Goal: Communication & Community: Answer question/provide support

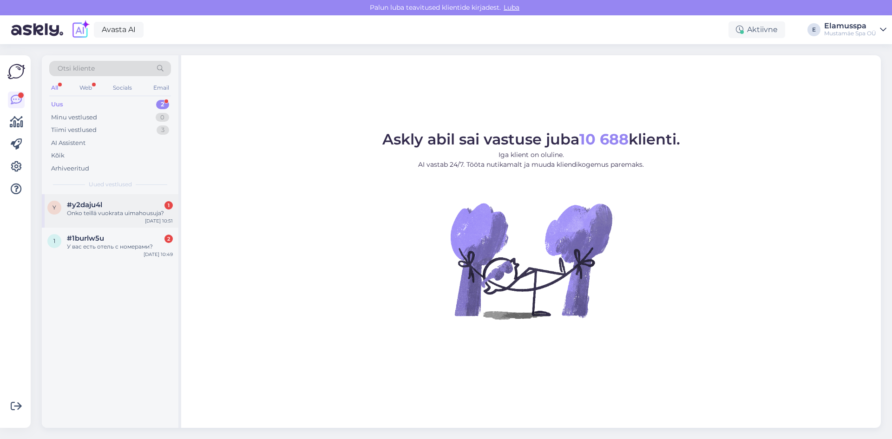
click at [120, 221] on div "y #y2daju4l 1 Onko teillä vuokrata uimahousuja? Oct 15 10:51" at bounding box center [110, 210] width 137 height 33
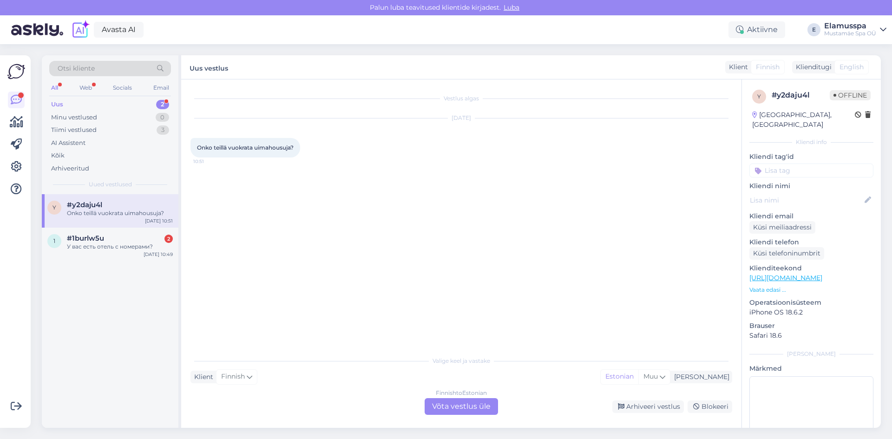
click at [458, 404] on div "Finnish to Estonian Võta vestlus üle" at bounding box center [460, 406] width 73 height 17
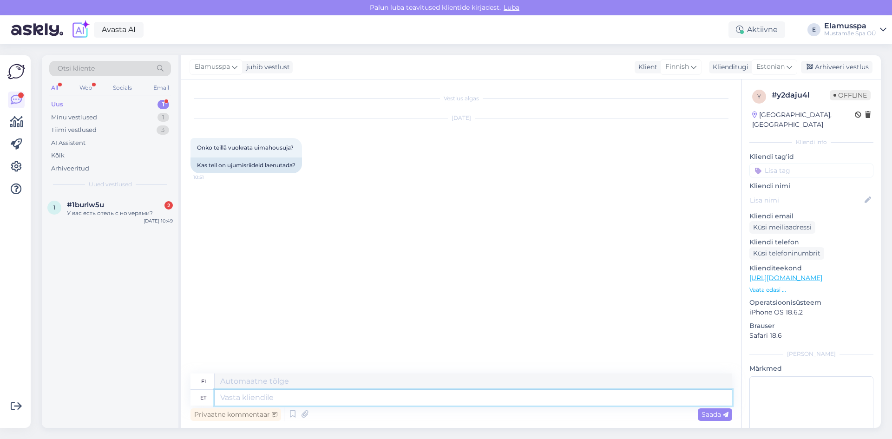
click at [283, 394] on textarea at bounding box center [473, 398] width 517 height 16
type textarea "Tre"
type textarea "Te"
type textarea "T"
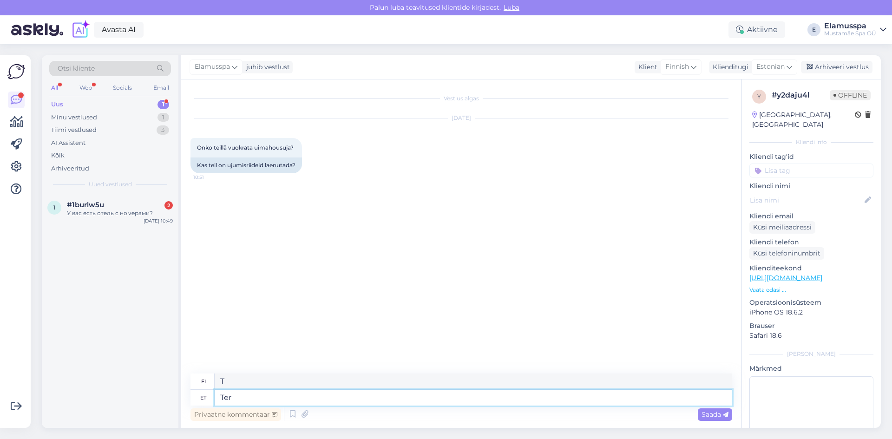
type textarea "Tere"
type textarea "Hei"
type textarea "Tere1"
type textarea "Hei1"
type textarea "Tere"
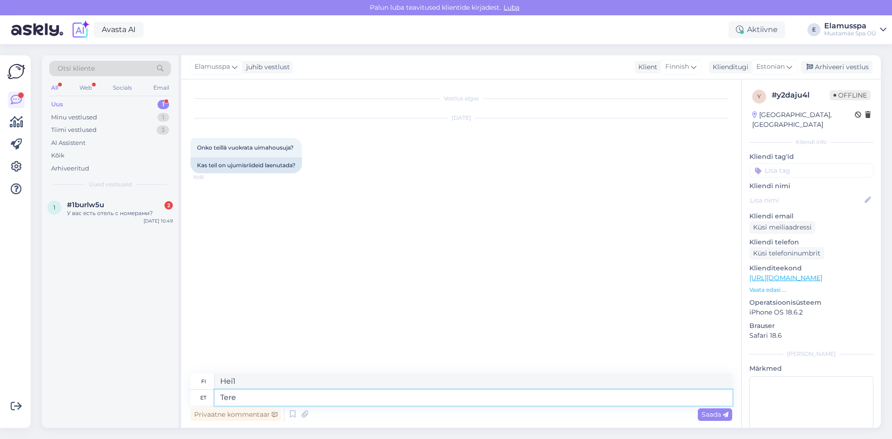
type textarea "Hei"
type textarea "Tere!"
type textarea "Hei!"
type textarea "Tere! Ei!"
type textarea "Hei! Ei!"
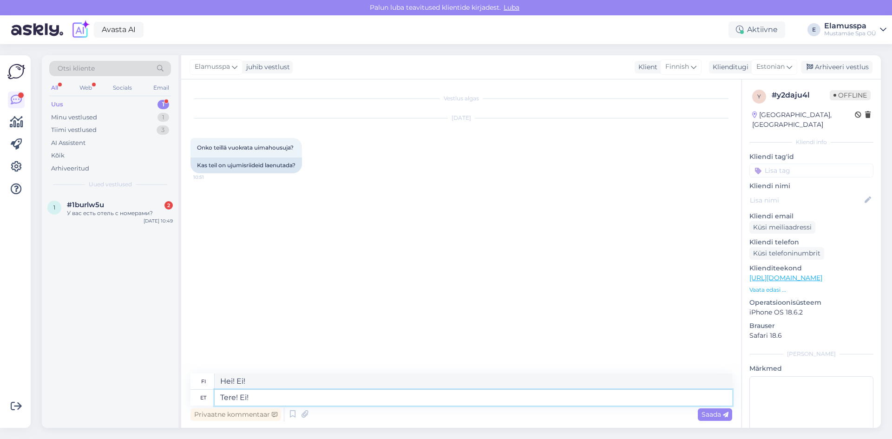
type textarea "Tere! Ei"
type textarea "Hei! Ei"
click at [75, 216] on div "У вас есть отель с номерами?" at bounding box center [120, 213] width 106 height 8
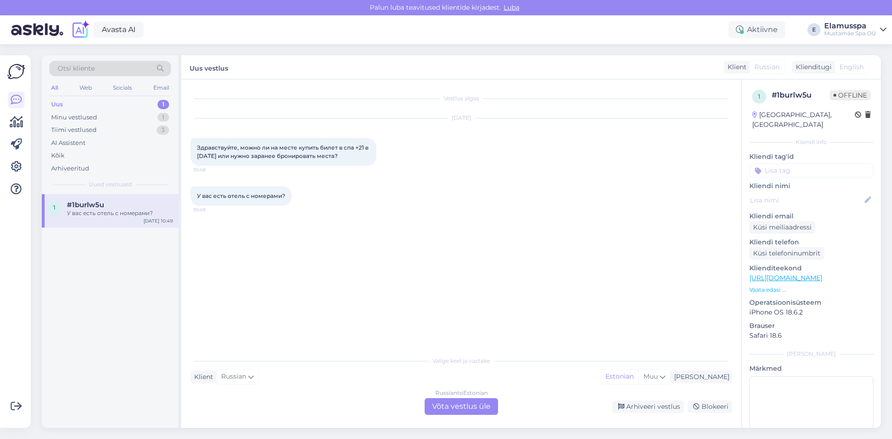
click at [444, 409] on div "Russian to Estonian Võta vestlus üle" at bounding box center [460, 406] width 73 height 17
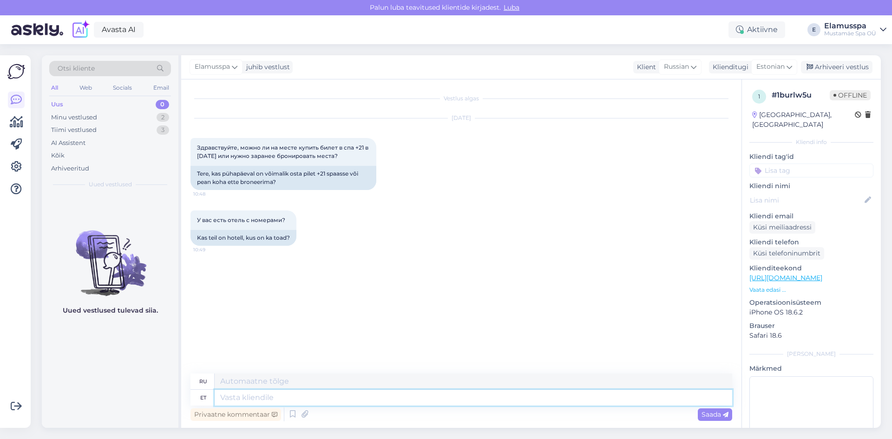
click at [258, 398] on textarea at bounding box center [473, 398] width 517 height 16
click at [125, 30] on link "Avasta AI" at bounding box center [119, 30] width 50 height 16
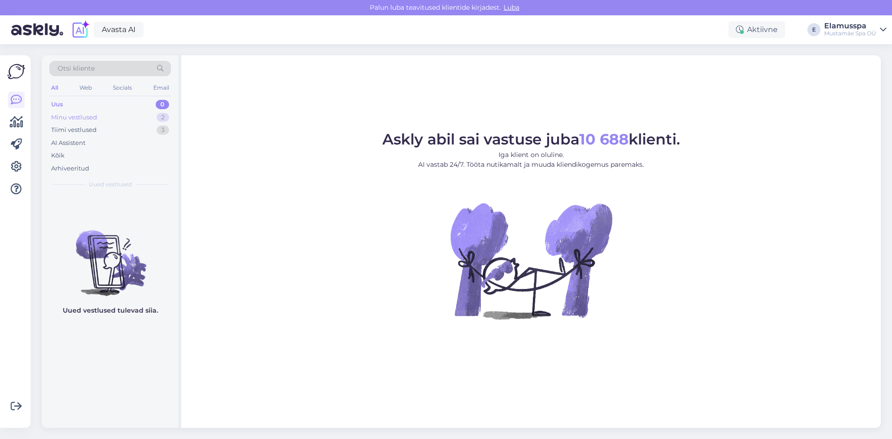
click at [139, 114] on div "Minu vestlused 2" at bounding box center [110, 117] width 122 height 13
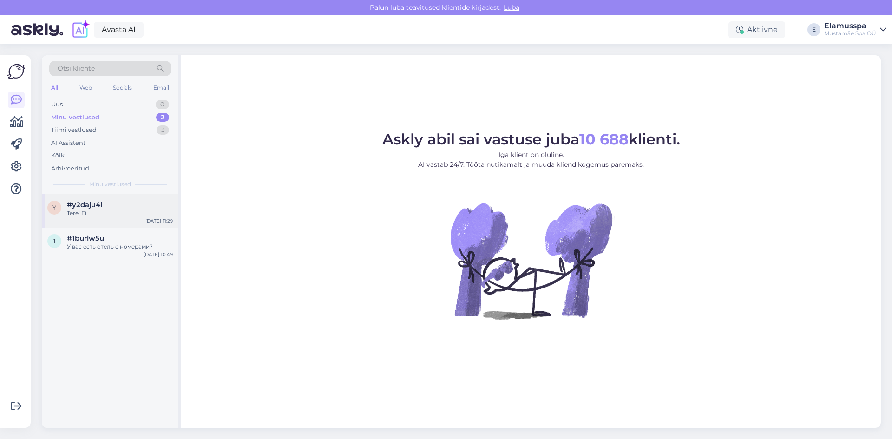
click at [144, 221] on div "y #y2daju4l Tere! Ei Oct 15 11:29" at bounding box center [110, 210] width 137 height 33
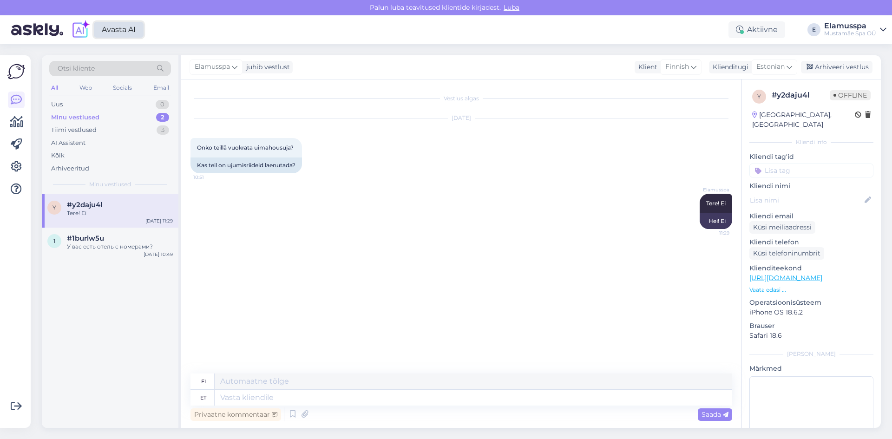
click at [122, 32] on link "Avasta AI" at bounding box center [119, 30] width 50 height 16
click at [137, 252] on div "1 #1burlw5u У вас есть отель с номерами? Oct 15 10:49" at bounding box center [110, 244] width 137 height 33
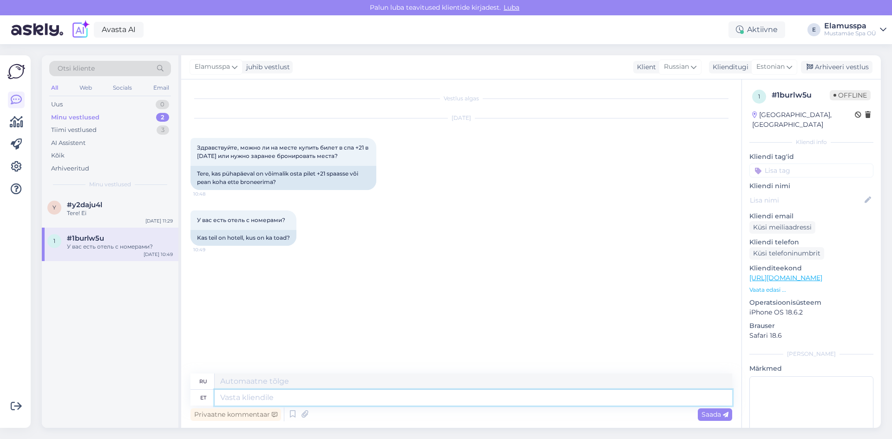
click at [258, 390] on textarea at bounding box center [473, 398] width 517 height 16
type textarea "Здравствуйте, б"
type textarea "Привет,"
type textarea "Здравствуйте, бронировать н"
type textarea "Привет, книга"
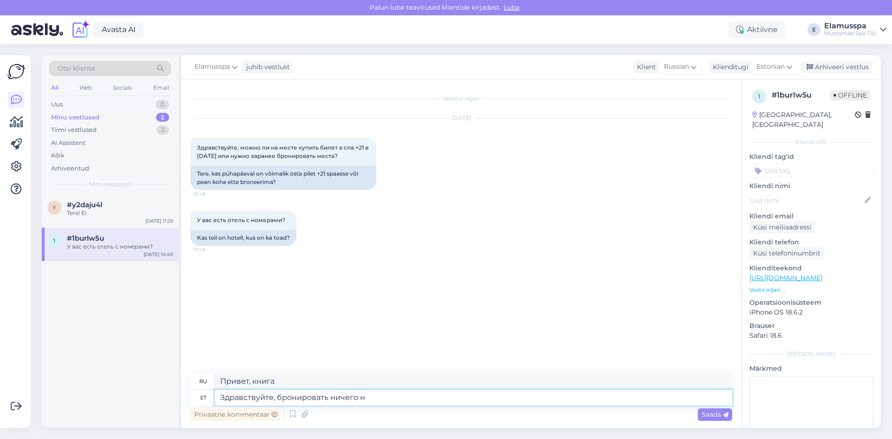
type textarea "Здравствуйте, бронировать ничего не"
type textarea "Здравствуйте, ничего не бронировать"
type textarea "Здравствуйте, бронировать ничего не на"
type textarea "Здравствуйте, брони нет."
type textarea "Здравствуйте, бронировать ничего не надо, м"
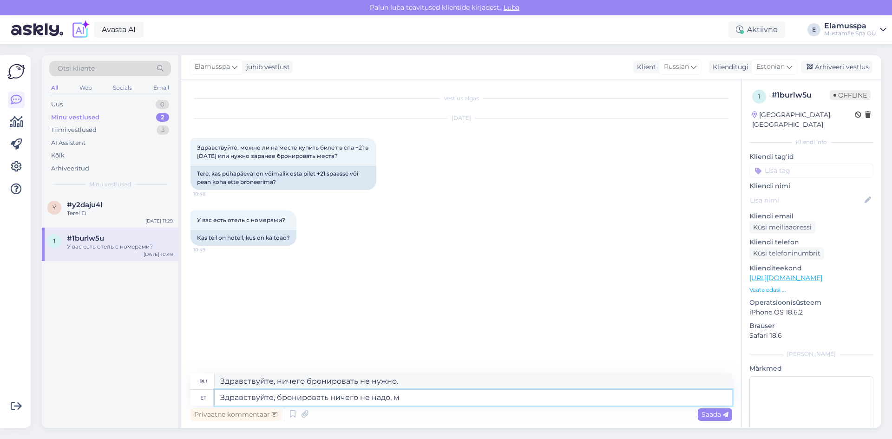
type textarea "Здравствуйте, бронировать ничего не надо, м"
type textarea "Здравствуйте, бронировать ничего не надо, можете на"
type textarea "Здравствуйте, вы ничего не можете забронировать."
type textarea "Здравствуйте, бронировать ничего не надо, можете на ме"
type textarea "Здравствуйте, бронировать ничего не надо, можно на"
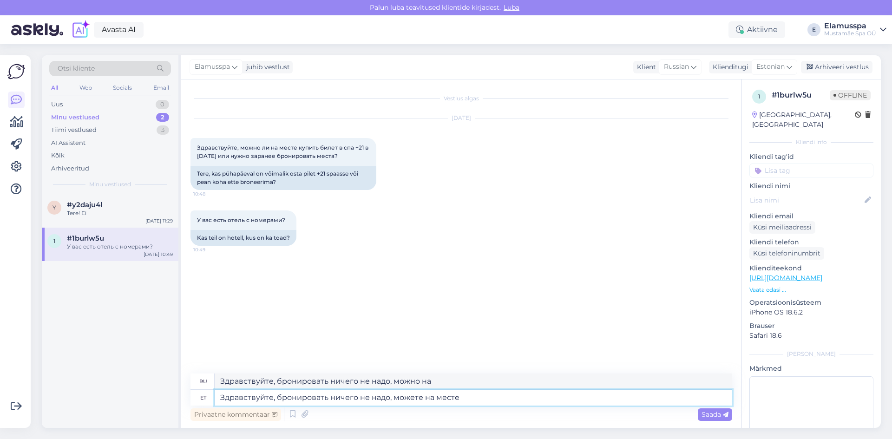
type textarea "Здравствуйте, бронировать ничего не надо, можете на месте у"
type textarea "Здравствуйте, вам не нужно бронировать, пожалуйста."
type textarea "Здравствуйте, бронировать ничего не надо, можете на месте купить би"
type textarea "Здравствуйте, бронирование не обязательно, можно купить на месте."
type textarea "Здравствуйте, бронировать ничего не надо, можете на месте купить билеты."
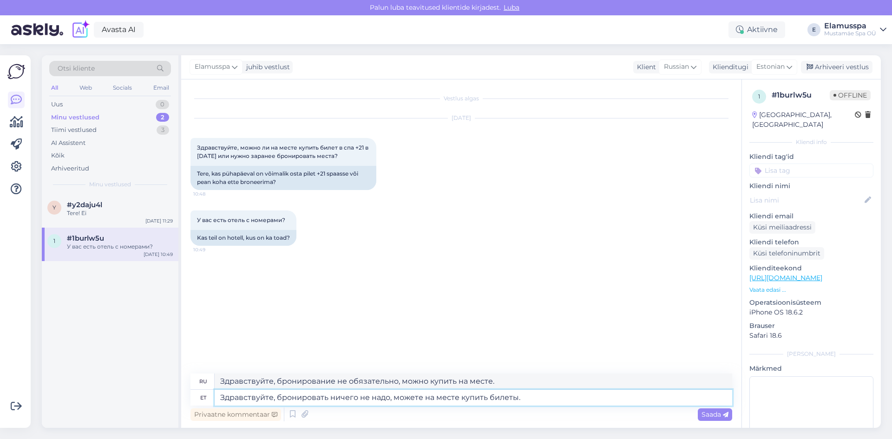
type textarea "Здравствуйте, вам не нужно бронировать билеты, вы можете купить их на месте."
type textarea "Здравствуйте, бронировать ничего не надо, можете на месте купить билеты."
click at [726, 409] on div "Saada" at bounding box center [714, 414] width 34 height 13
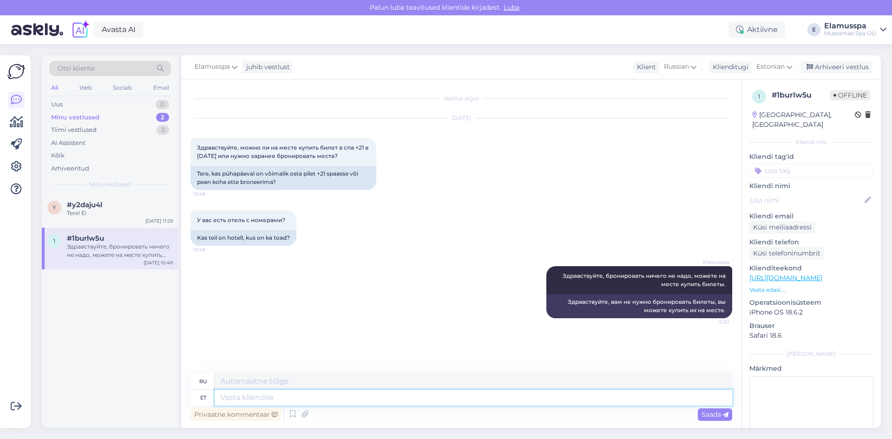
click at [560, 398] on textarea at bounding box center [473, 398] width 517 height 16
type textarea "Отеля к"
type textarea "Отель"
type textarea "Отеля, к"
type textarea "Отель,"
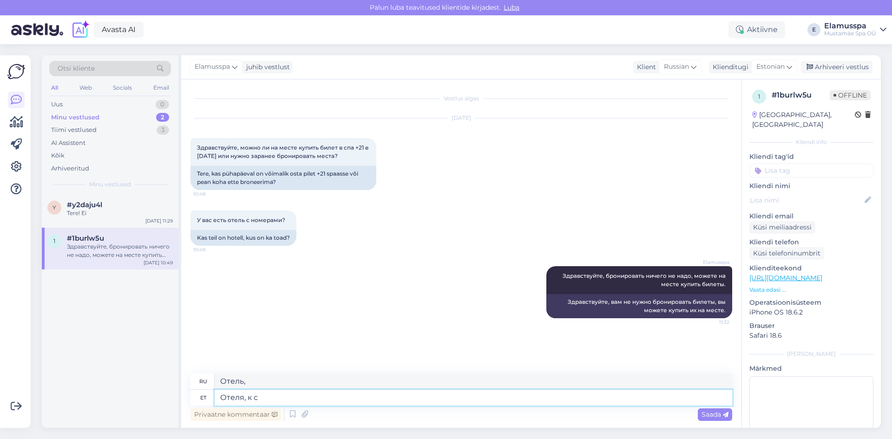
type textarea "Отеля, к со"
type textarea "Отель, к"
type textarea "Отеля, к сожалению, у на"
type textarea "Отеля, к собачке, у"
type textarea "Отеля, к сожалению, у нас"
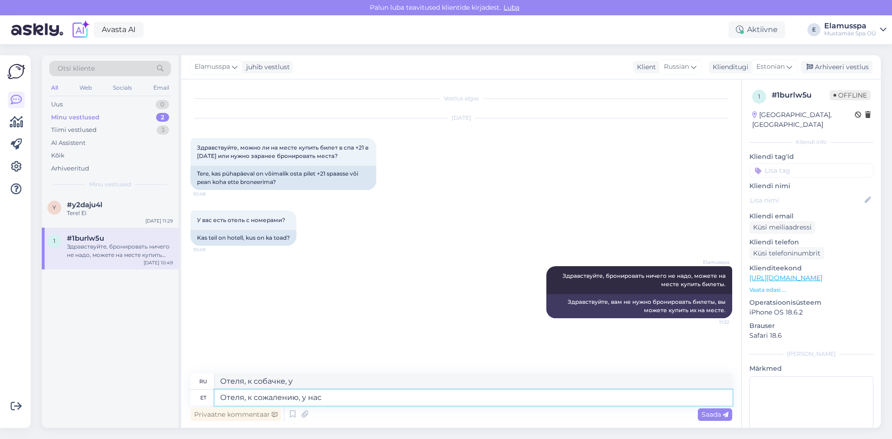
type textarea "Отель, к сожалению,"
type textarea "Отеля, к сожалению, у нас тут"
type textarea "Отеля, к сочамию, у нас"
type textarea "Отеля, к сожалению, у нас тут н"
type textarea "Отеля, к собачению, у нас тут"
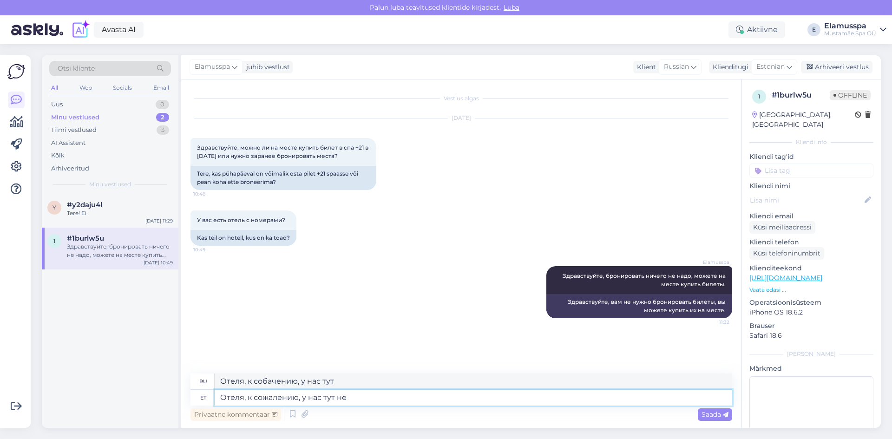
type textarea "Отеля, к сожалению, у нас тут нет"
type textarea "Отеля, к собачению, у нас тут нет"
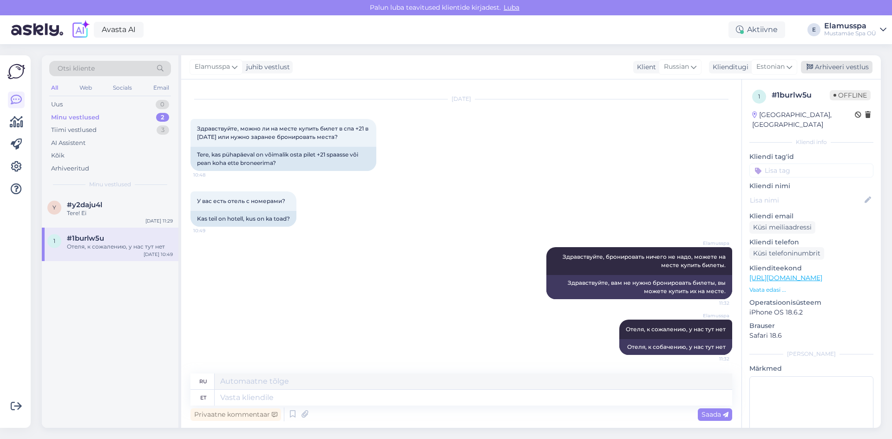
click at [822, 66] on div "Arhiveeri vestlus" at bounding box center [837, 67] width 72 height 13
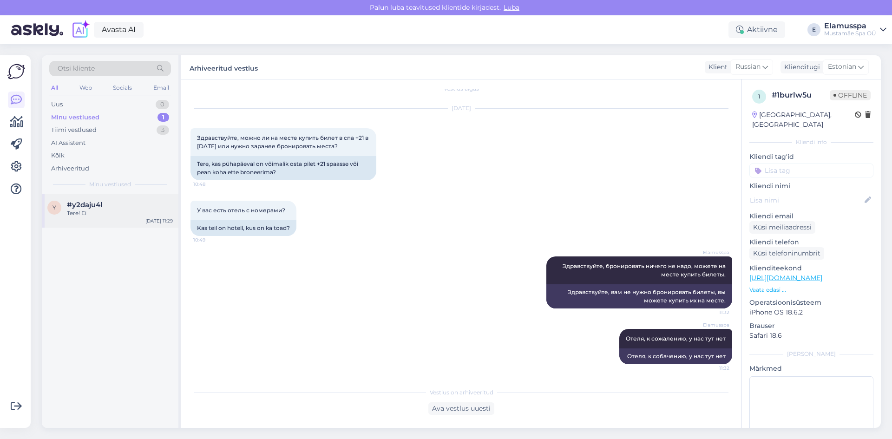
click at [121, 215] on div "Tere! Ei" at bounding box center [120, 213] width 106 height 8
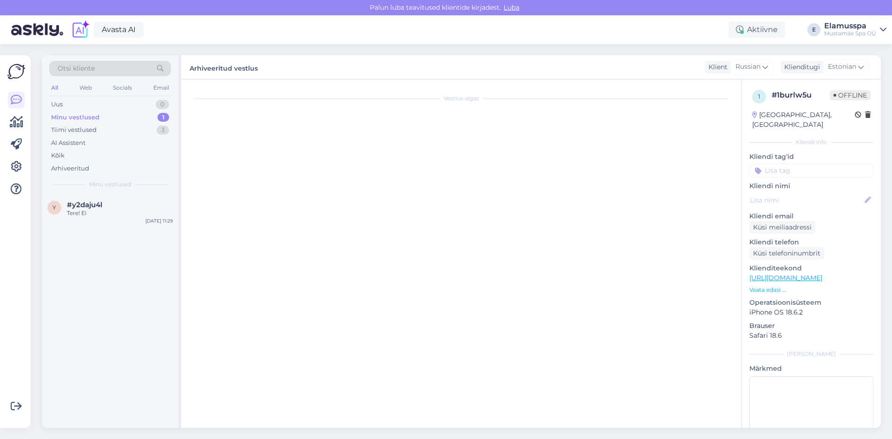
scroll to position [0, 0]
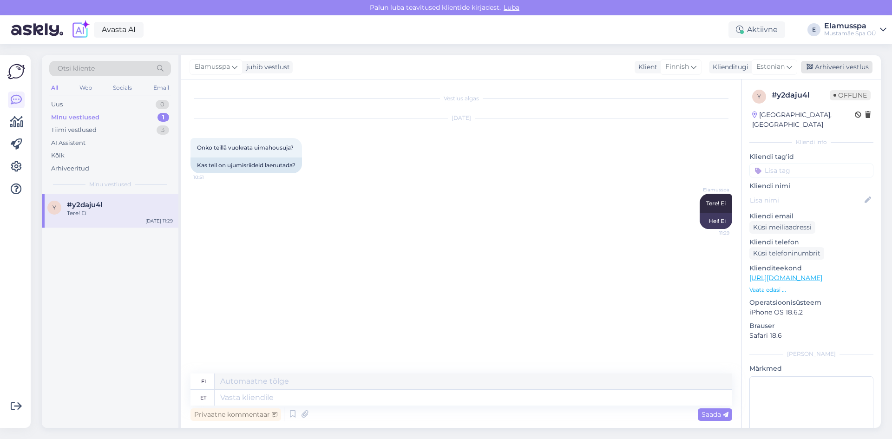
click at [836, 69] on div "Arhiveeri vestlus" at bounding box center [837, 67] width 72 height 13
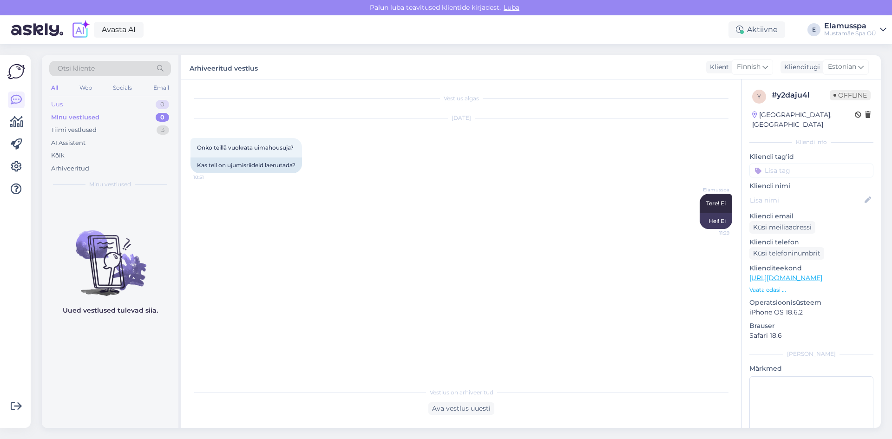
click at [157, 107] on div "0" at bounding box center [162, 104] width 13 height 9
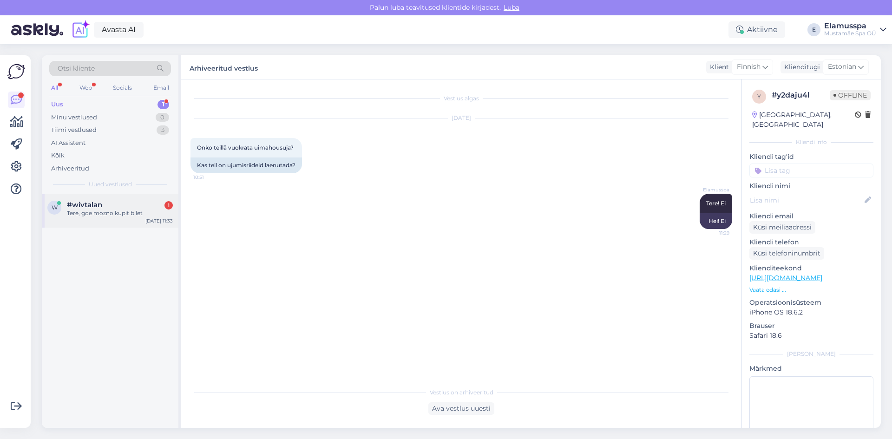
click at [133, 199] on div "w #wivtalan 1 Tere, gde mozno kupit bilet Oct 15 11:33" at bounding box center [110, 210] width 137 height 33
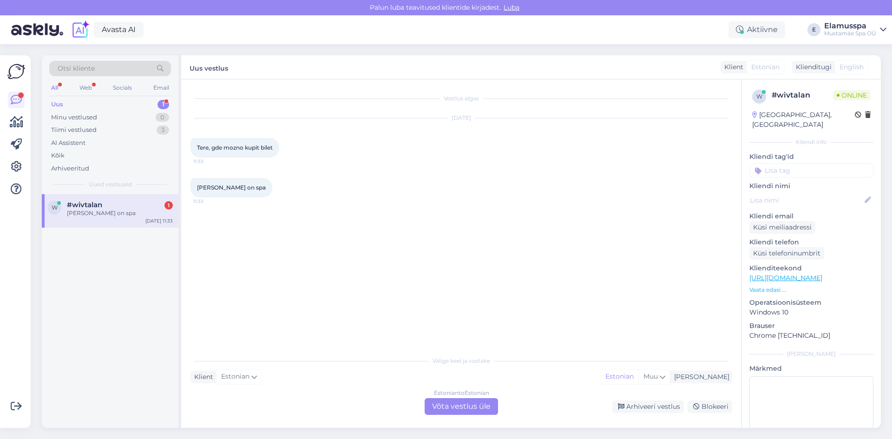
click at [110, 272] on div "w #wivtalan 1 kui vana on spa Oct 15 11:33" at bounding box center [110, 311] width 137 height 234
click at [151, 104] on div "Uus 1" at bounding box center [110, 104] width 122 height 13
click at [144, 126] on div "Tiimi vestlused 3" at bounding box center [110, 130] width 122 height 13
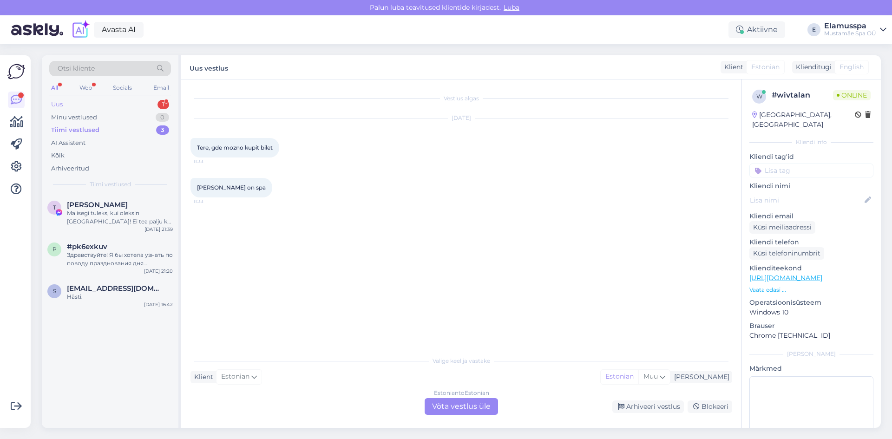
click at [157, 103] on div "Uus 1" at bounding box center [110, 104] width 122 height 13
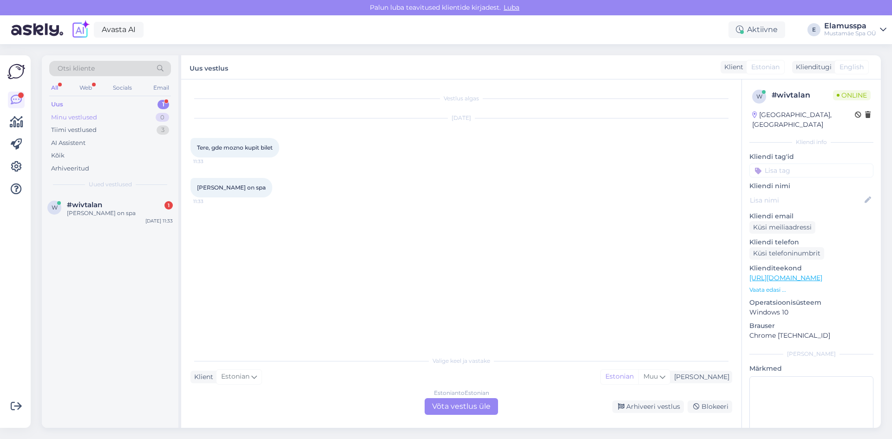
click at [155, 117] on div "Minu vestlused 0" at bounding box center [110, 117] width 122 height 13
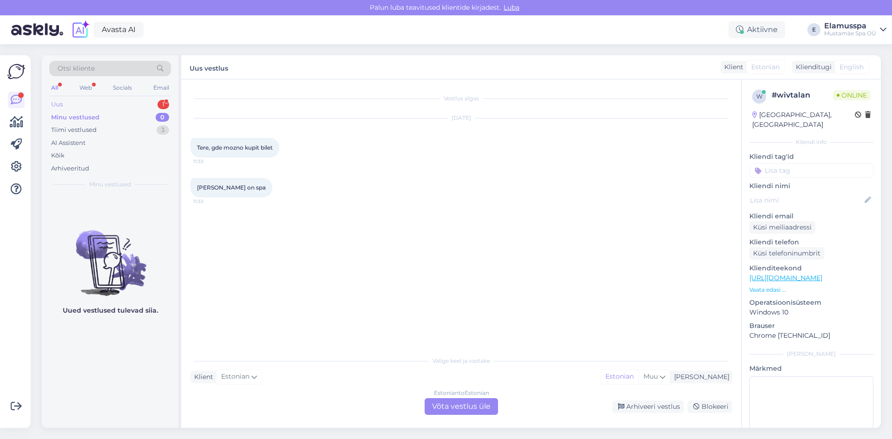
click at [164, 103] on div "1" at bounding box center [163, 104] width 12 height 9
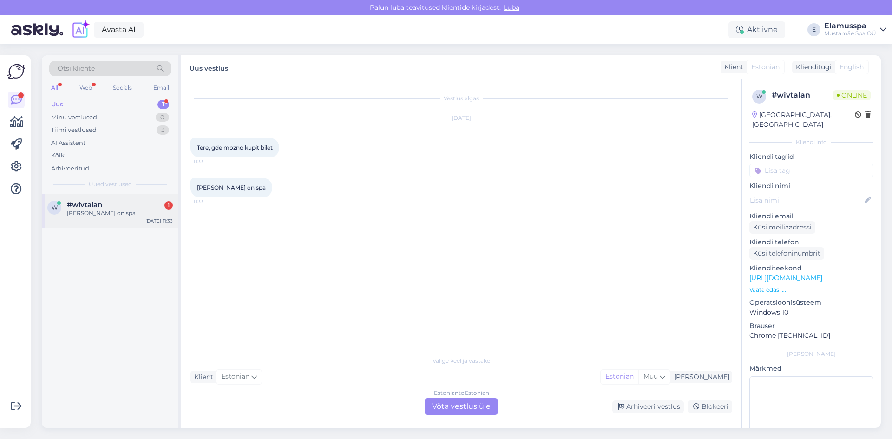
click at [145, 202] on div "#wivtalan 1" at bounding box center [120, 205] width 106 height 8
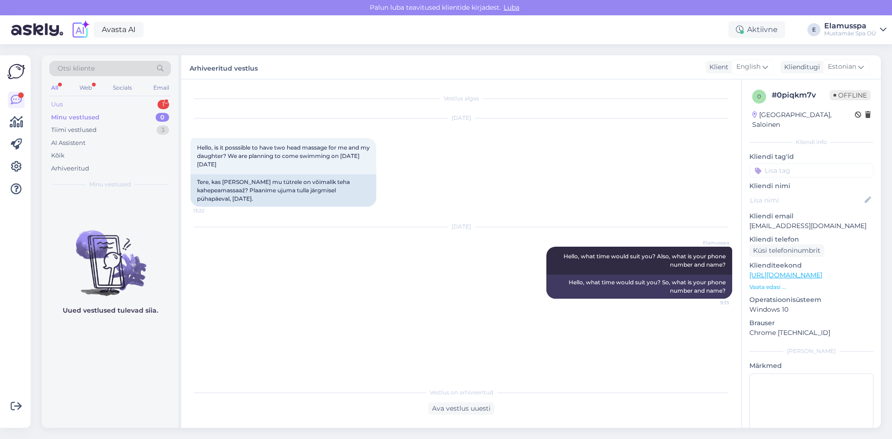
click at [156, 102] on div "Uus 1" at bounding box center [110, 104] width 122 height 13
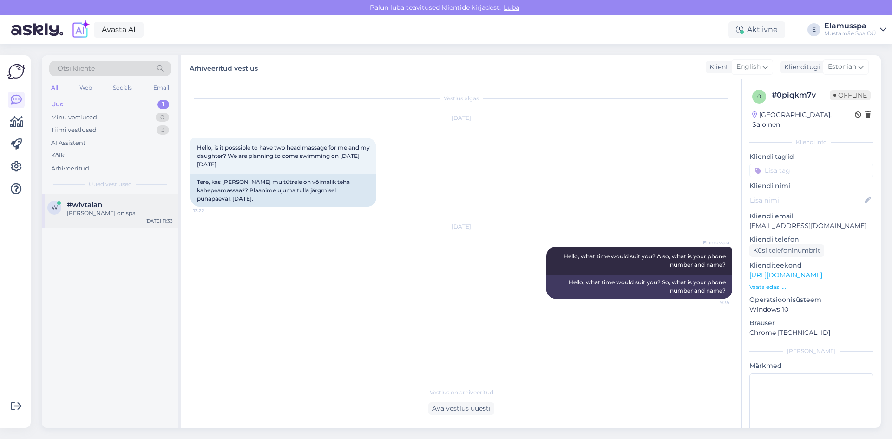
click at [129, 209] on div "[PERSON_NAME] on spa" at bounding box center [120, 213] width 106 height 8
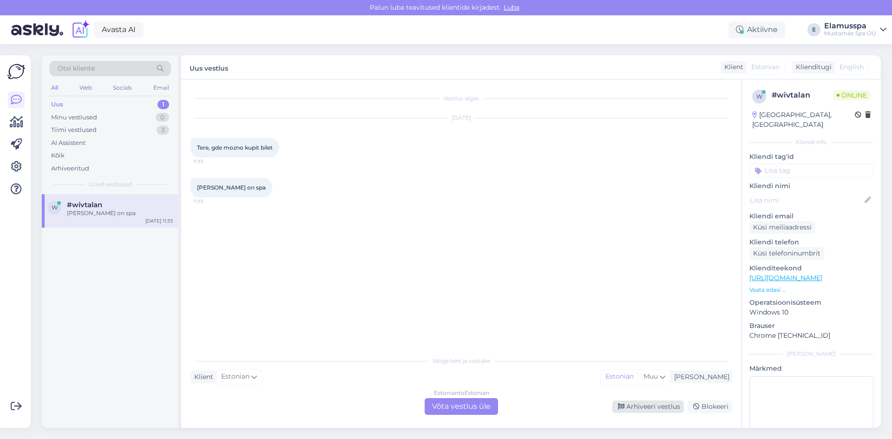
click at [653, 404] on div "Arhiveeri vestlus" at bounding box center [648, 406] width 72 height 13
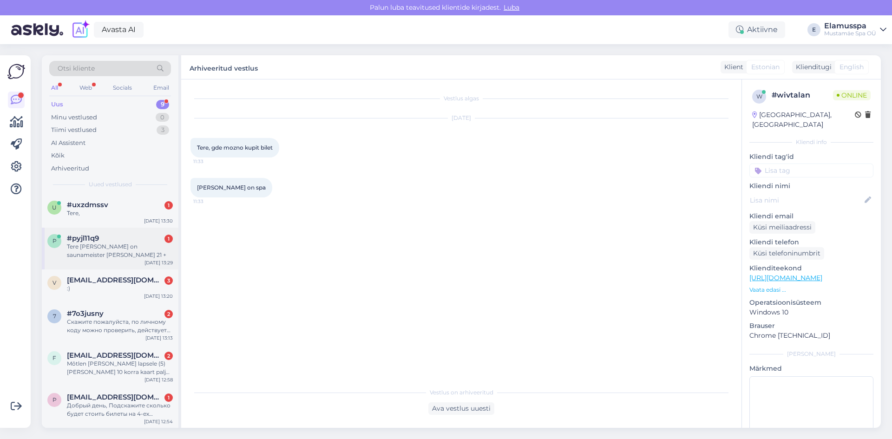
click at [119, 246] on div "Tere kes täna on saunameister tava ja 21 +" at bounding box center [120, 250] width 106 height 17
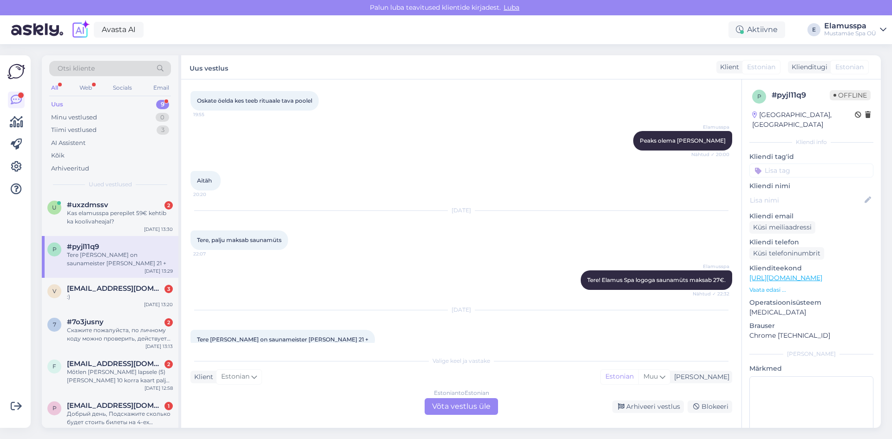
click at [455, 403] on div "Estonian to Estonian Võta vestlus üle" at bounding box center [460, 406] width 73 height 17
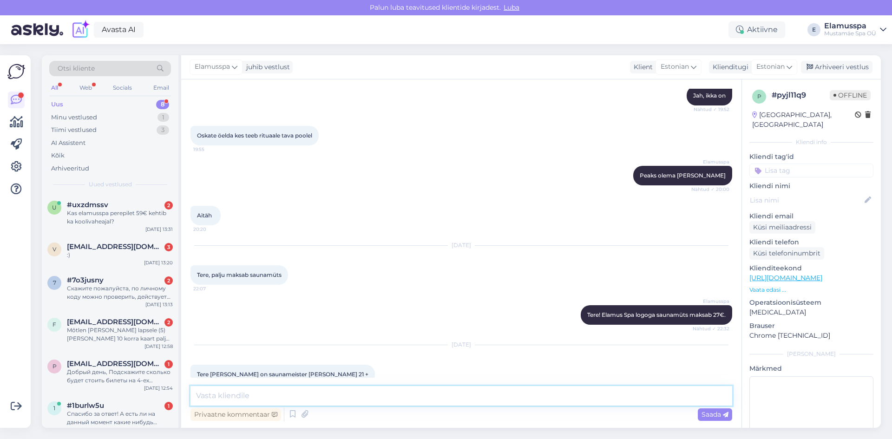
click at [582, 396] on textarea at bounding box center [460, 396] width 541 height 20
type textarea "Tere! 21+ alal on Hanna ja Elamus alal on Kaur)"
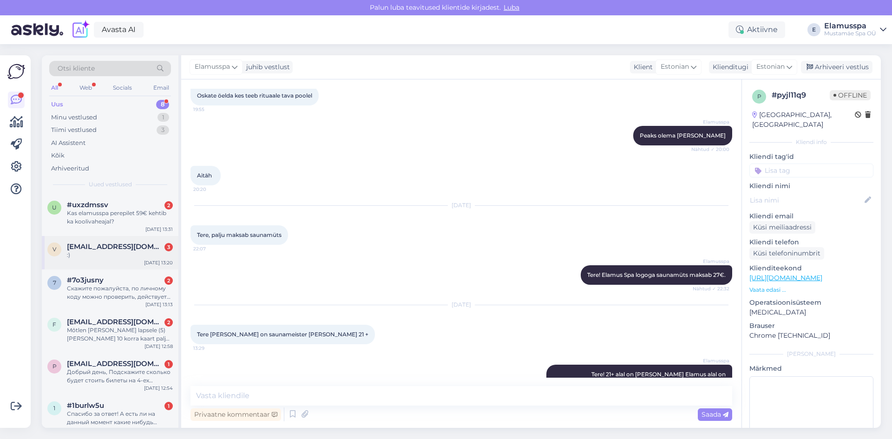
click at [118, 241] on div "v viktoriavolv@gmail.com 3 :) Oct 15 13:20" at bounding box center [110, 252] width 137 height 33
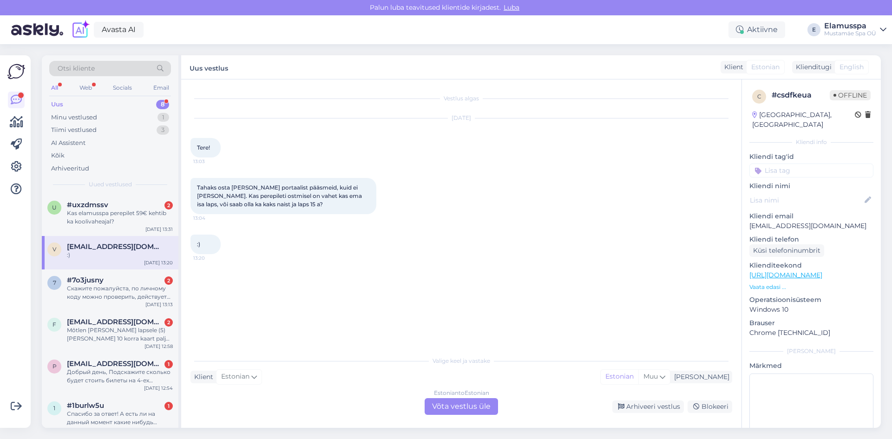
click at [479, 403] on div "Estonian to Estonian Võta vestlus üle" at bounding box center [460, 406] width 73 height 17
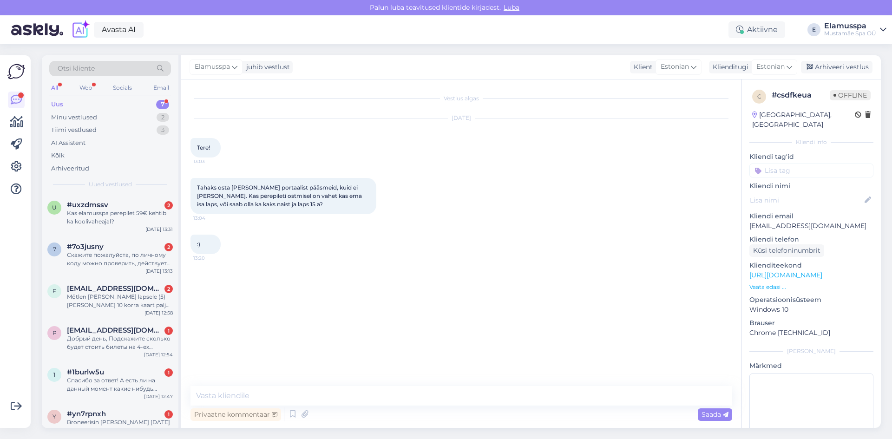
click at [294, 384] on div "Vestlus algas Oct 15 2025 Tere! 13:03 Tahaks osta Chilli portaalist pääsmeid, k…" at bounding box center [461, 253] width 560 height 348
click at [292, 399] on textarea at bounding box center [460, 396] width 541 height 20
type textarea "Tere, saab olla kaks naist ka."
click at [729, 417] on div "Saada" at bounding box center [714, 414] width 34 height 13
click at [864, 67] on div "Arhiveeri vestlus" at bounding box center [837, 67] width 72 height 13
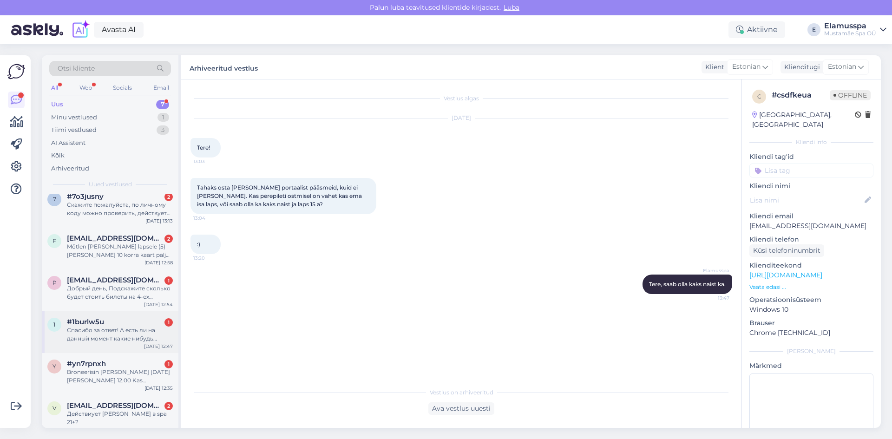
scroll to position [51, 0]
click at [137, 339] on div "Спасибо за ответ! А есть ли на данный момент какие нибудь интересные пакеты на …" at bounding box center [120, 334] width 106 height 17
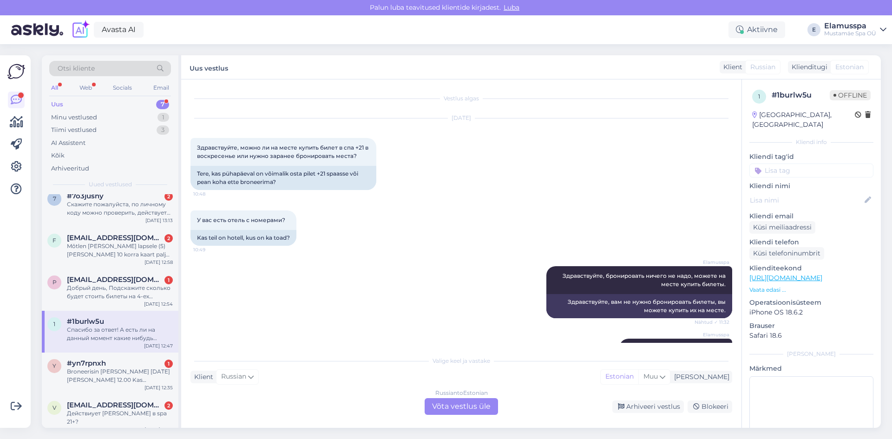
scroll to position [114, 0]
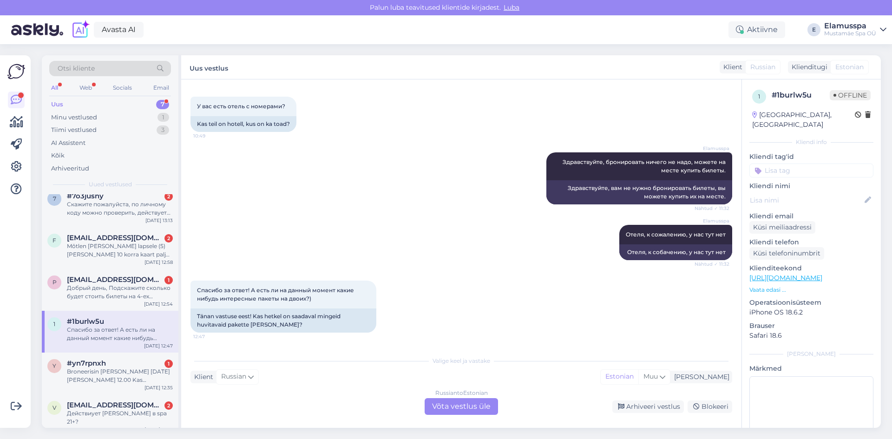
click at [460, 401] on div "Russian to Estonian Võta vestlus üle" at bounding box center [460, 406] width 73 height 17
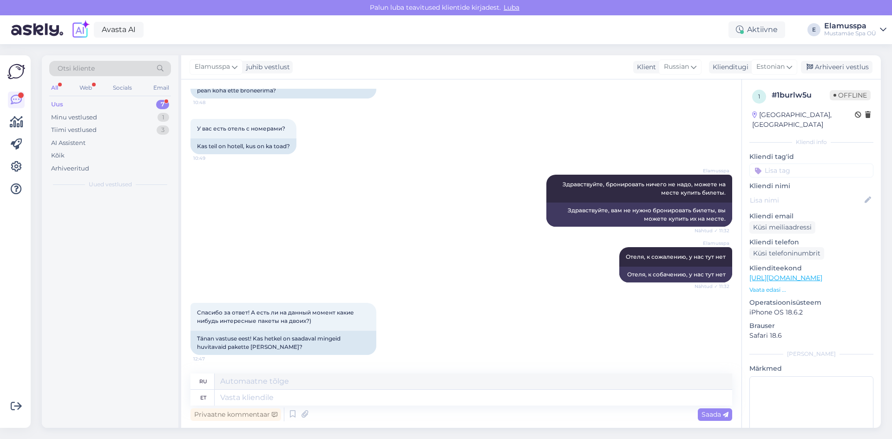
scroll to position [0, 0]
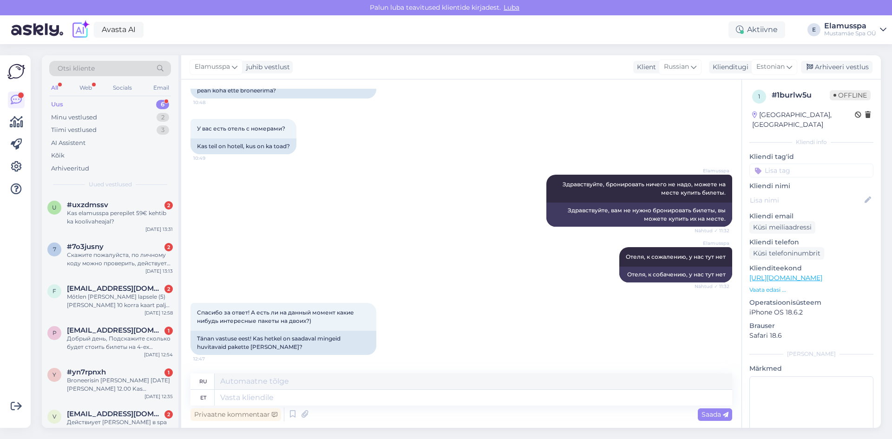
click at [366, 406] on div "Privaatne kommentaar Saada" at bounding box center [460, 414] width 541 height 18
click at [375, 397] on textarea at bounding box center [473, 398] width 517 height 16
type textarea "М"
type textarea "Можете по"
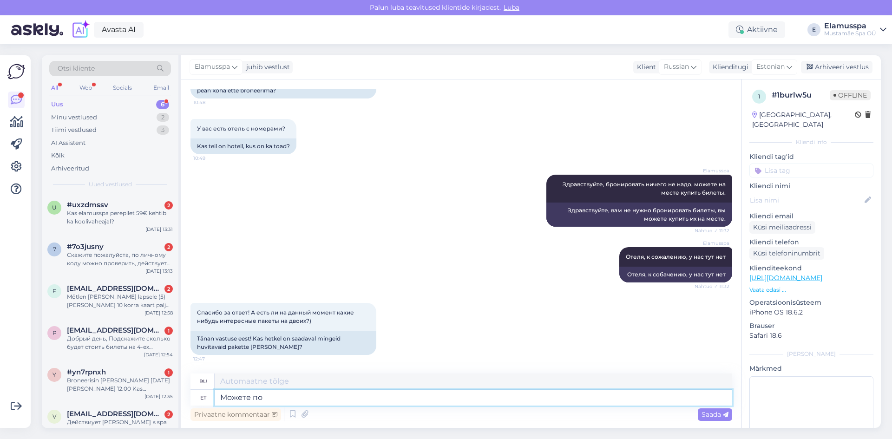
type textarea "Ты можешь"
type textarea "Можете посомтреть н"
type textarea "Вы можете протереть"
type textarea "Можете посомтреть на"
type textarea "Доставка посомтреть на"
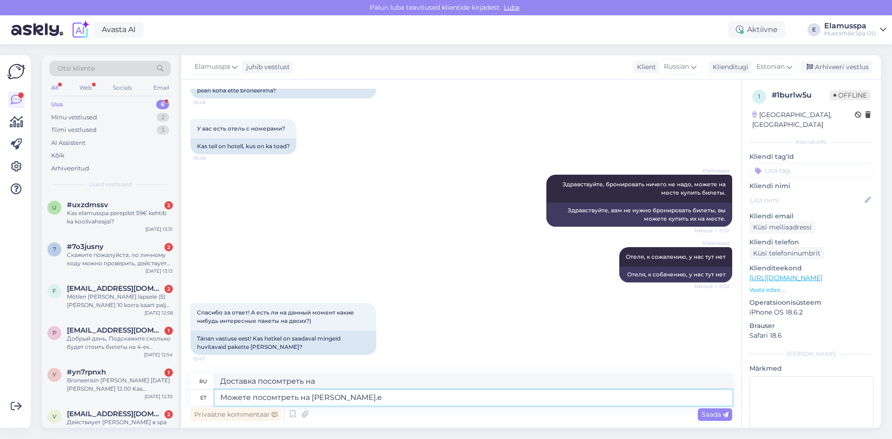
type textarea "Можете посомтреть на Chilli.ee"
type textarea "Вы можете заказать на Chilli.ee"
drag, startPoint x: 300, startPoint y: 396, endPoint x: 261, endPoint y: 393, distance: 38.6
click at [261, 393] on textarea "Можете посомтреть на Chilli.ee" at bounding box center [473, 398] width 517 height 16
type textarea "Можете посмотретьна Chilli.ee"
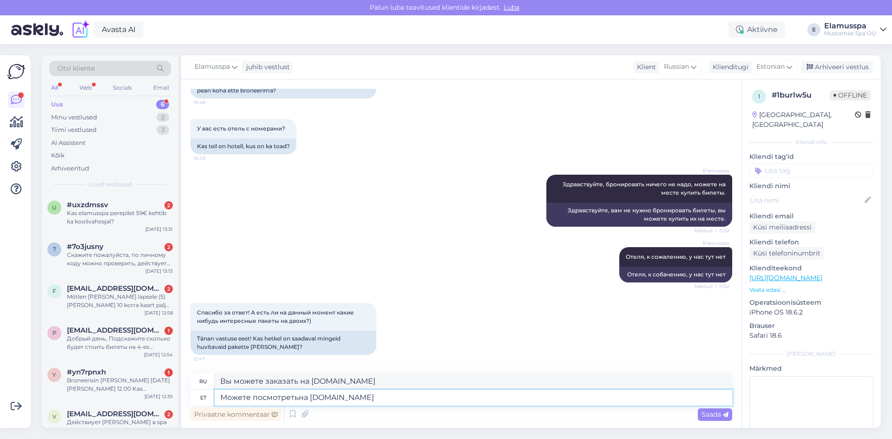
type textarea "Вы можете увидеть Chilli.ee"
click at [299, 399] on textarea "Можете посмотретьна Chilli.ee" at bounding box center [473, 398] width 517 height 16
type textarea "Можете посмотреть на Chilli.ee"
click at [355, 396] on textarea "Можете посмотреть на Chilli.ee" at bounding box center [473, 398] width 517 height 16
type textarea "Вы можете посмотреть на Chilli.ee"
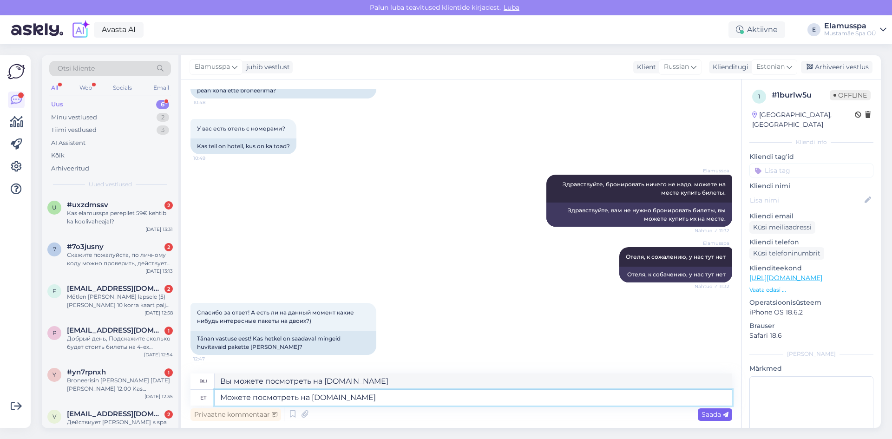
type textarea "Можете посмотреть на Chilli.ee"
click at [714, 415] on span "Saada" at bounding box center [714, 414] width 27 height 8
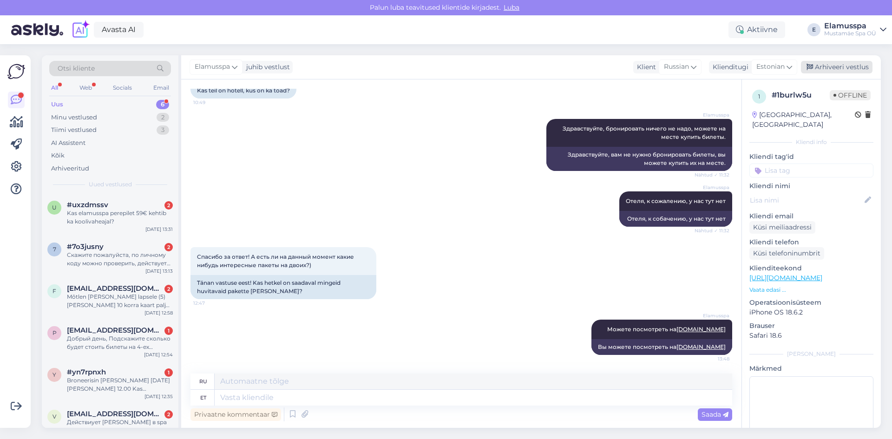
click at [837, 72] on div "Arhiveeri vestlus" at bounding box center [837, 67] width 72 height 13
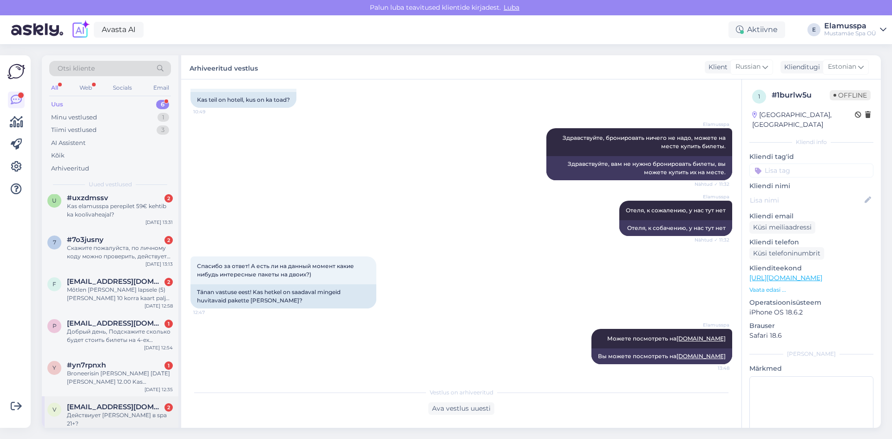
scroll to position [9, 0]
click at [112, 409] on span "vallovakaa@gmail.com" at bounding box center [115, 405] width 97 height 8
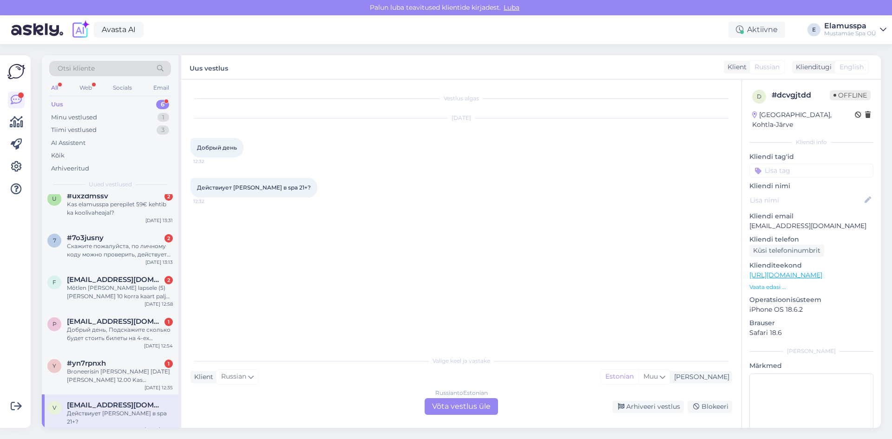
click at [453, 402] on div "Russian to Estonian Võta vestlus üle" at bounding box center [460, 406] width 73 height 17
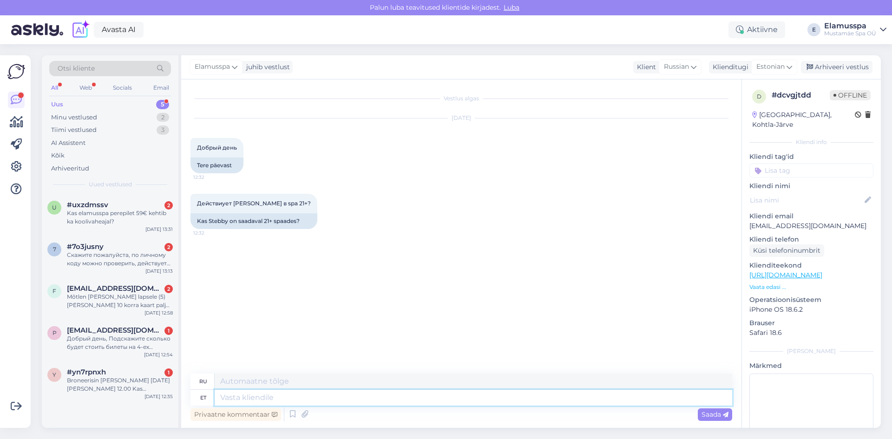
click at [365, 399] on textarea at bounding box center [473, 398] width 517 height 16
type textarea "Здравствуйт, дла"
type textarea "Привет,"
type textarea "Здравствуйт, да"
type textarea "Привет, да."
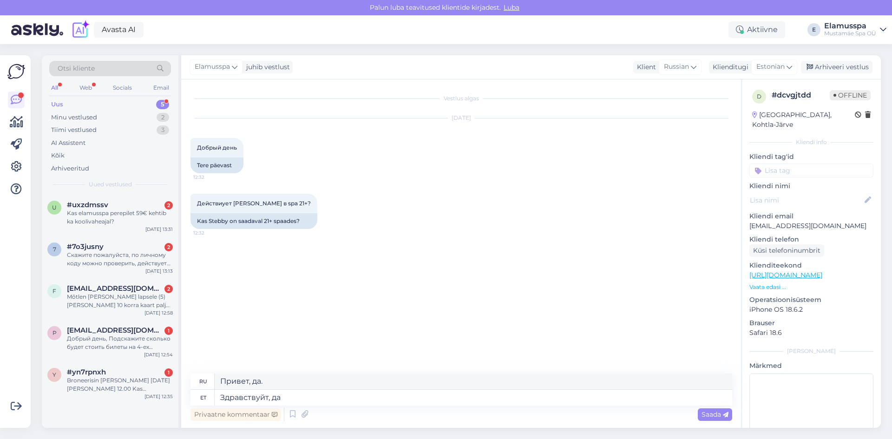
click at [379, 322] on div "Vestlus algas Oct 15 2025 Добрый день 12:32 Tere päevast Действиует ли Stebby в…" at bounding box center [465, 227] width 550 height 276
drag, startPoint x: 325, startPoint y: 397, endPoint x: 15, endPoint y: 365, distance: 311.4
click at [15, 365] on div "Võimalused Veendu, et Askly loob sulle väärtust. Sulge Ühenda FB ja IG sõnumid …" at bounding box center [446, 241] width 892 height 395
click at [267, 398] on textarea "Здравствуйт, да" at bounding box center [473, 398] width 517 height 16
click at [268, 393] on textarea "Здравствуйт, да" at bounding box center [473, 398] width 517 height 16
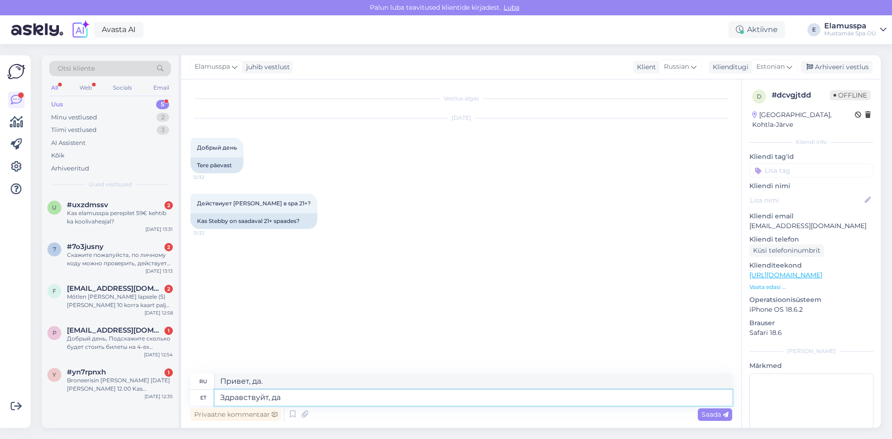
type textarea "Здравствуйте, да"
click at [342, 391] on textarea "Здравствуйте, да" at bounding box center [473, 398] width 517 height 16
type textarea "Здравствуйте, да"
click at [730, 413] on div "Saada" at bounding box center [714, 414] width 34 height 13
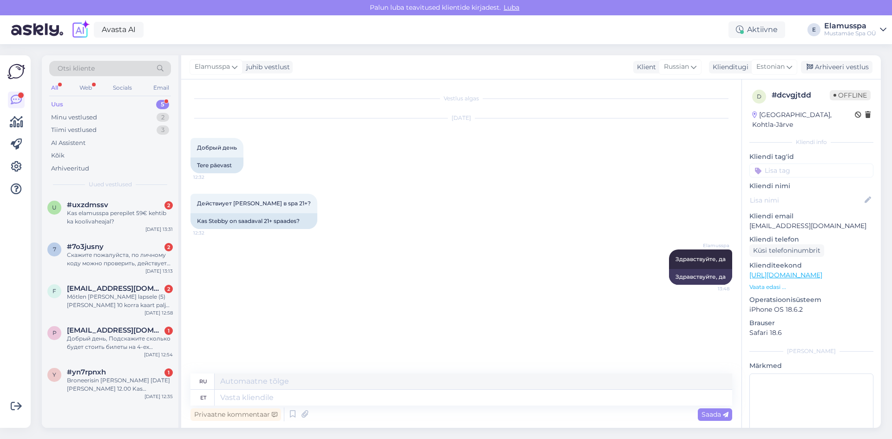
click at [815, 58] on div "Elamusspa juhib vestlust Klient Russian Klienditugi Estonian Arhiveeri vestlus" at bounding box center [530, 67] width 699 height 24
click at [815, 65] on div "Arhiveeri vestlus" at bounding box center [837, 67] width 72 height 13
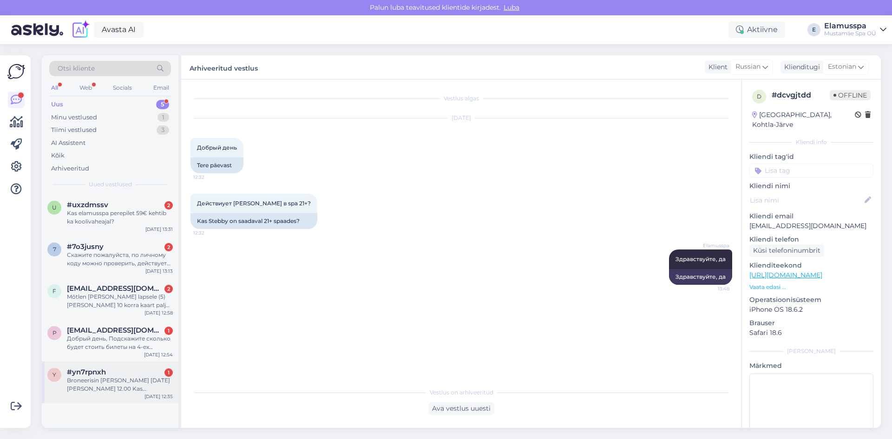
click at [132, 370] on div "#yn7rpnxh 1" at bounding box center [120, 372] width 106 height 8
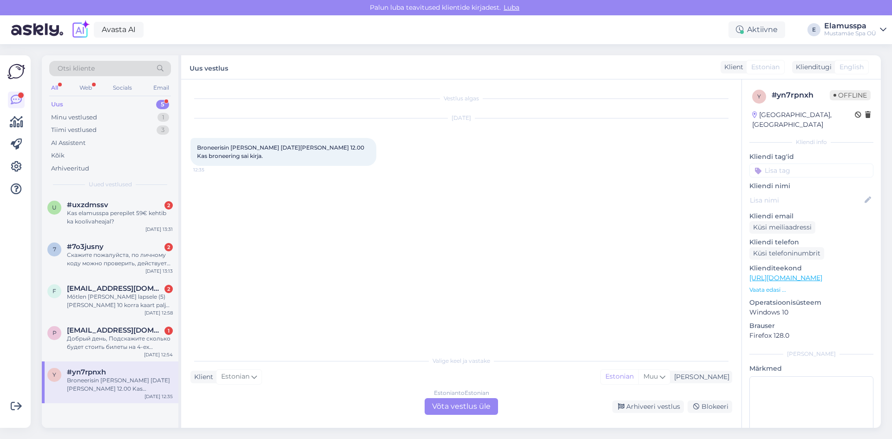
click at [456, 409] on div "Estonian to Estonian Võta vestlus üle" at bounding box center [460, 406] width 73 height 17
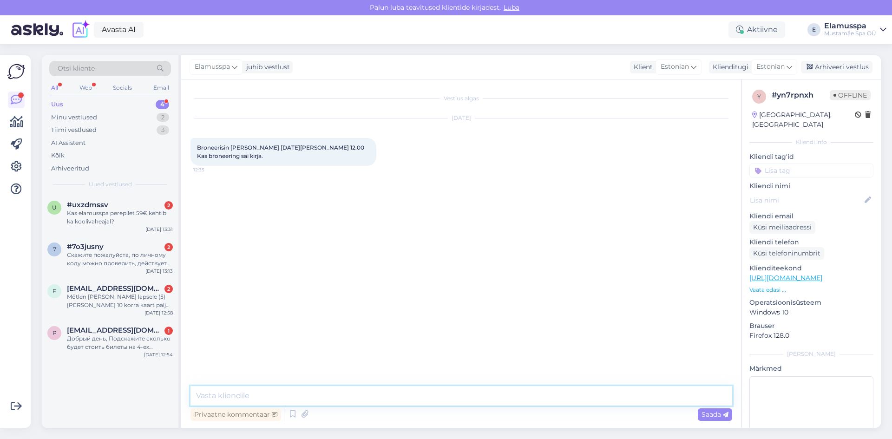
click at [377, 401] on textarea at bounding box center [460, 396] width 541 height 20
type textarea "Tere, praegu ei näe seda."
click at [706, 416] on span "Saada" at bounding box center [714, 414] width 27 height 8
drag, startPoint x: 831, startPoint y: 75, endPoint x: 836, endPoint y: 66, distance: 10.6
click at [831, 73] on div "Elamusspa juhib vestlust Klient Estonian Klienditugi Estonian Arhiveeri vestlus" at bounding box center [530, 67] width 699 height 24
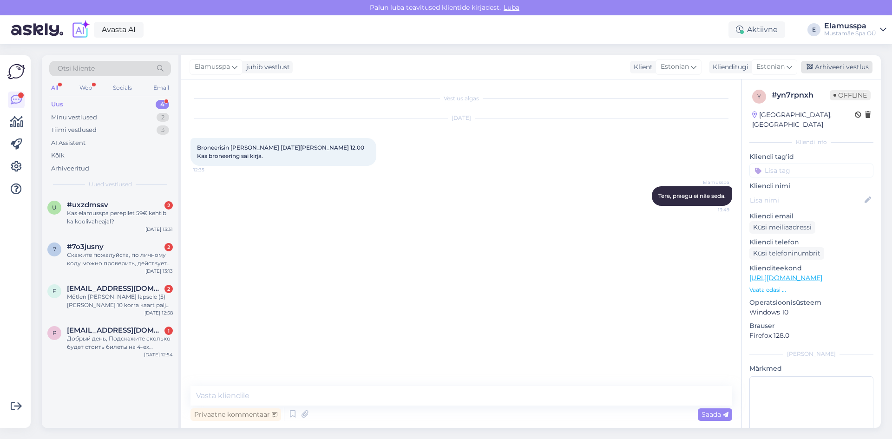
click at [836, 66] on div "Arhiveeri vestlus" at bounding box center [837, 67] width 72 height 13
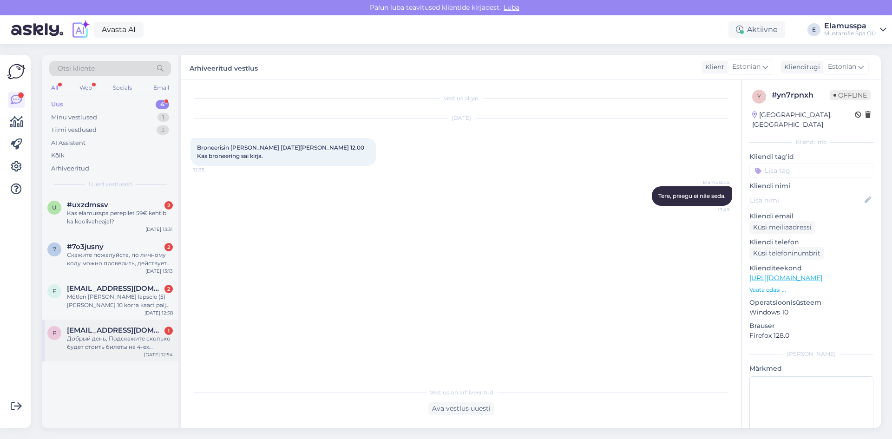
click at [147, 343] on div "Добрый день, Подскажите сколько будет стоить билеты на 4-ех взрослых и 6-ых дет…" at bounding box center [120, 342] width 106 height 17
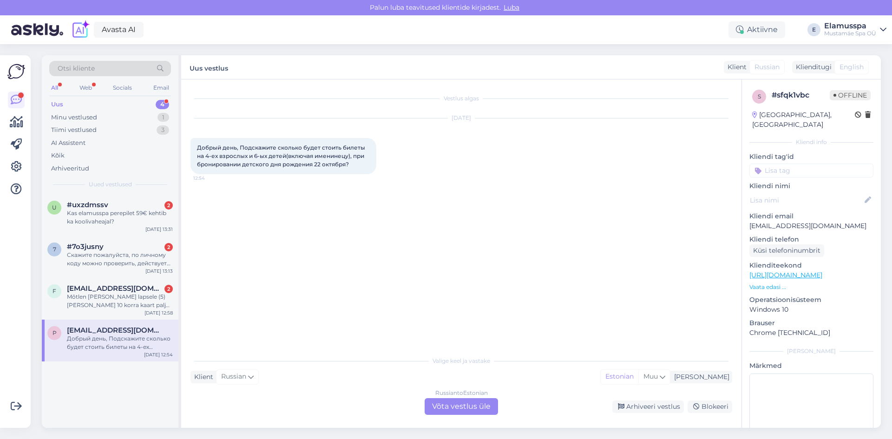
click at [443, 404] on div "Russian to Estonian Võta vestlus üle" at bounding box center [460, 406] width 73 height 17
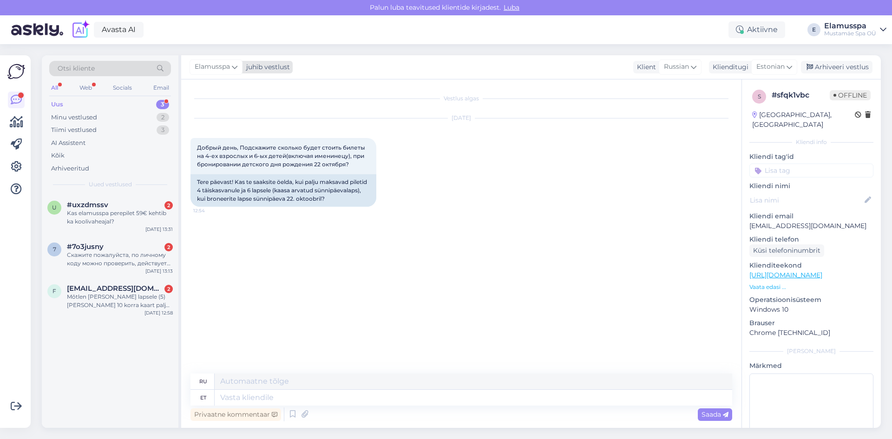
click at [228, 65] on span "Elamusspa" at bounding box center [212, 67] width 35 height 10
click at [262, 140] on div "kati@elamusspa.ee" at bounding box center [242, 141] width 77 height 8
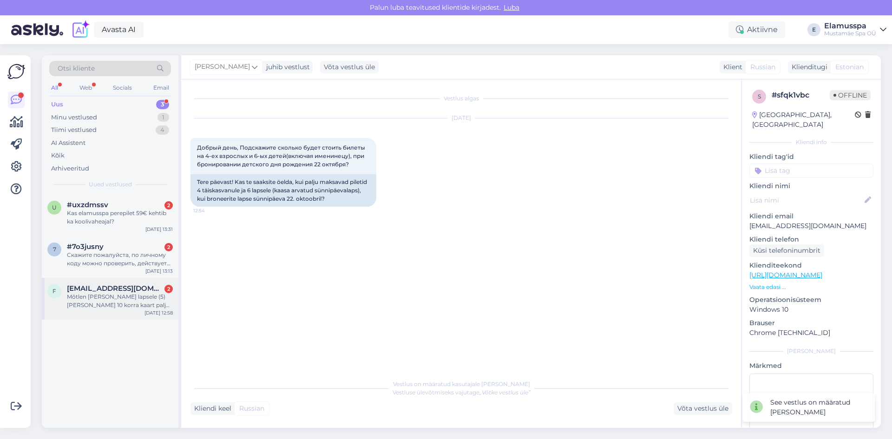
click at [151, 295] on div "Mõtlen endale ja lapsele (5) võtta 10 korra kaart palju see maksaks kokku?" at bounding box center [120, 301] width 106 height 17
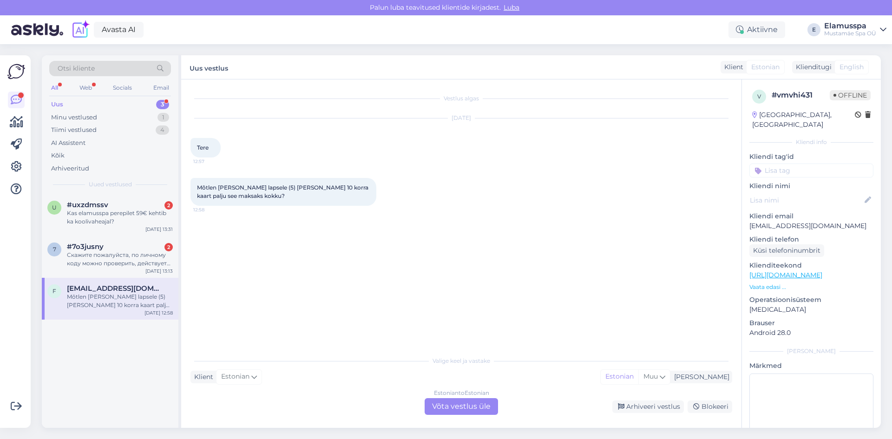
click at [463, 401] on div "Estonian to Estonian Võta vestlus üle" at bounding box center [460, 406] width 73 height 17
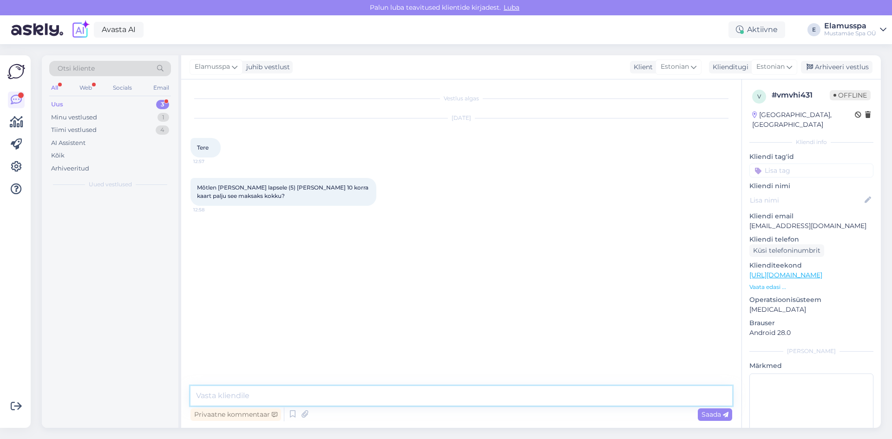
click at [348, 396] on textarea at bounding box center [460, 396] width 541 height 20
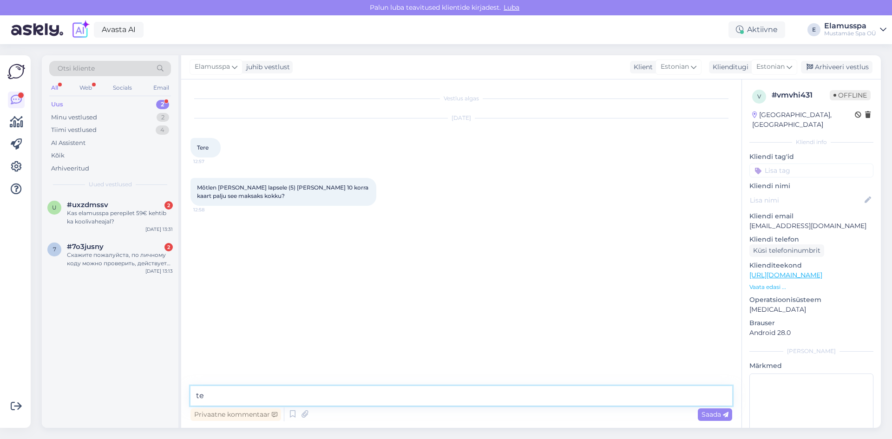
type textarea "t"
paste textarea "https://elamusspa.ee/elamus-spa/10x-kaardid/"
type textarea "Tere, infot saate leida siin https://elamusspa.ee/elamus-spa/10x-kaardid/"
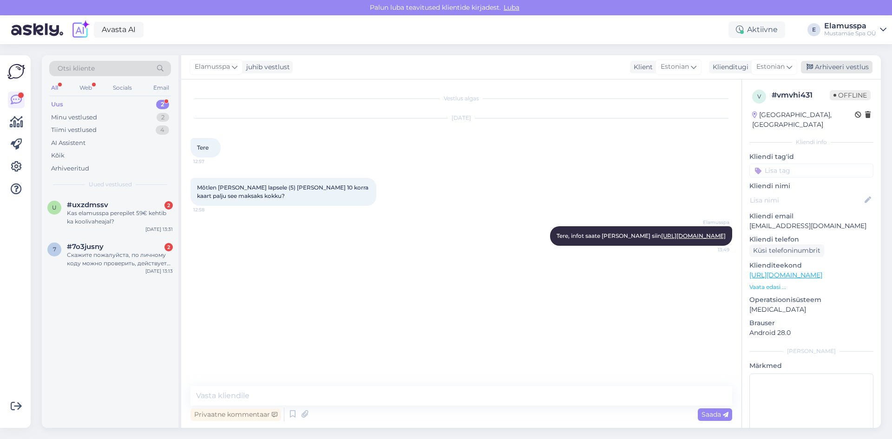
click at [835, 67] on div "Arhiveeri vestlus" at bounding box center [837, 67] width 72 height 13
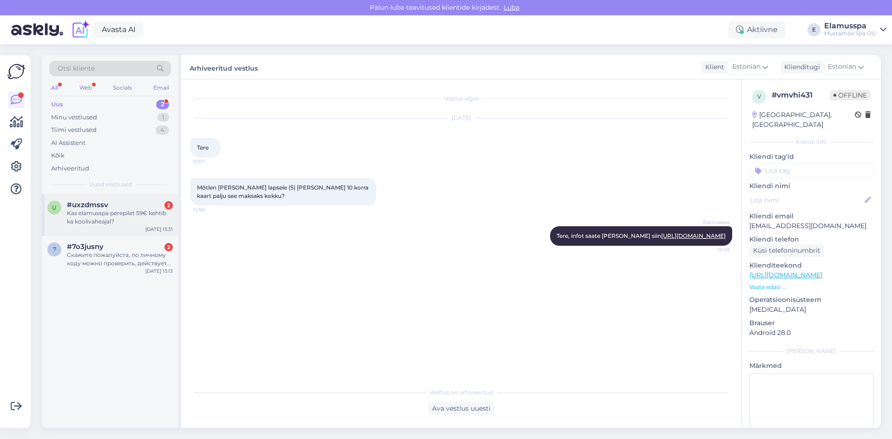
click at [148, 215] on div "Kas elamusspa perepilet 59€ kehtib ka koolivaheajal?" at bounding box center [120, 217] width 106 height 17
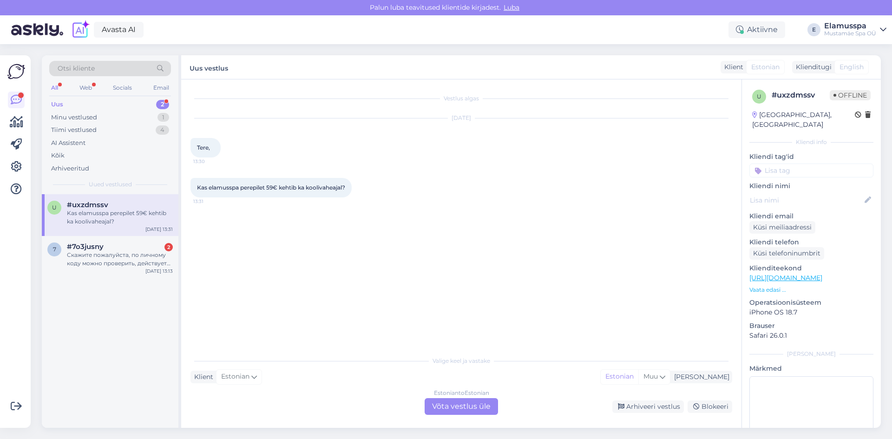
click at [443, 403] on div "Estonian to Estonian Võta vestlus üle" at bounding box center [460, 406] width 73 height 17
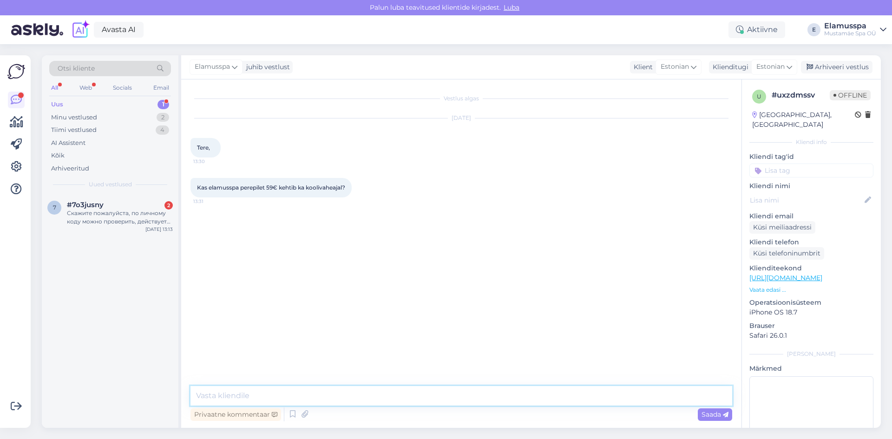
click at [371, 392] on textarea at bounding box center [460, 396] width 541 height 20
click at [347, 338] on div "Vestlus algas Oct 15 2025 Tere, 13:30 Kas elamusspa perepilet 59€ kehtib ka koo…" at bounding box center [465, 233] width 550 height 289
click at [292, 397] on textarea "Tere, koolivaheajal perepilt kohal maksab 85 eurot." at bounding box center [460, 396] width 541 height 20
click at [408, 397] on textarea "Tere, koolivaheajal perepilet kohal maksab 85 eurot." at bounding box center [460, 396] width 541 height 20
type textarea "Tere, koolivaheajal perepilet kohal maksab 85 eurot."
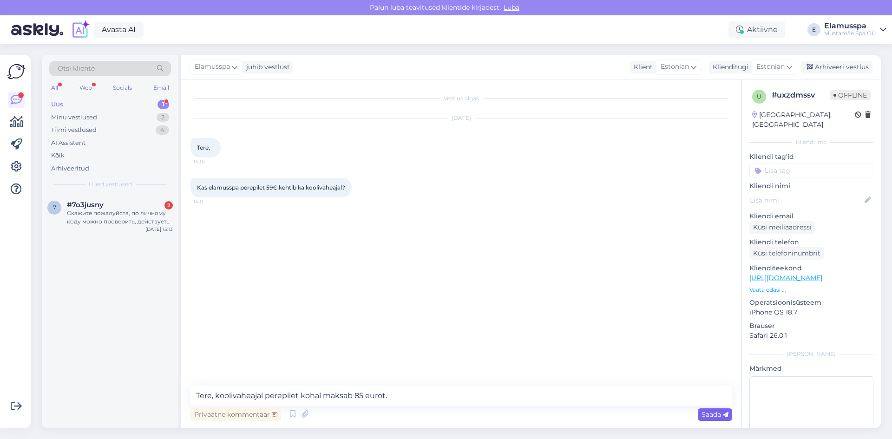
click at [704, 414] on span "Saada" at bounding box center [714, 414] width 27 height 8
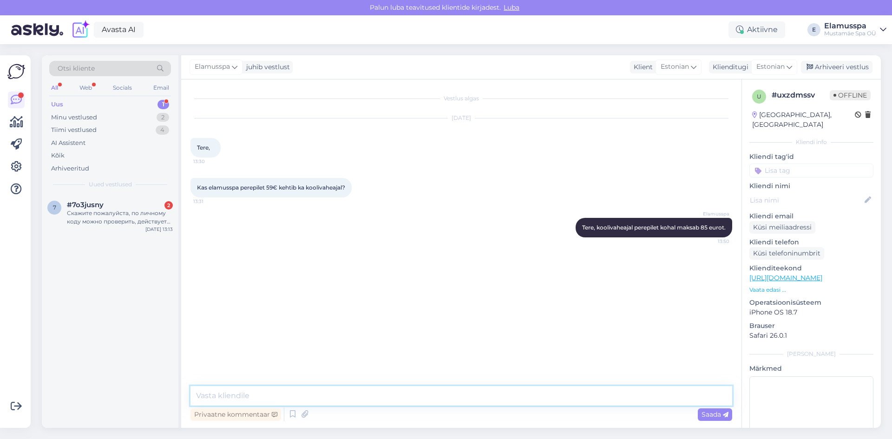
click at [592, 397] on textarea at bounding box center [460, 396] width 541 height 20
type textarea "Kui teil on kinkekaart siis kehtib"
click at [708, 417] on span "Saada" at bounding box center [714, 414] width 27 height 8
click at [824, 56] on div "Elamusspa juhib vestlust Klient Estonian Klienditugi Estonian Arhiveeri vestlus" at bounding box center [530, 67] width 699 height 24
click at [821, 59] on div "Elamusspa juhib vestlust Klient Estonian Klienditugi Estonian Arhiveeri vestlus" at bounding box center [530, 67] width 699 height 24
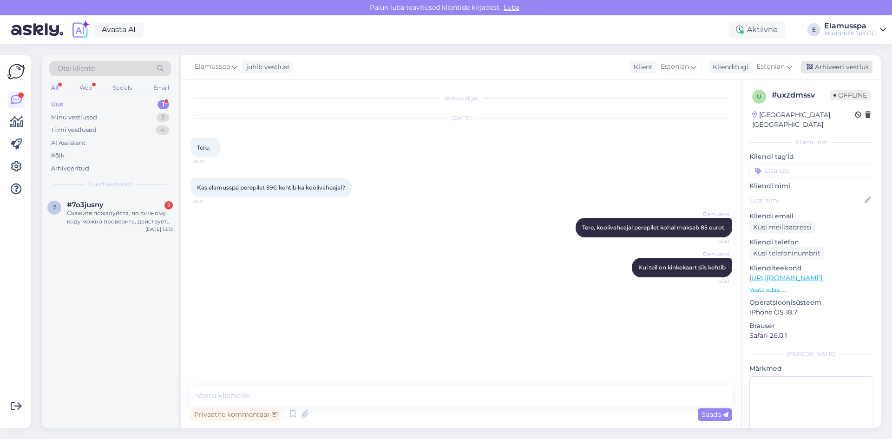
click at [819, 65] on div "Arhiveeri vestlus" at bounding box center [837, 67] width 72 height 13
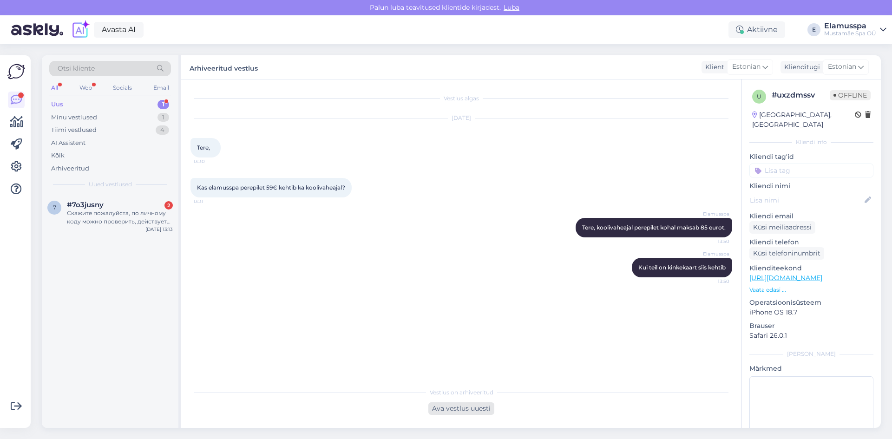
click at [480, 408] on div "Ava vestlus uuesti" at bounding box center [461, 408] width 66 height 13
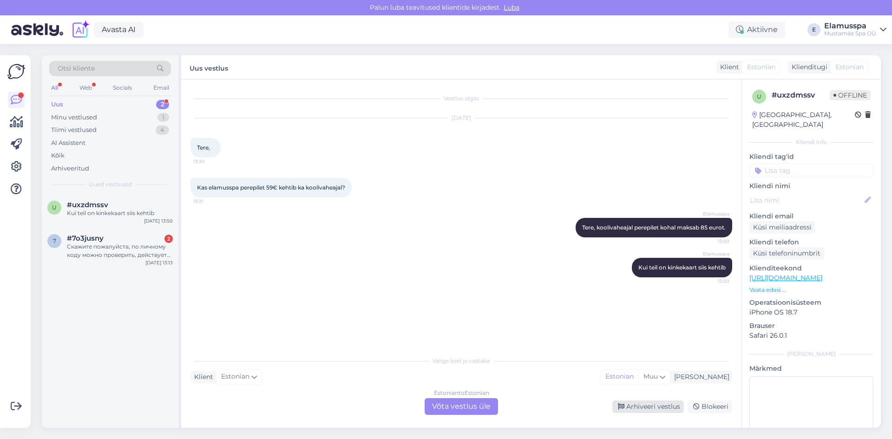
click at [651, 412] on div "Arhiveeri vestlus" at bounding box center [648, 406] width 72 height 13
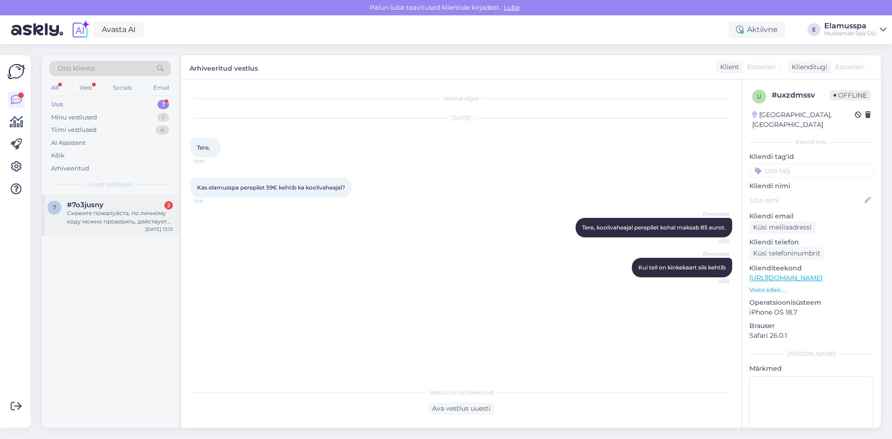
click at [120, 232] on div "7 #7o3jusny 2 Скажите пожалуйста, по личному коду можно проверить, действует ли…" at bounding box center [110, 215] width 137 height 42
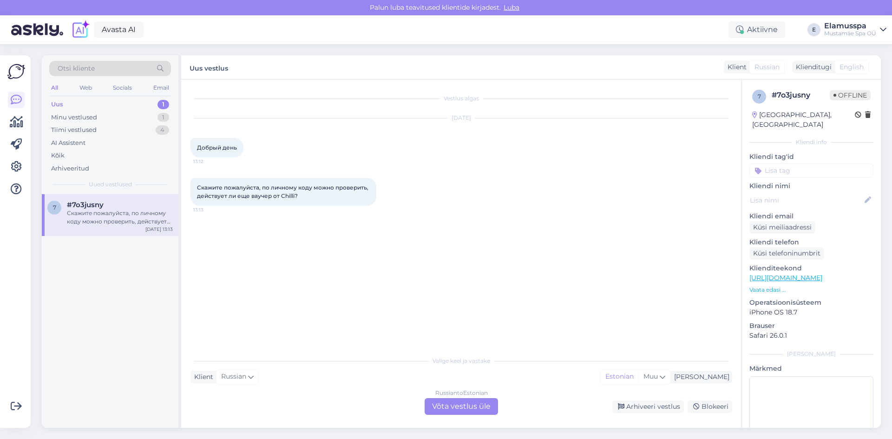
click at [461, 399] on div "Russian to Estonian Võta vestlus üle" at bounding box center [460, 406] width 73 height 17
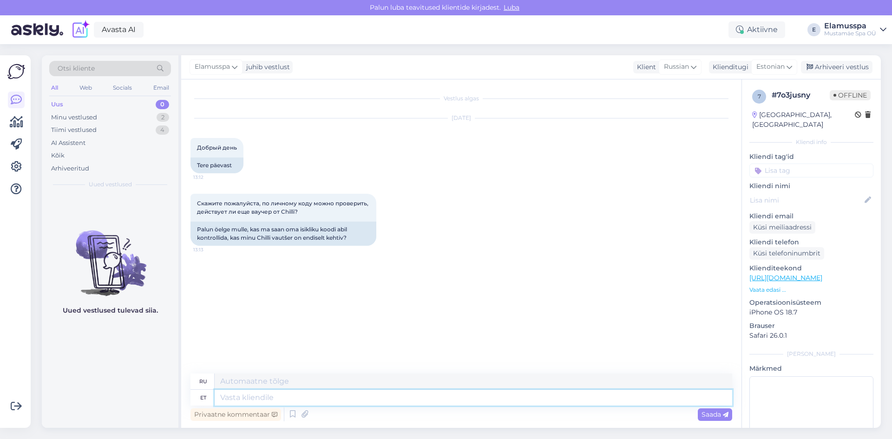
click at [404, 397] on textarea at bounding box center [473, 398] width 517 height 16
type textarea "ЗдравствуйтеЮ"
type textarea "Привет!"
type textarea "Здравствуйте, м"
type textarea "Привет,"
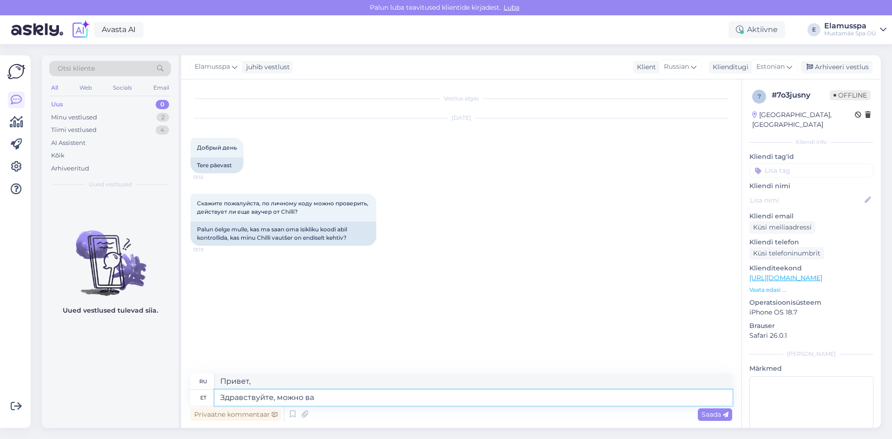
type textarea "Здравствуйте, можно ваш"
type textarea "Привет, это возможно."
type textarea "Здравствуйте, можно ваш лит"
type textarea "Здравствуйте, можно ваш"
type textarea "Здравствуйте, можно ваш личный код"
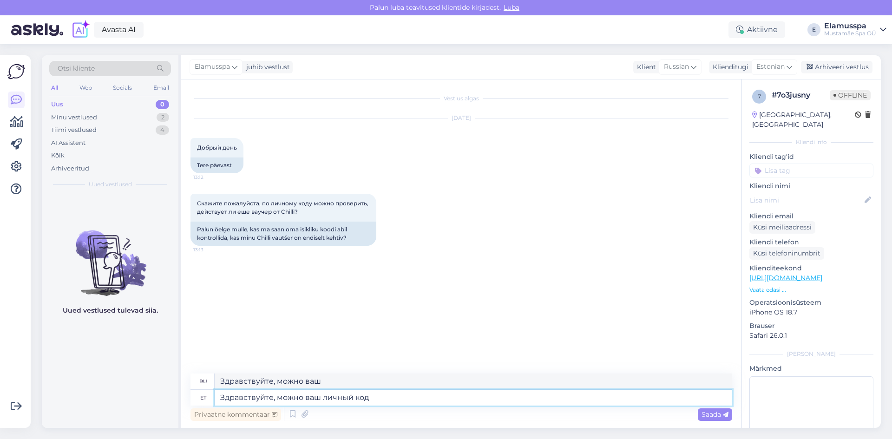
type textarea "Здравствуйте, можно ваше личное"
type textarea "Здравствуйте, можно ваш личный код?"
click at [409, 402] on textarea "Здравствуйте, можно ваш личный код?" at bounding box center [473, 398] width 517 height 16
type textarea "Здравствуйте, можно ваш личный код?"
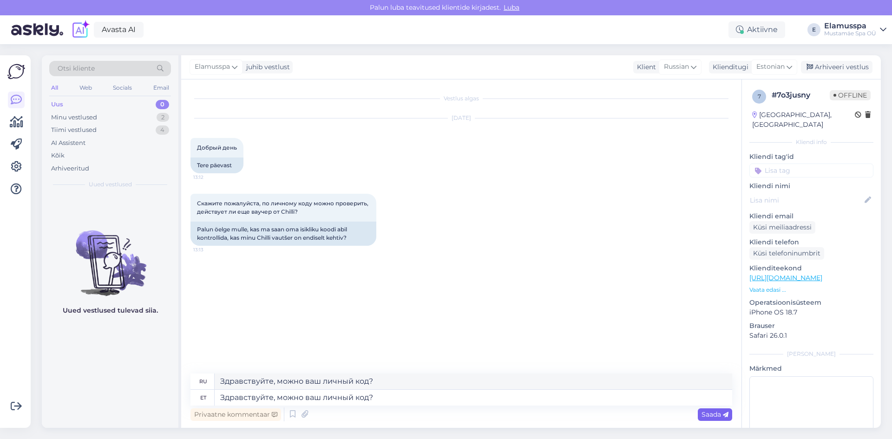
click at [708, 410] on div "Saada" at bounding box center [714, 414] width 34 height 13
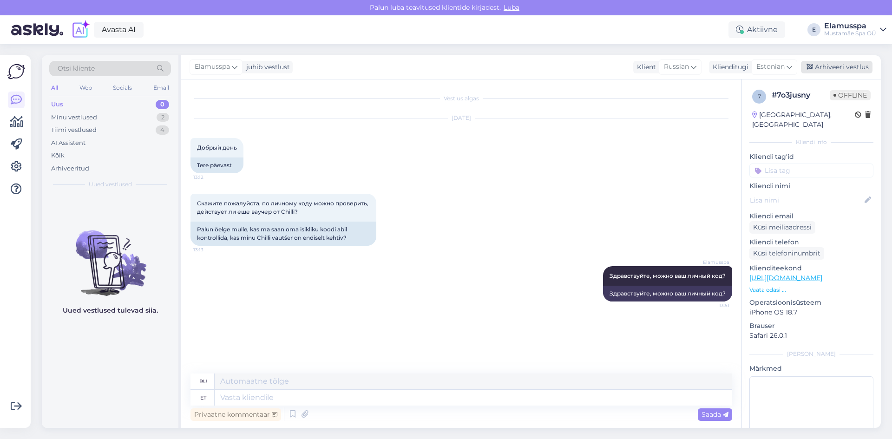
click at [830, 72] on div "Arhiveeri vestlus" at bounding box center [837, 67] width 72 height 13
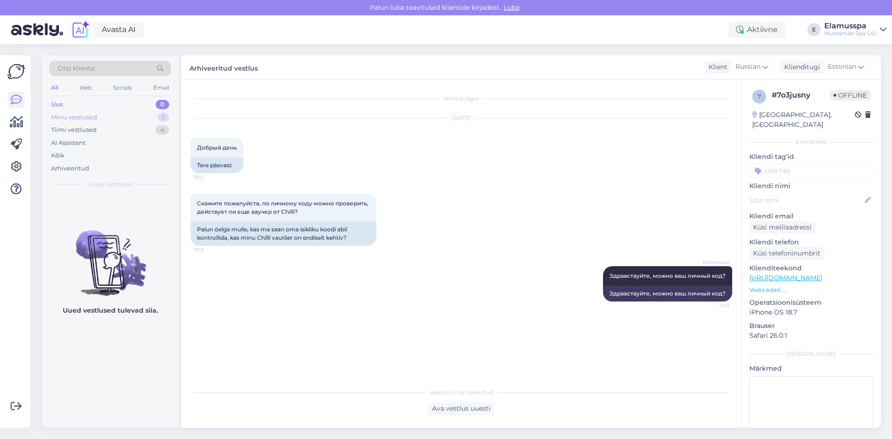
click at [131, 121] on div "Minu vestlused 1" at bounding box center [110, 117] width 122 height 13
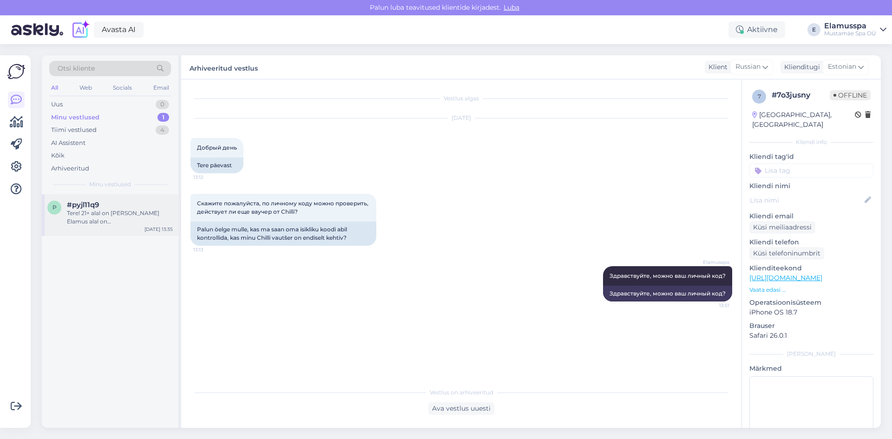
click at [109, 222] on div "Tere! 21+ alal on Hanna ja Elamus alal on Kaur)" at bounding box center [120, 217] width 106 height 17
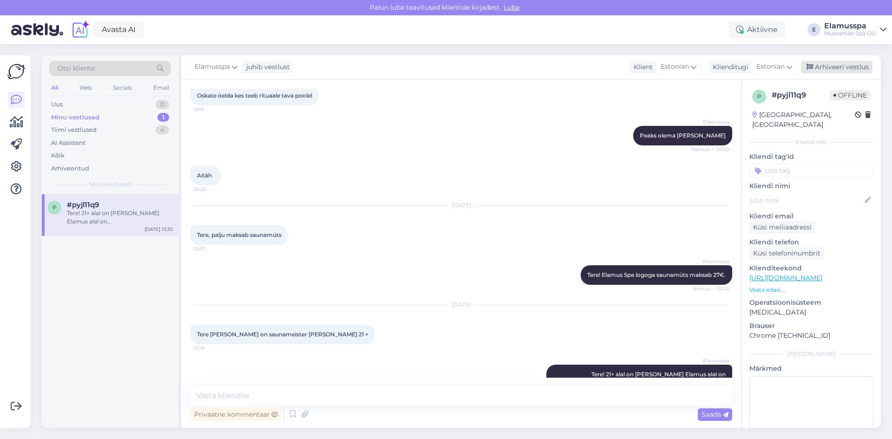
click at [820, 65] on div "Arhiveeri vestlus" at bounding box center [837, 67] width 72 height 13
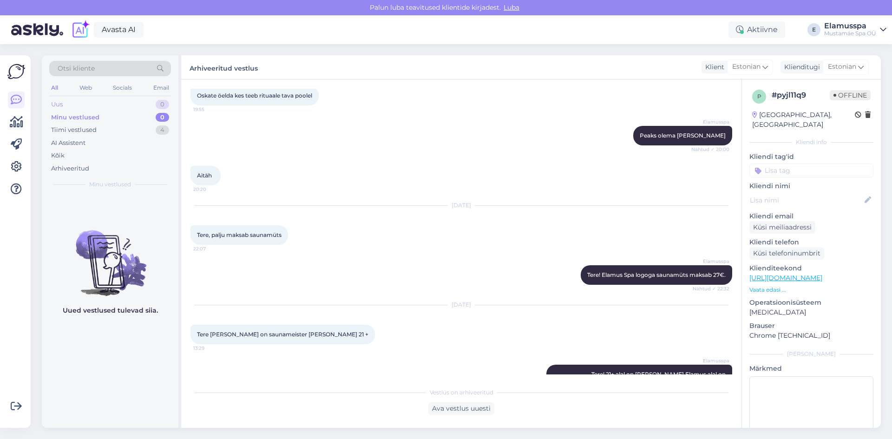
click at [152, 106] on div "Uus 0" at bounding box center [110, 104] width 122 height 13
click at [101, 168] on div "Arhiveeritud" at bounding box center [110, 168] width 122 height 13
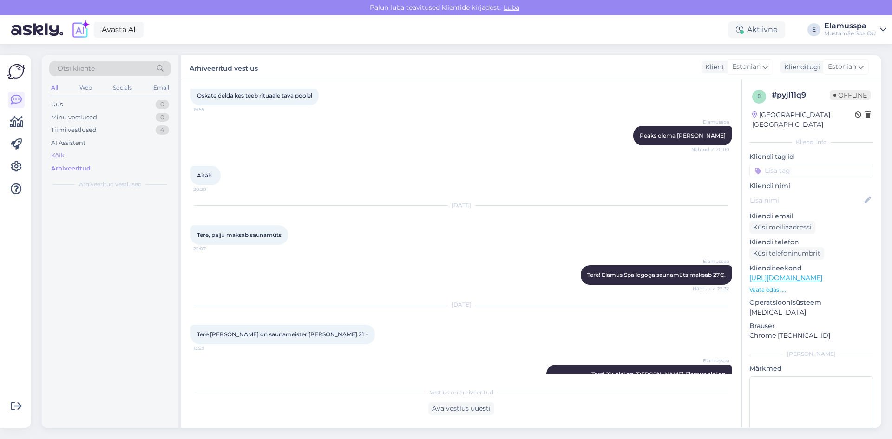
click at [104, 150] on div "Kõik" at bounding box center [110, 155] width 122 height 13
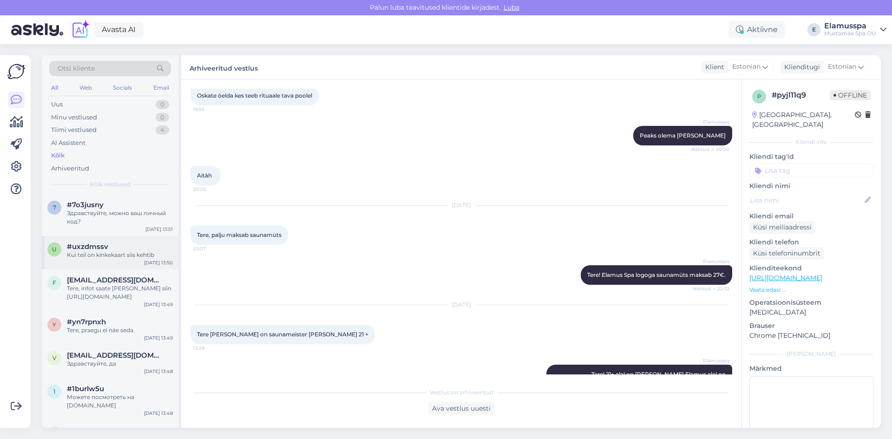
click at [101, 249] on span "#uxzdmssv" at bounding box center [87, 246] width 41 height 8
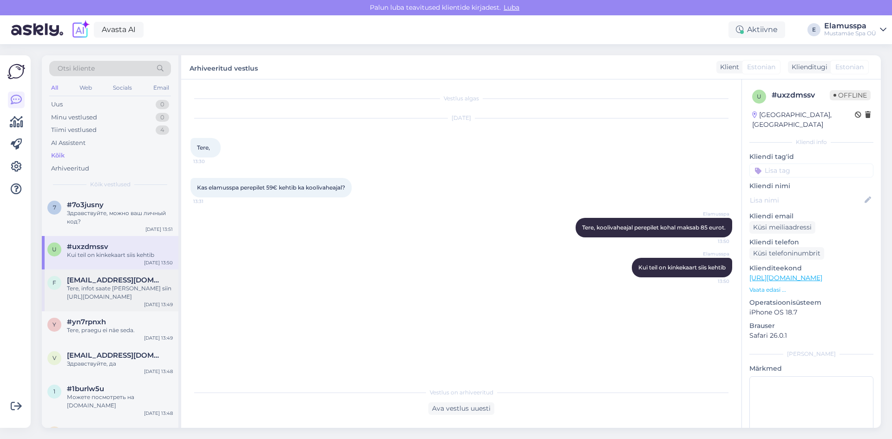
click at [113, 291] on div "Tere, infot saate leida siin https://elamusspa.ee/elamus-spa/10x-kaardid/" at bounding box center [120, 292] width 106 height 17
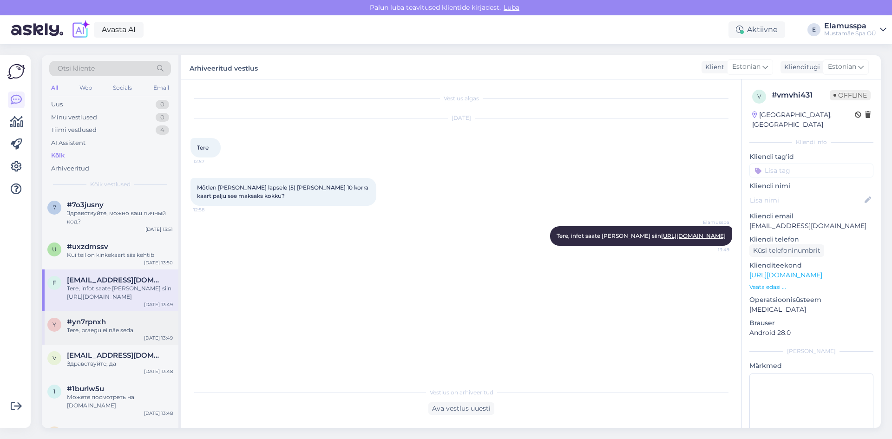
click at [114, 334] on div "Tere, praegu ei näe seda." at bounding box center [120, 330] width 106 height 8
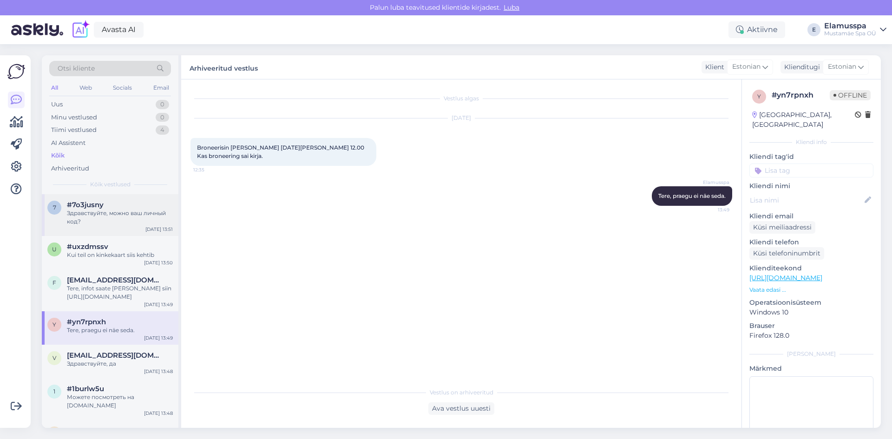
click at [129, 215] on div "Здравствуйте, можно ваш личный код?" at bounding box center [120, 217] width 106 height 17
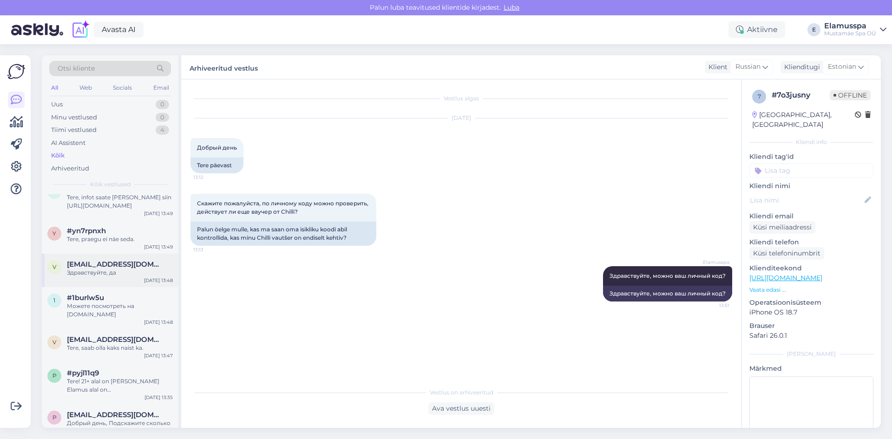
scroll to position [93, 0]
click at [131, 276] on div "v vallovakaa@gmail.com Здравствуйте, да Oct 15 13:48" at bounding box center [110, 268] width 137 height 33
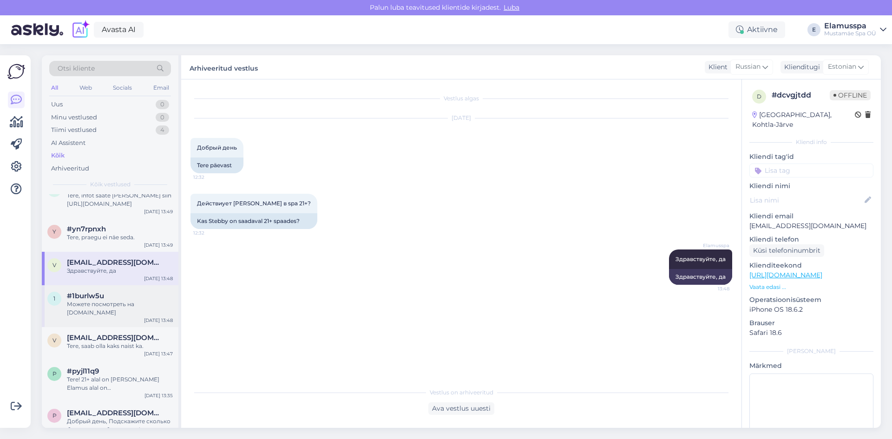
click at [126, 308] on div "Можете посмотреть на Chilli.ee" at bounding box center [120, 308] width 106 height 17
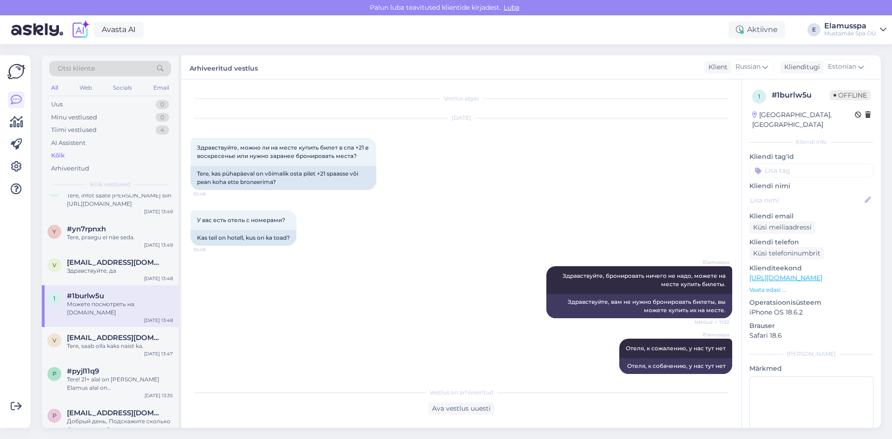
scroll to position [138, 0]
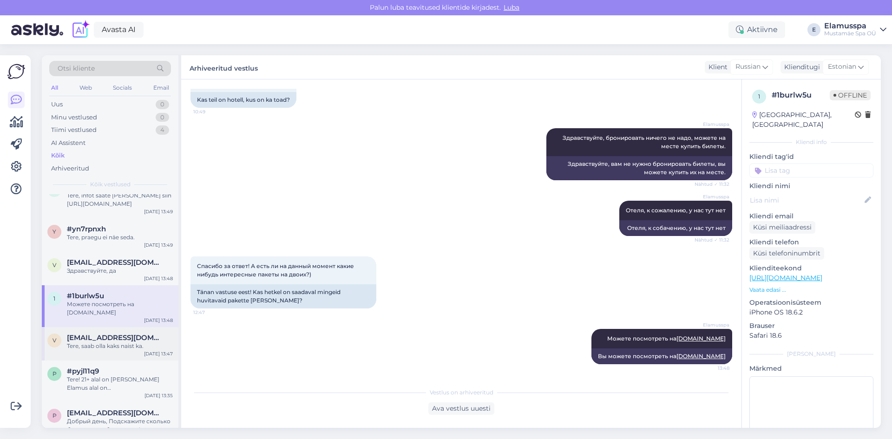
click at [127, 342] on div "Tere, saab olla kaks naist ka." at bounding box center [120, 346] width 106 height 8
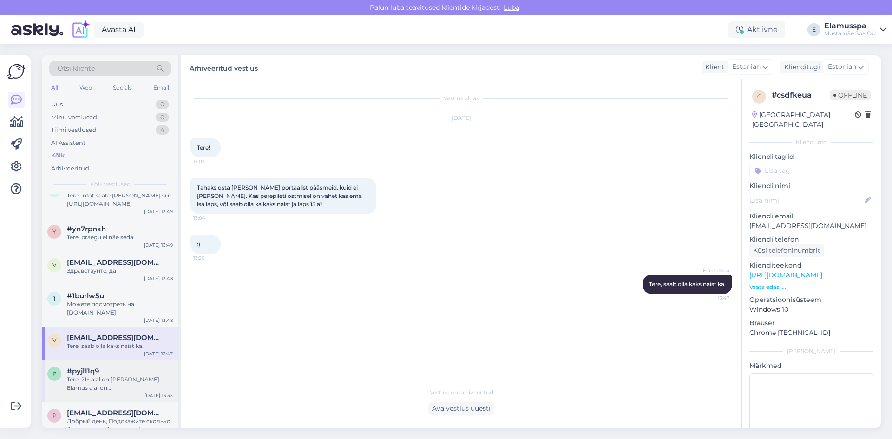
click at [127, 367] on div "#pyjl11q9" at bounding box center [120, 371] width 106 height 8
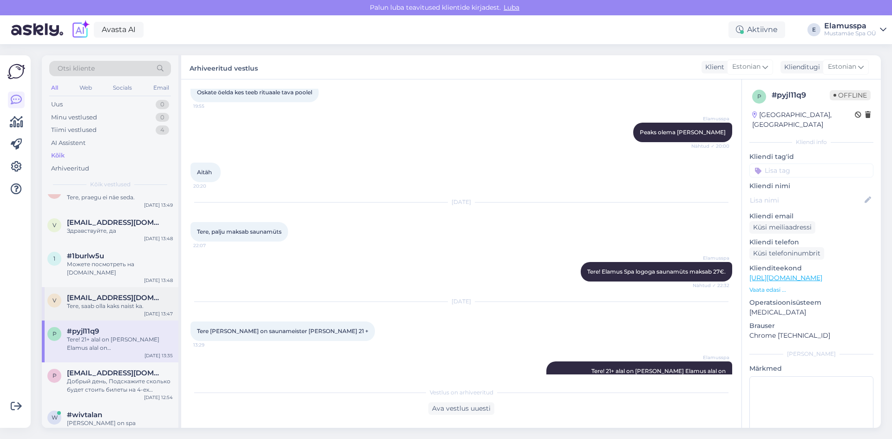
scroll to position [186, 0]
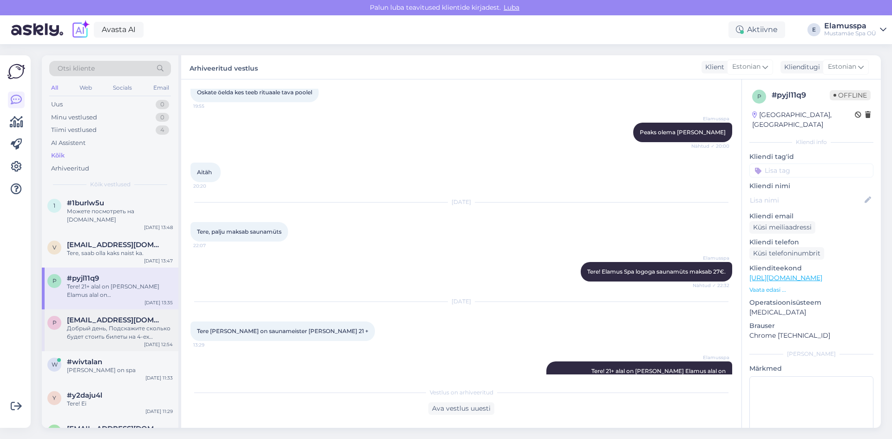
click at [130, 324] on div "Добрый день, Подскажите сколько будет стоить билеты на 4-ех взрослых и 6-ых дет…" at bounding box center [120, 332] width 106 height 17
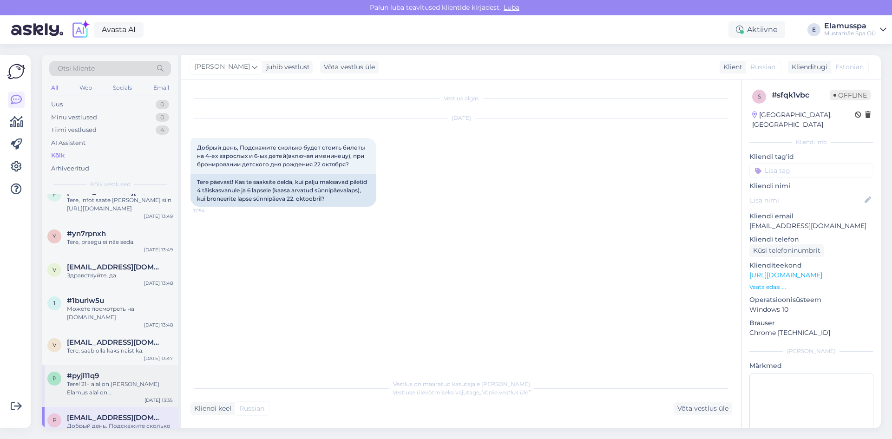
scroll to position [0, 0]
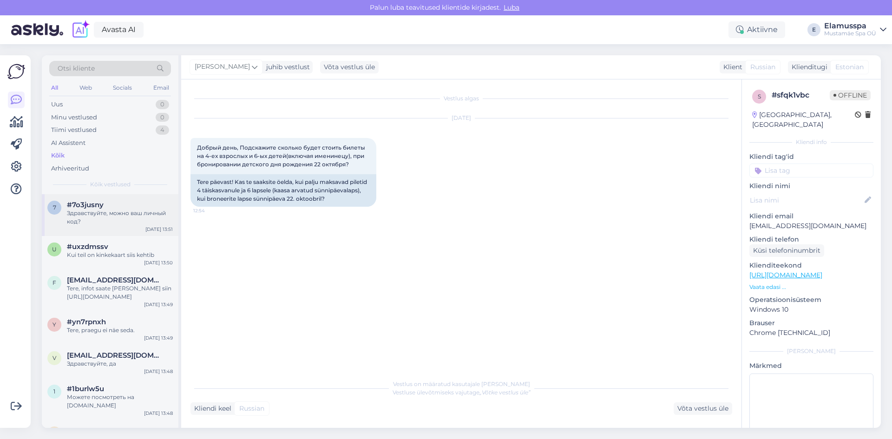
click at [126, 228] on div "7 #7o3jusny Здравствуйте, можно ваш личный код? Oct 15 13:51" at bounding box center [110, 215] width 137 height 42
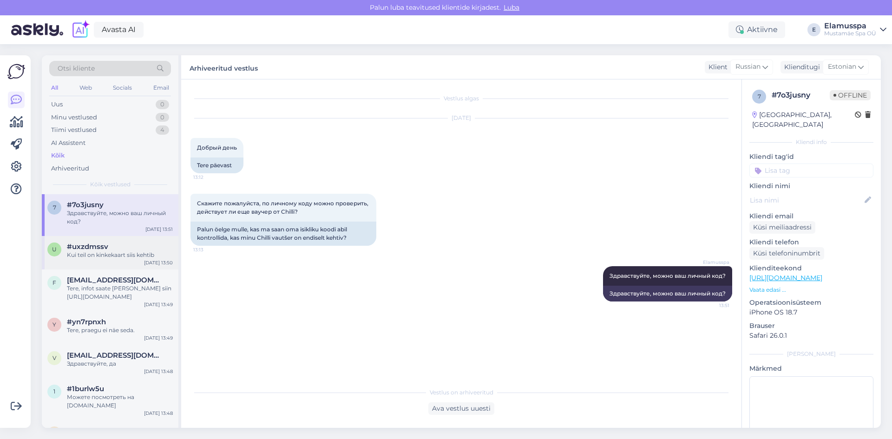
click at [126, 253] on div "Kui teil on kinkekaart siis kehtib" at bounding box center [120, 255] width 106 height 8
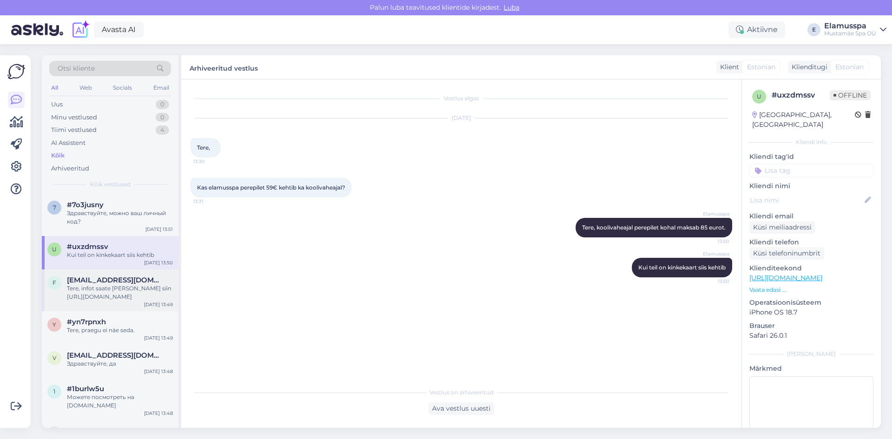
click at [121, 284] on div "Tere, infot saate leida siin https://elamusspa.ee/elamus-spa/10x-kaardid/" at bounding box center [120, 292] width 106 height 17
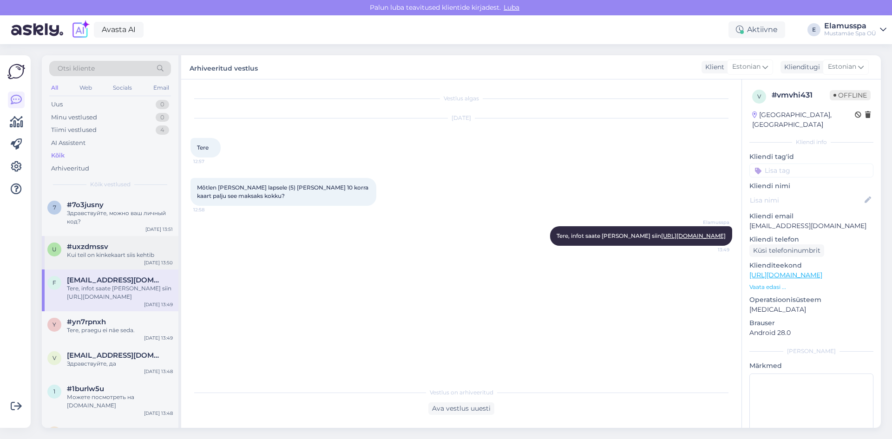
click at [133, 257] on div "Kui teil on kinkekaart siis kehtib" at bounding box center [120, 255] width 106 height 8
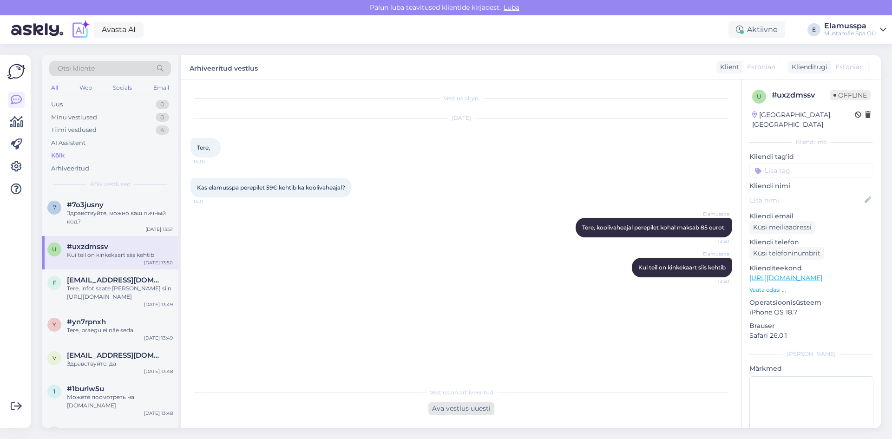
click at [442, 408] on div "Ava vestlus uuesti" at bounding box center [461, 408] width 66 height 13
click at [438, 409] on div "Estonian to Estonian Võta vestlus üle" at bounding box center [460, 406] width 73 height 17
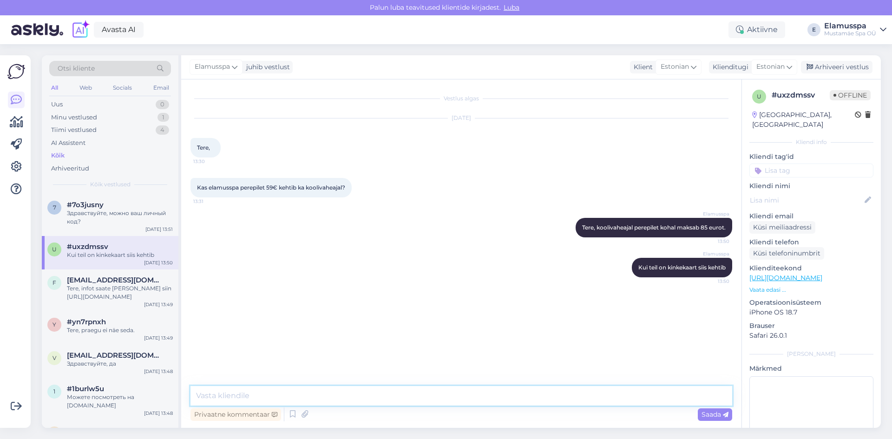
click at [371, 394] on textarea at bounding box center [460, 396] width 541 height 20
type textarea "Tere, vabandust, ikka tava hinnad"
click at [708, 414] on span "Saada" at bounding box center [714, 414] width 27 height 8
click at [830, 68] on div "Arhiveeri vestlus" at bounding box center [837, 67] width 72 height 13
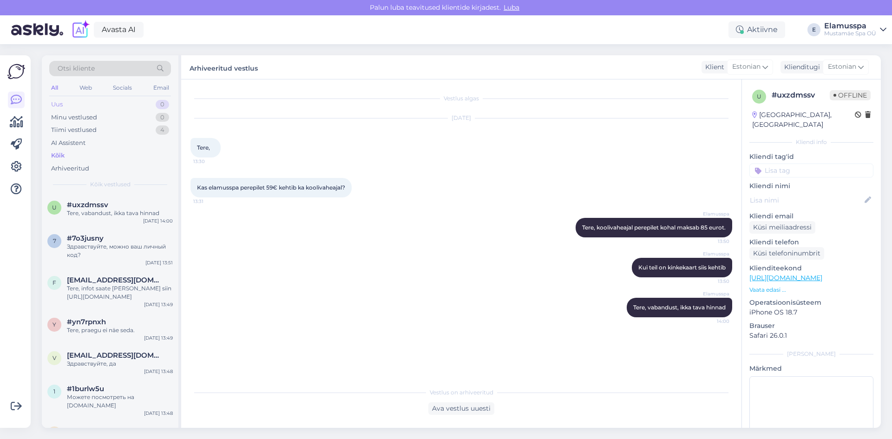
click at [137, 103] on div "Uus 0" at bounding box center [110, 104] width 122 height 13
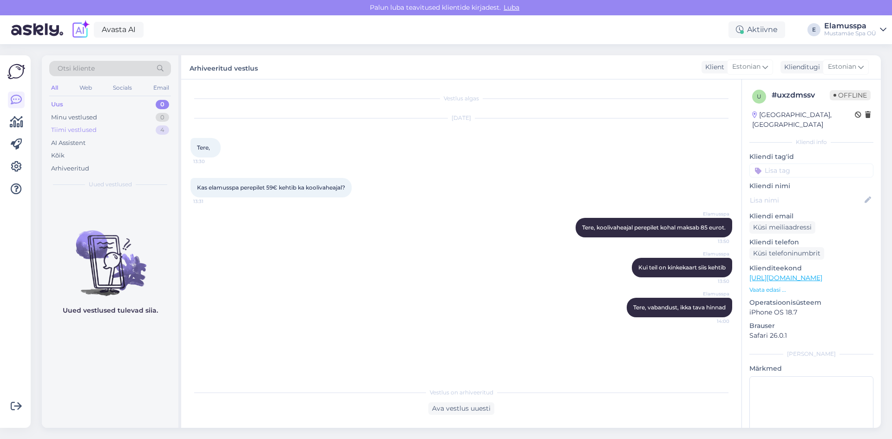
click at [144, 127] on div "Tiimi vestlused 4" at bounding box center [110, 130] width 122 height 13
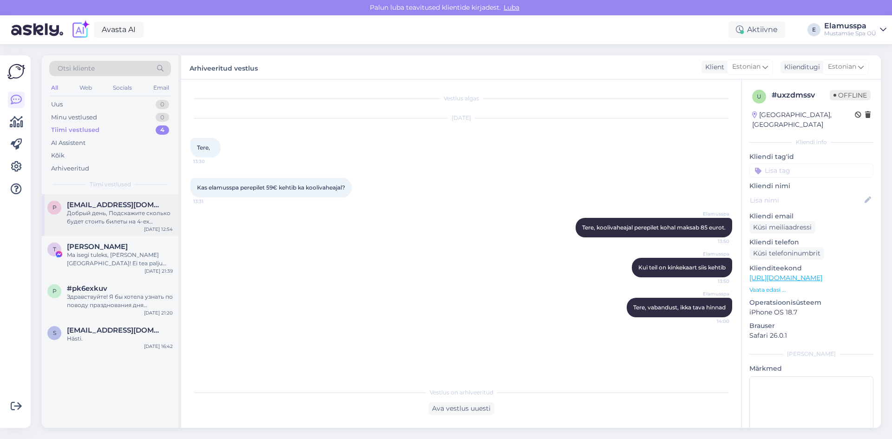
click at [146, 221] on div "Добрый день, Подскажите сколько будет стоить билеты на 4-ех взрослых и 6-ых дет…" at bounding box center [120, 217] width 106 height 17
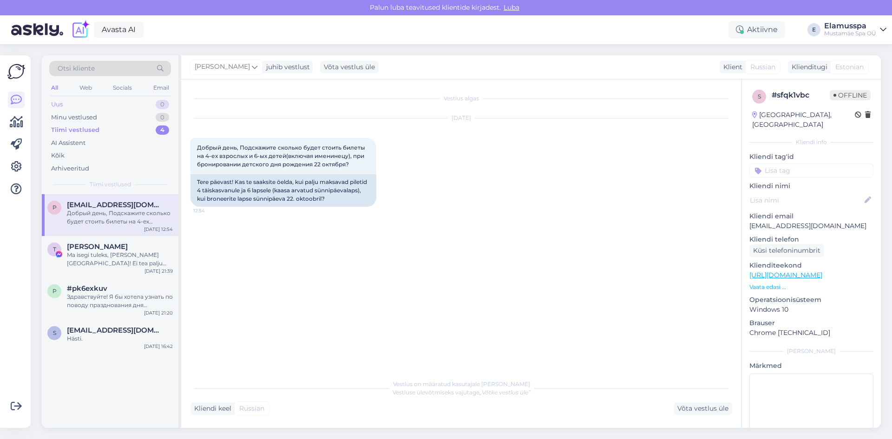
click at [162, 107] on div "0" at bounding box center [162, 104] width 13 height 9
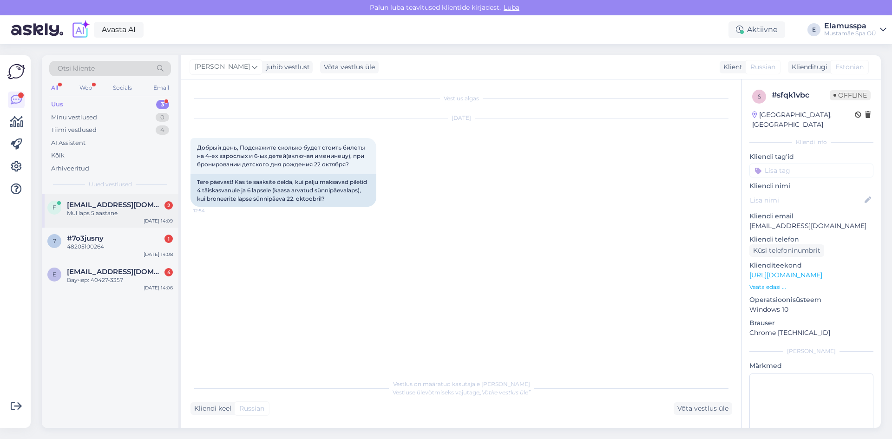
click at [135, 221] on div "f filds00@gmail.com 2 Mul laps 5 aastane Oct 15 14:09" at bounding box center [110, 210] width 137 height 33
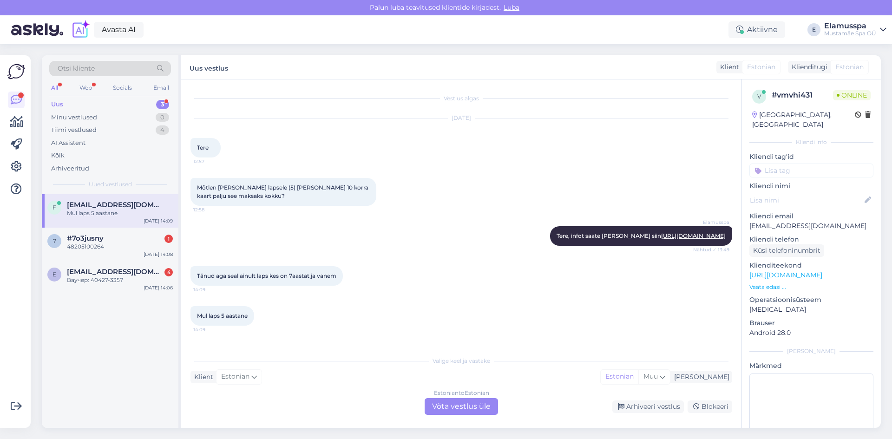
click at [445, 395] on div "Estonian to Estonian" at bounding box center [461, 393] width 55 height 8
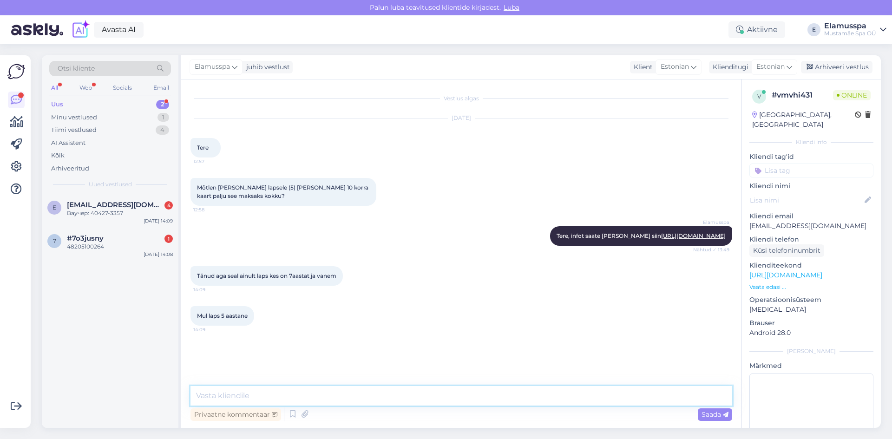
click at [313, 391] on textarea at bounding box center [460, 396] width 541 height 20
type textarea "Tere, talle pilet maksab 6,5 eurot. Talle soodsam on lihtsalt eraldi osta pilet…"
click at [722, 415] on span "Saada" at bounding box center [714, 414] width 27 height 8
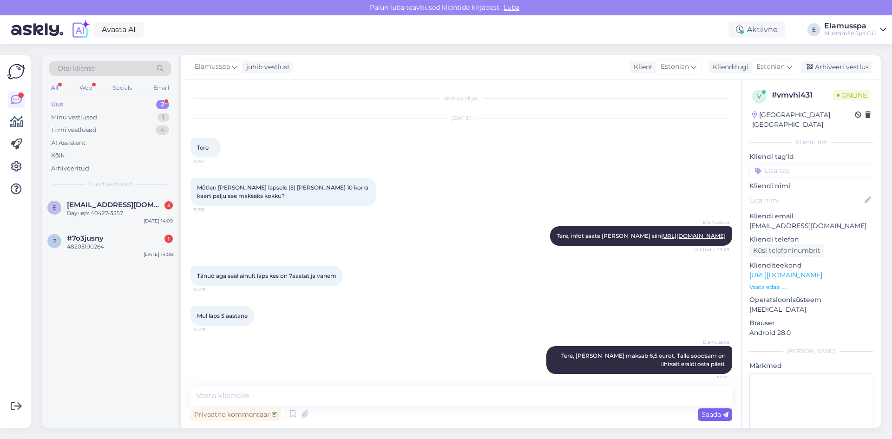
scroll to position [15, 0]
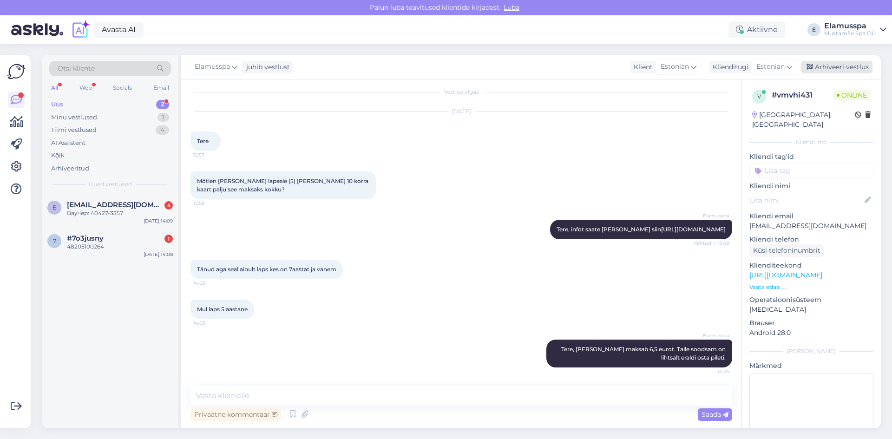
click at [826, 65] on div "Arhiveeri vestlus" at bounding box center [837, 67] width 72 height 13
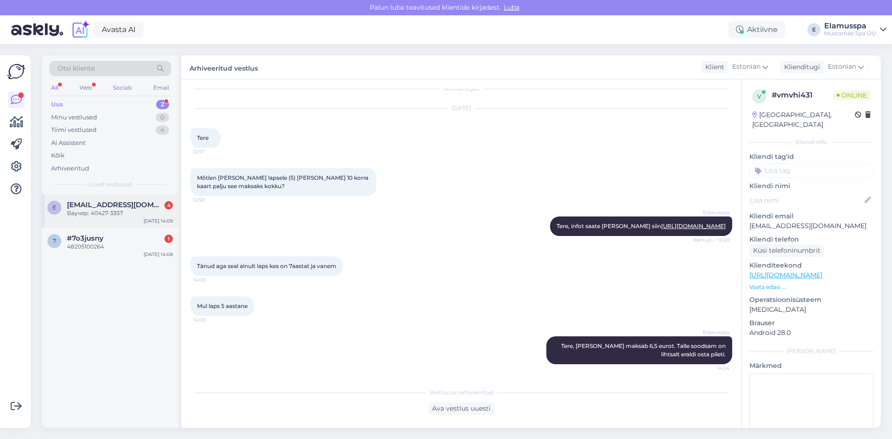
click at [137, 213] on div "Ваучер: 40427-3357" at bounding box center [120, 213] width 106 height 8
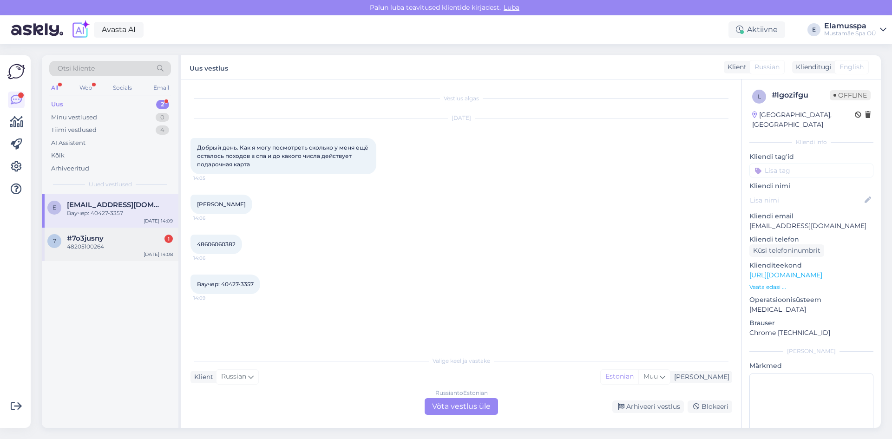
scroll to position [0, 0]
click at [128, 255] on div "7 #7o3jusny 1 48205100264 Oct 15 14:08" at bounding box center [110, 244] width 137 height 33
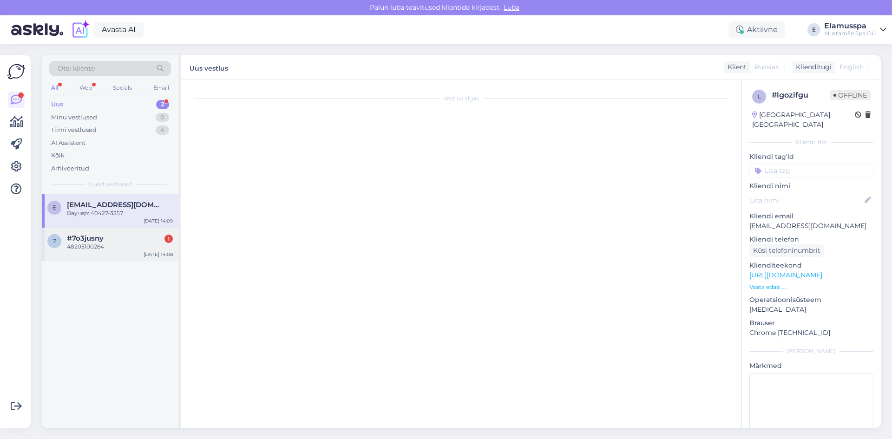
scroll to position [25, 0]
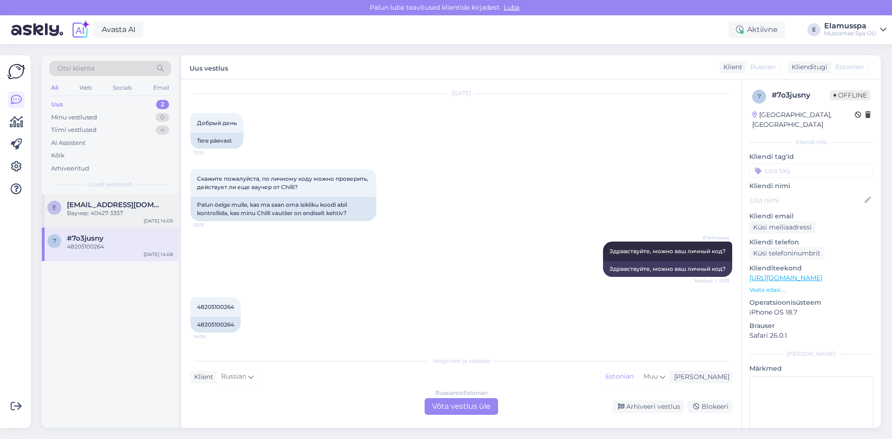
click at [110, 206] on span "eeekristina@gmail.com" at bounding box center [115, 205] width 97 height 8
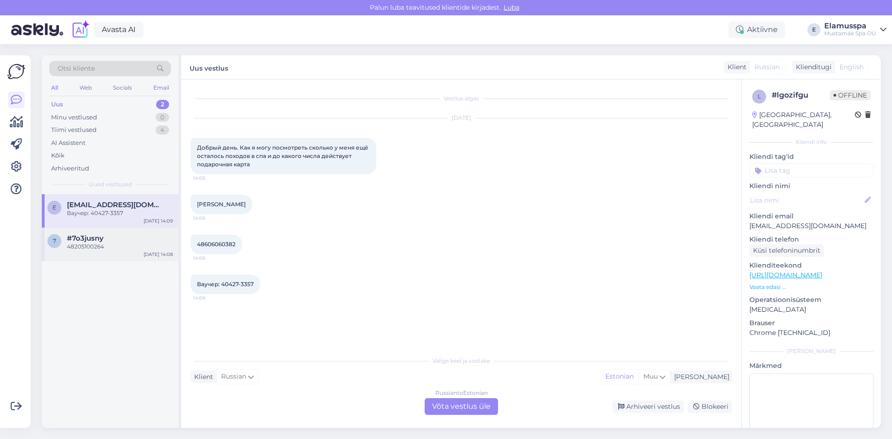
click at [122, 252] on div "7 #7o3jusny 48205100264 Oct 15 14:08" at bounding box center [110, 244] width 137 height 33
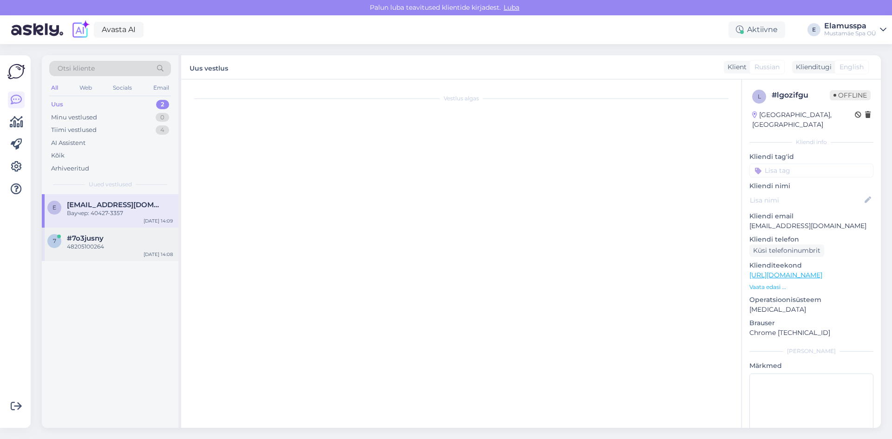
scroll to position [25, 0]
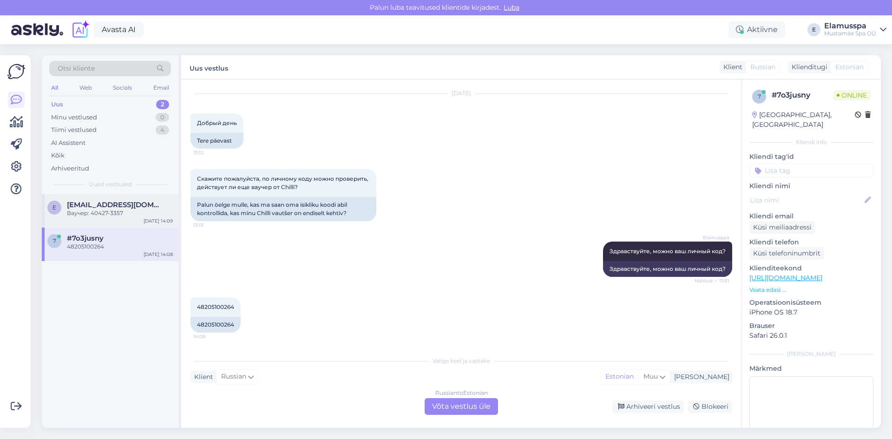
click at [136, 215] on div "Ваучер: 40427-3357" at bounding box center [120, 213] width 106 height 8
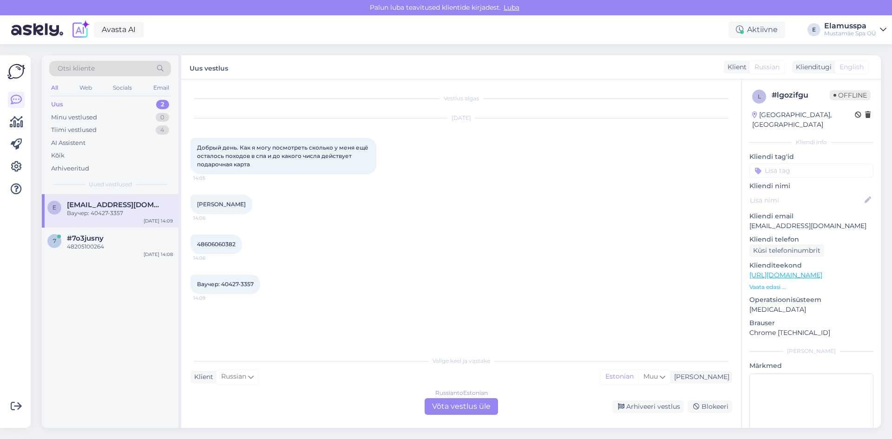
scroll to position [0, 0]
click at [452, 402] on div "Russian to Estonian Võta vestlus üle" at bounding box center [460, 406] width 73 height 17
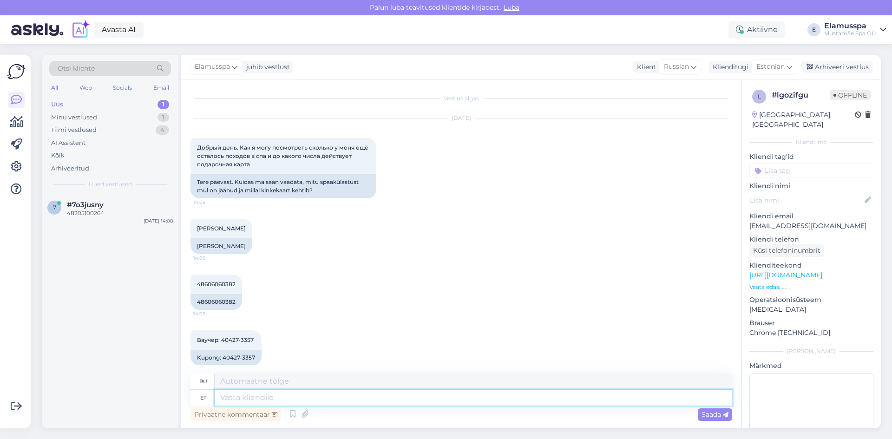
click at [282, 395] on textarea at bounding box center [473, 398] width 517 height 16
type textarea "Здравствуйте,"
type textarea "Привет,"
type textarea "Здравствуйте, эта карт"
type textarea "Привет, эта карта"
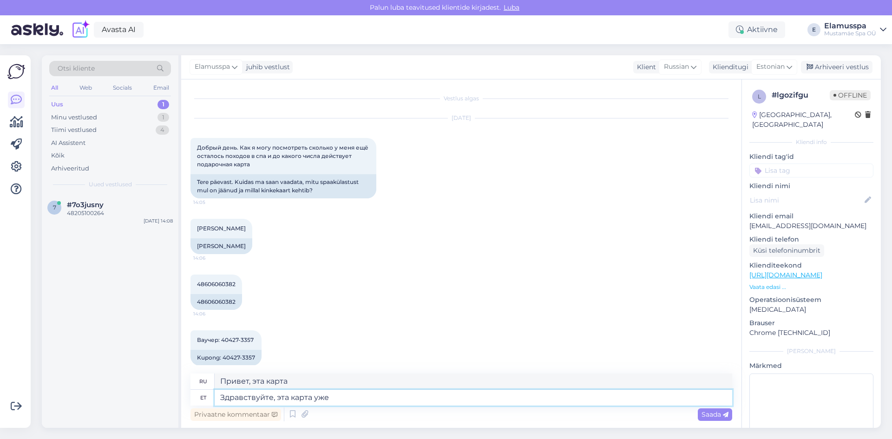
type textarea "Здравствуйте, эта карта уже а"
type textarea "Привет, эта карта уже"
type textarea "Здравствуйте, эта карта уже активированна на"
type textarea "Здравствуйте, эта карта уже активирована."
type textarea "Здравствуйте, эта карта уже з"
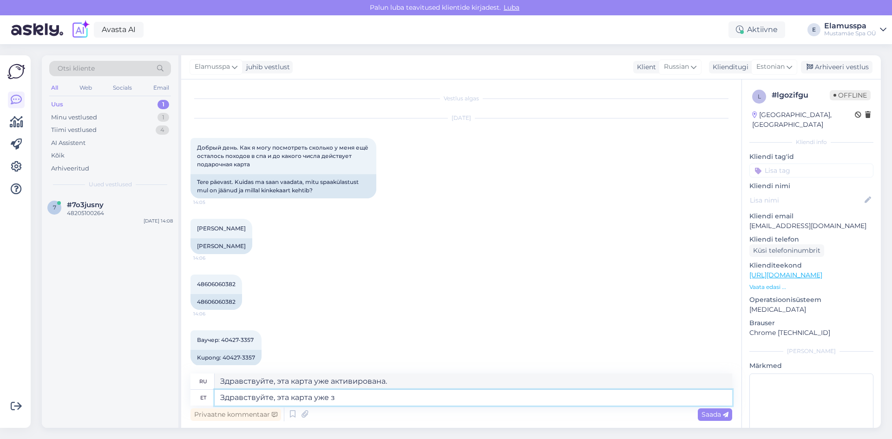
type textarea "Привет, эта карта уже"
type textarea "Здравствуйте, эта карта уже записана на"
type textarea "Здравствуйте, эта карта уже сохранена."
type textarea "Здравствуйте, эта карта уже записана на ваш"
type textarea "Здравствуйте, эта карта уже зарегистрирована."
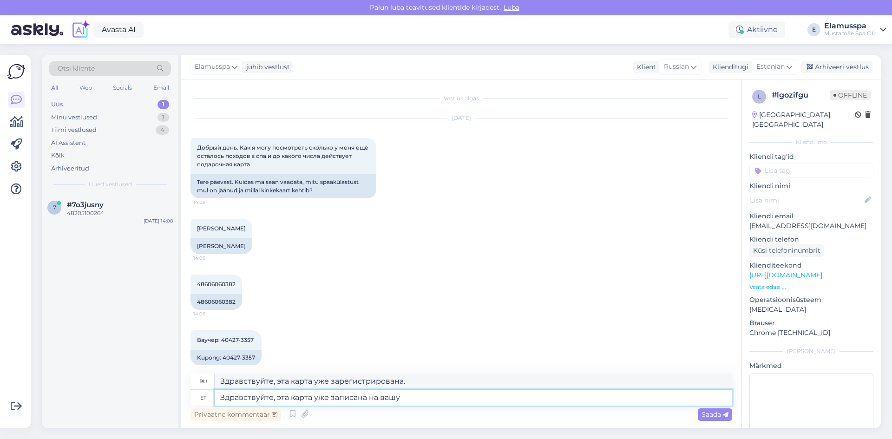
type textarea "Здравствуйте, эта карта уже записана на вашу И"
type textarea "Здравствуйте, эта карта уже сохранена в вашем аккаунте."
type textarea "Здравствуйте, эта карта уже записана на вашу ИД ка"
type textarea "Здравствуйте, эта карта уже зарегистрирована на ваше удостоверение личности."
type textarea "Здравствуйте, эта карта уже записана на вашу ИД карту?"
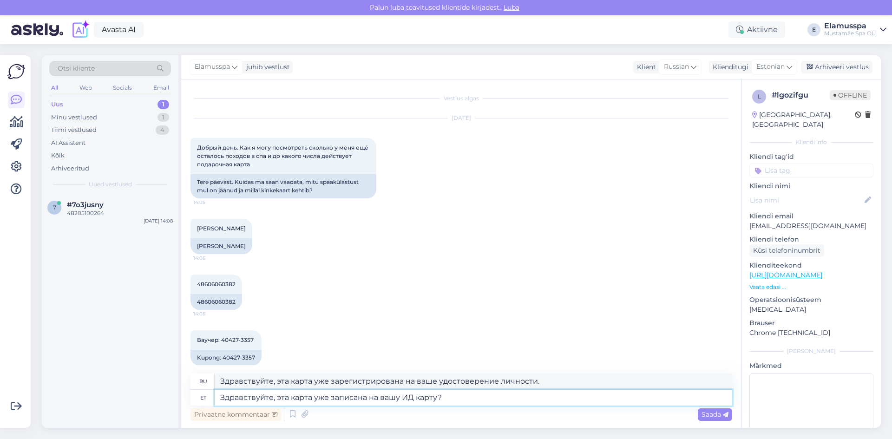
type textarea "Здравствуйте, эта карта уже зарегистрирована на вашем удостоверении личности?"
type textarea "Здравствуйте, эта карта уже записана на вашу ИД карту?"
click at [456, 324] on div "Ваучер: 40427-3357 14:09 Kupong: 40427-3357" at bounding box center [460, 348] width 541 height 56
drag, startPoint x: 508, startPoint y: 394, endPoint x: 0, endPoint y: 355, distance: 509.0
click at [0, 355] on div "Võimalused Veendu, et Askly loob sulle väärtust. Sulge Ühenda FB ja IG sõnumid …" at bounding box center [446, 241] width 892 height 395
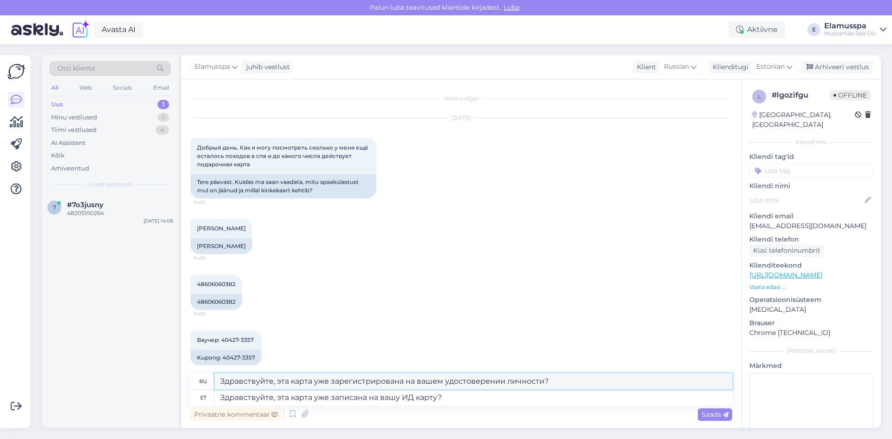
drag, startPoint x: 567, startPoint y: 380, endPoint x: 0, endPoint y: 339, distance: 569.0
click at [0, 339] on div "Võimalused Veendu, et Askly loob sulle väärtust. Sulge Ühenda FB ja IG sõnumid …" at bounding box center [446, 241] width 892 height 395
paste textarea "писана на вашу ИД карту"
type textarea "Здравствуйте, эта карта уже записана на вашу ИД карту?"
drag, startPoint x: 313, startPoint y: 395, endPoint x: 286, endPoint y: 399, distance: 27.3
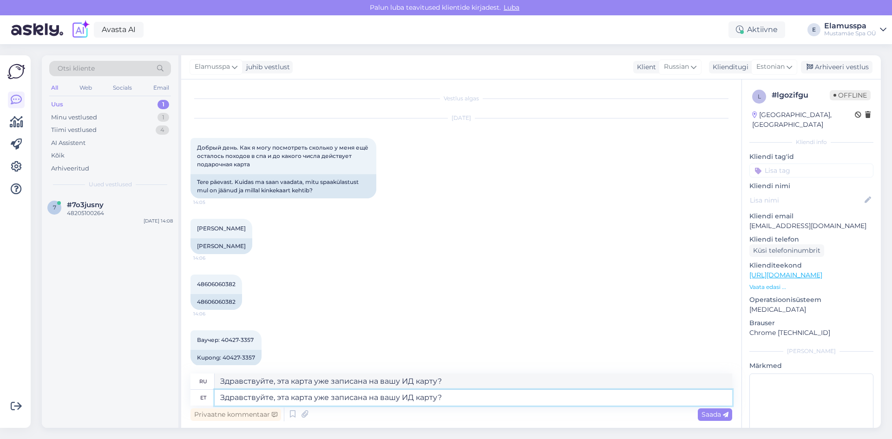
click at [286, 399] on textarea "Здравствуйте, эта карта уже записана на вашу ИД карту?" at bounding box center [473, 398] width 517 height 16
type textarea "Здравствуйте, этот ваучер уже записана на вашу ИД карту?"
type textarea "Здравствуйте, этот ваучер уже зарегистрирован на вашем удостоверении личности?"
click at [376, 399] on textarea "Здравствуйте, этот ваучер уже записана на вашу ИД карту?" at bounding box center [473, 398] width 517 height 16
click at [452, 398] on textarea "Здравствуйте, этот ваучер уже записан на вашу ИД карту?" at bounding box center [473, 398] width 517 height 16
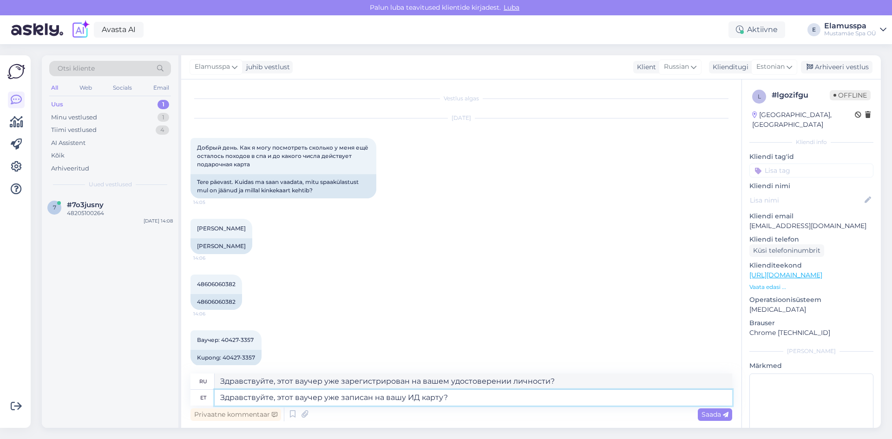
type textarea "Здравствуйте, этот ваучер уже записан на вашу ИД карту?"
drag, startPoint x: 575, startPoint y: 380, endPoint x: 0, endPoint y: 332, distance: 576.9
click at [0, 332] on div "Võimalused Veendu, et Askly loob sulle väärtust. Sulge Ühenda FB ja IG sõnumid …" at bounding box center [446, 241] width 892 height 395
paste textarea "писан на вашу ИД карту"
type textarea "Здравствуйте, этот ваучер уже записан на вашу ИД карту?"
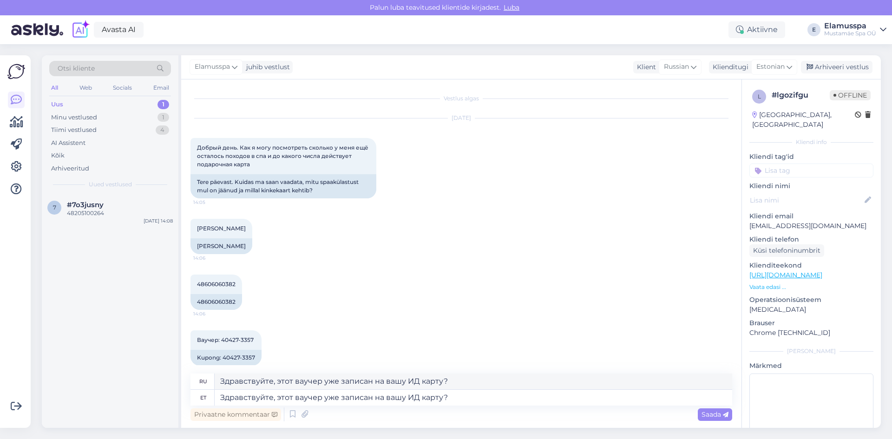
drag, startPoint x: 724, startPoint y: 415, endPoint x: 726, endPoint y: 398, distance: 16.8
click at [724, 415] on icon at bounding box center [726, 415] width 6 height 6
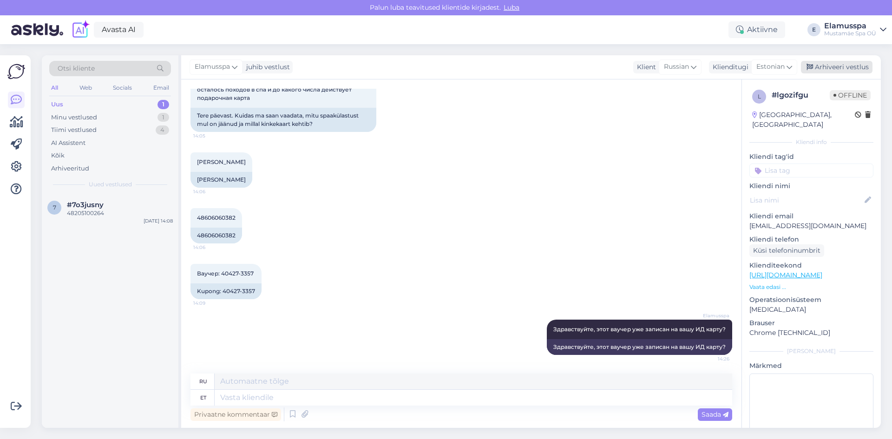
click at [819, 62] on div "Arhiveeri vestlus" at bounding box center [837, 67] width 72 height 13
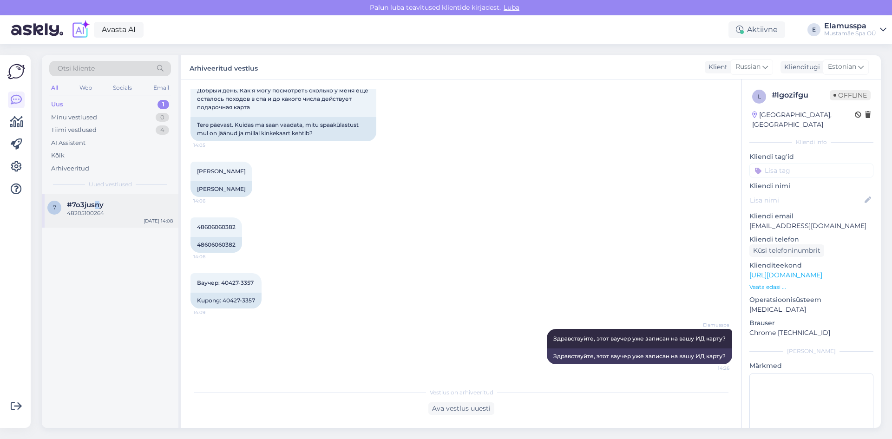
click at [97, 204] on span "#7o3jusny" at bounding box center [85, 205] width 37 height 8
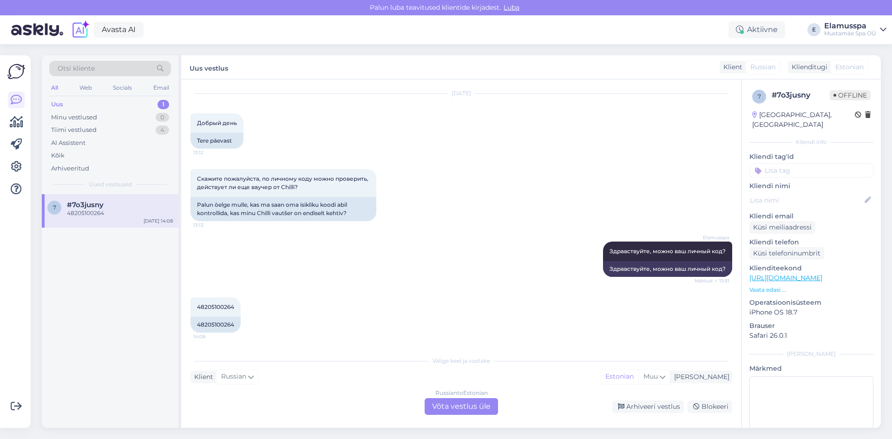
click at [542, 282] on div "Elamusspa Здравствуйте, можно ваш личный код? Nähtud ✓ 13:51 Здравствуйте, можн…" at bounding box center [460, 259] width 541 height 56
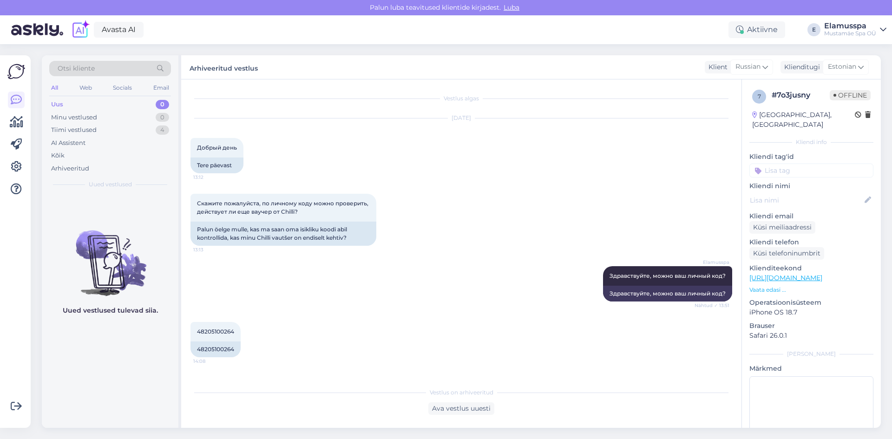
scroll to position [0, 0]
click at [116, 143] on div "AI Assistent" at bounding box center [110, 143] width 122 height 13
click at [147, 102] on div "Uus 0" at bounding box center [110, 104] width 122 height 13
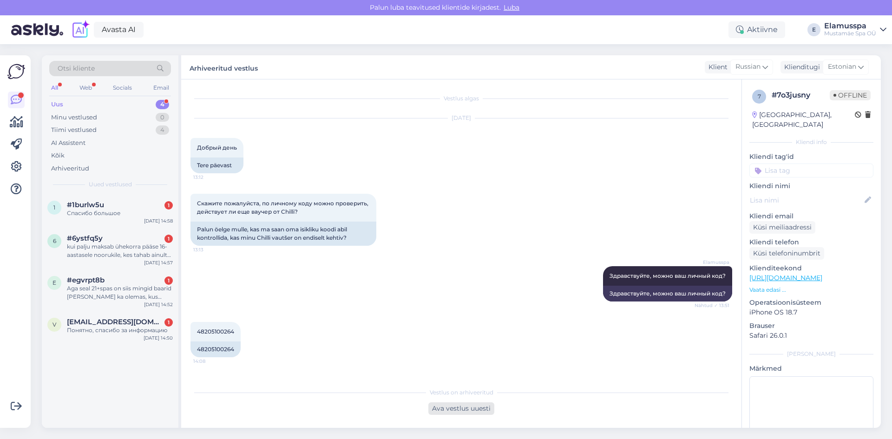
click at [452, 405] on div "Ava vestlus uuesti" at bounding box center [461, 408] width 66 height 13
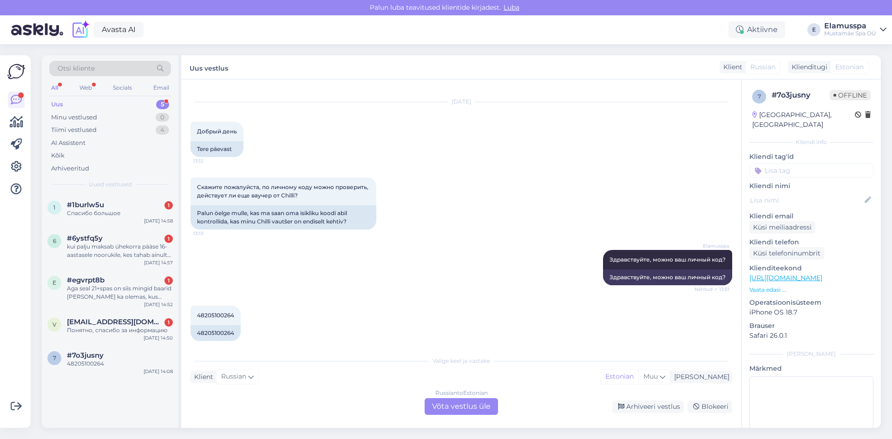
scroll to position [25, 0]
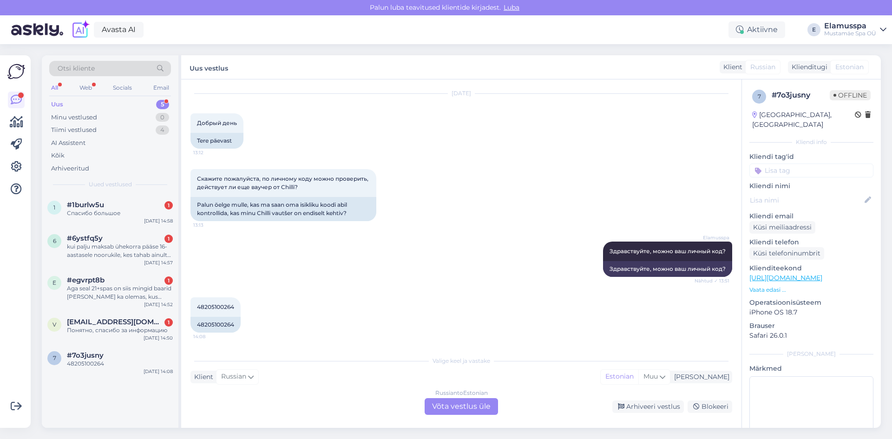
click at [435, 397] on div "Valige keel ja vastake Klient Russian Mina Estonian Muu Russian to Estonian Võt…" at bounding box center [460, 383] width 541 height 64
click at [437, 404] on div "Russian to Estonian Võta vestlus üle" at bounding box center [460, 406] width 73 height 17
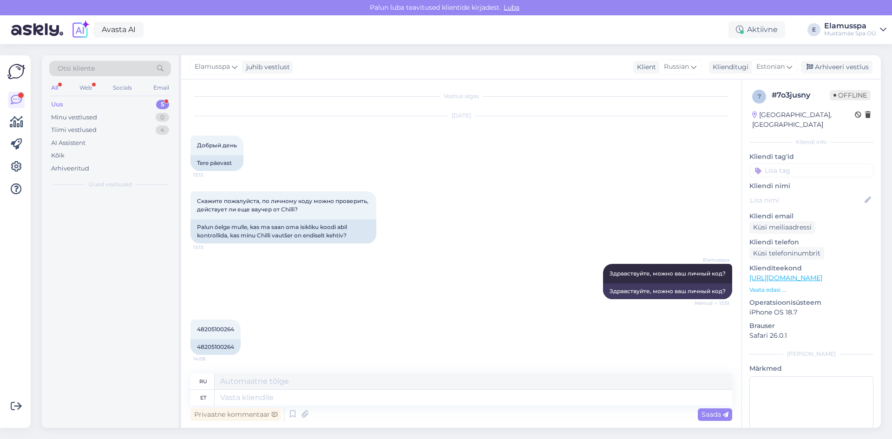
scroll to position [2, 0]
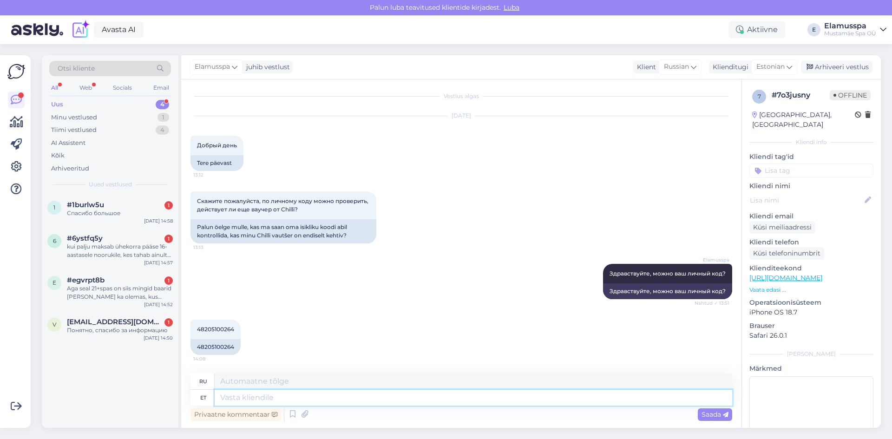
click at [254, 395] on textarea at bounding box center [473, 398] width 517 height 16
type textarea "5"
type textarea "5 раз"
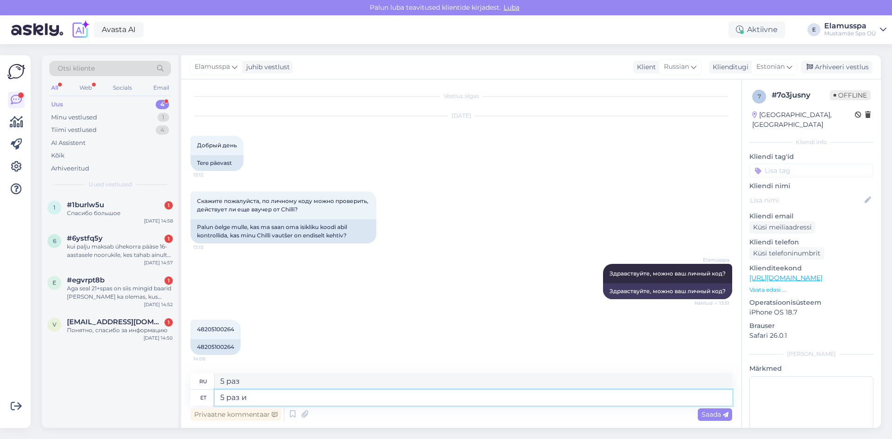
type textarea "5 раз и д"
type textarea "5 раз и"
type textarea "5 раз и до"
type textarea "5 раз или более"
type textarea "5 раз и до [DATE]"
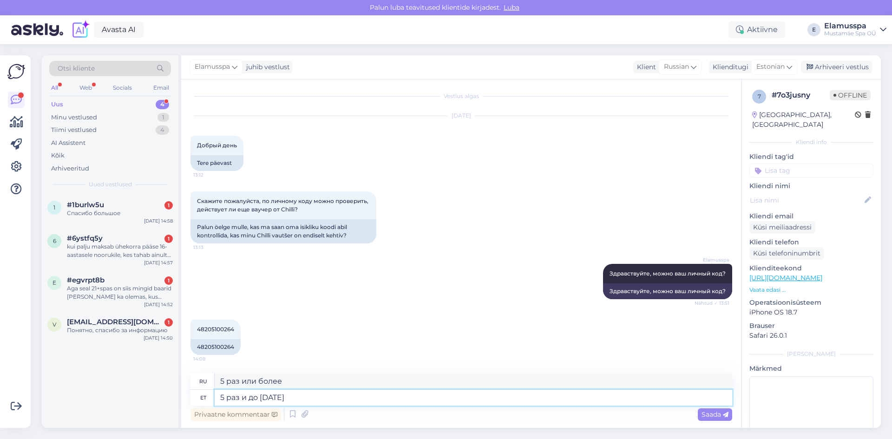
type textarea "5 раз и до [DATE]"
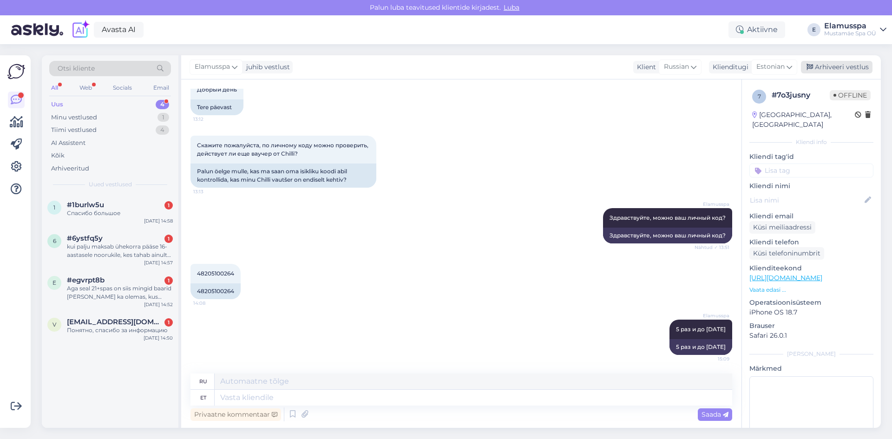
click at [817, 65] on div "Arhiveeri vestlus" at bounding box center [837, 67] width 72 height 13
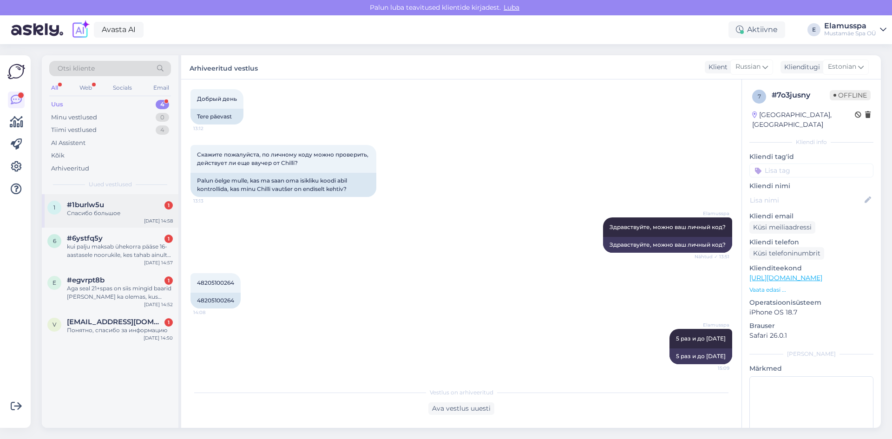
click at [82, 200] on div "1 #1burlw5u 1 Спасибо большое Oct 15 14:58" at bounding box center [110, 210] width 137 height 33
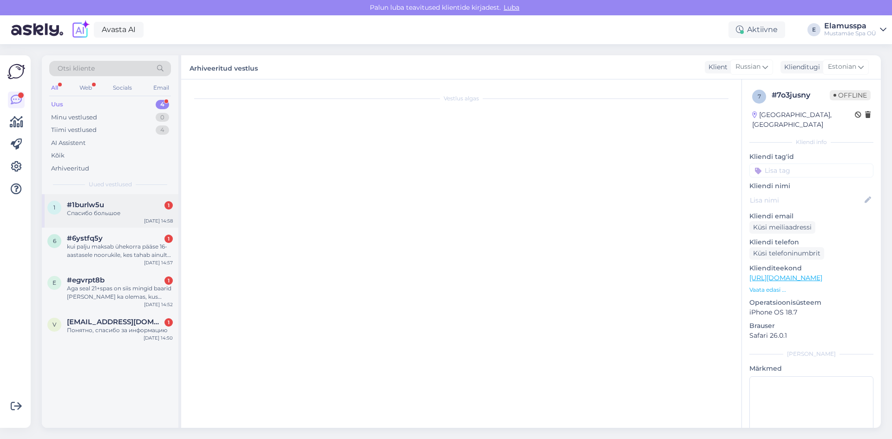
scroll to position [225, 0]
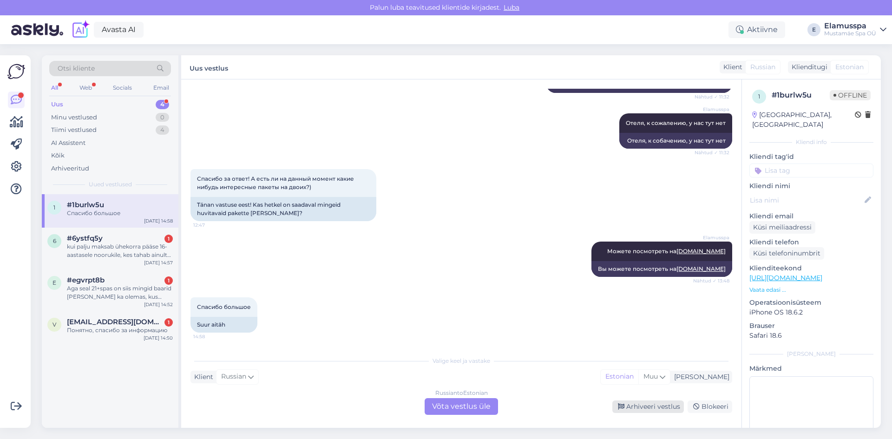
click at [653, 404] on div "Arhiveeri vestlus" at bounding box center [648, 406] width 72 height 13
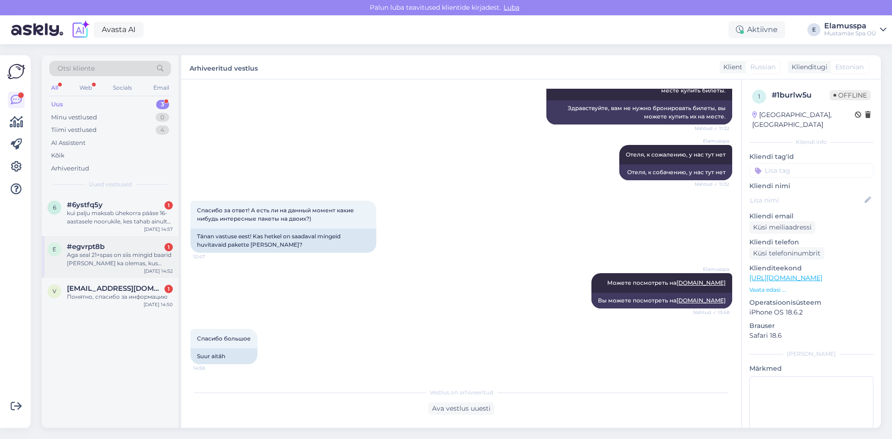
click at [110, 254] on div "Aga seal 21+spas on siis mingid baarid ja asjad ka olemas, kus saaks nautida mi…" at bounding box center [120, 259] width 106 height 17
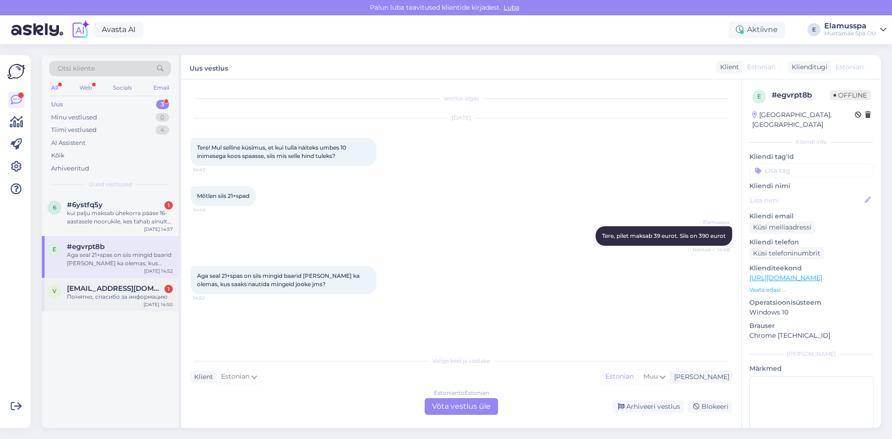
click at [111, 288] on span "vallovakaa@gmail.com" at bounding box center [115, 288] width 97 height 8
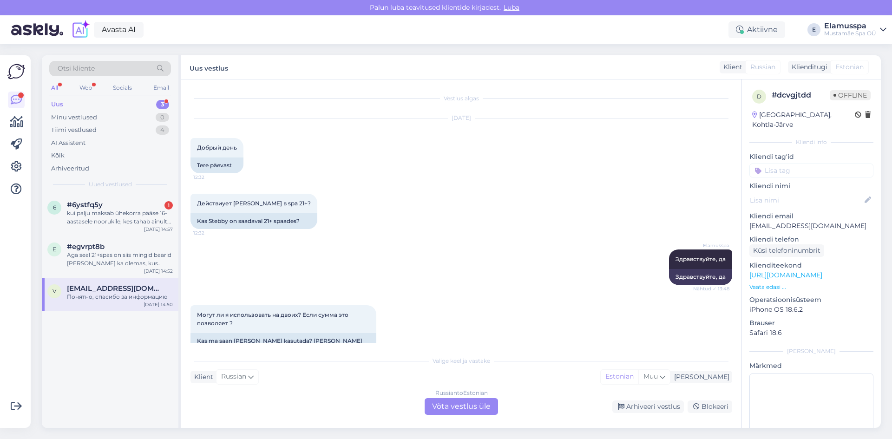
scroll to position [161, 0]
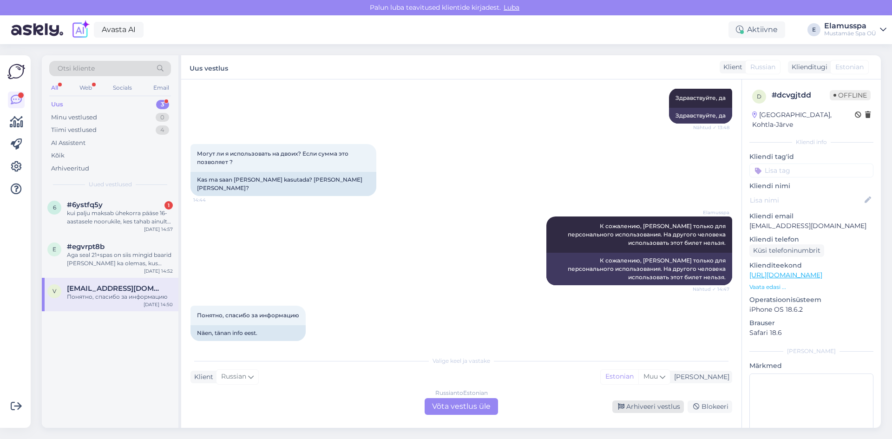
click at [638, 404] on div "Arhiveeri vestlus" at bounding box center [648, 406] width 72 height 13
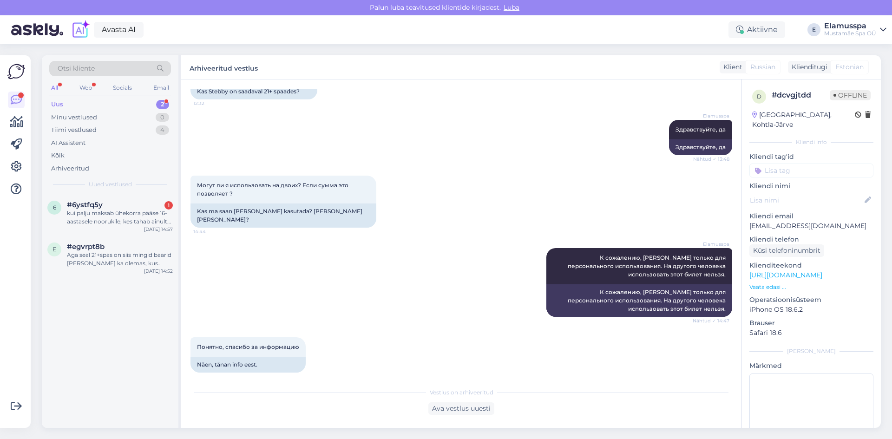
click at [81, 189] on div "Otsi kliente All Web Socials Email Uus 2 Minu vestlused 0 Tiimi vestlused 4 AI …" at bounding box center [110, 124] width 137 height 139
drag, startPoint x: 81, startPoint y: 212, endPoint x: 96, endPoint y: 217, distance: 15.6
click at [81, 213] on div "kui palju maksab ühekorra pääse 16- aastasele noorukile, kes tahab ainult 25m b…" at bounding box center [120, 217] width 106 height 17
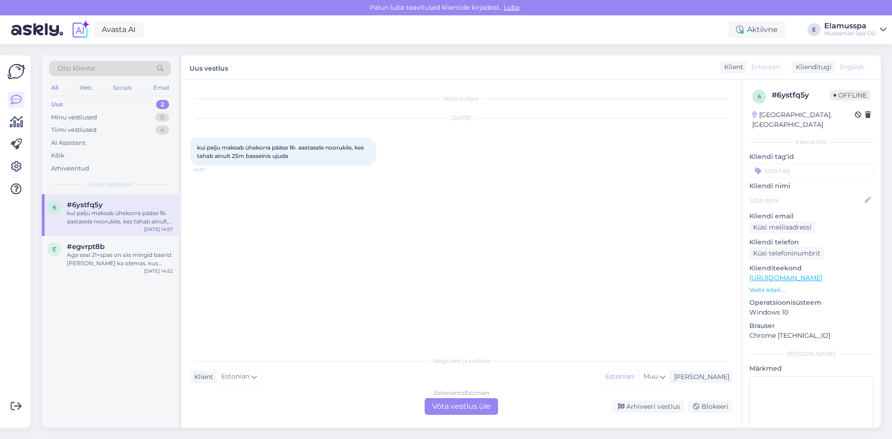
click at [440, 403] on div "Estonian to Estonian Võta vestlus üle" at bounding box center [460, 406] width 73 height 17
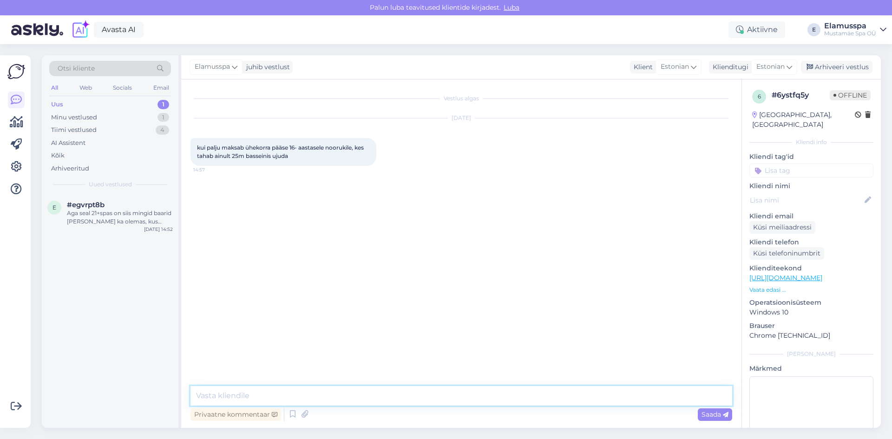
click at [392, 398] on textarea at bounding box center [460, 396] width 541 height 20
type textarea "Е"
click at [260, 395] on textarea "Tere, enne kella 2 7,9 eurot, kella 2st on 12 eurot." at bounding box center [460, 396] width 541 height 20
click at [413, 400] on textarea "Tere, enne kella kahte 7,9 eurot, kella 2st on 12 eurot." at bounding box center [460, 396] width 541 height 20
type textarea "Tere, enne kella kahte 7,9 eurot, kella 2st on 12 eurot."
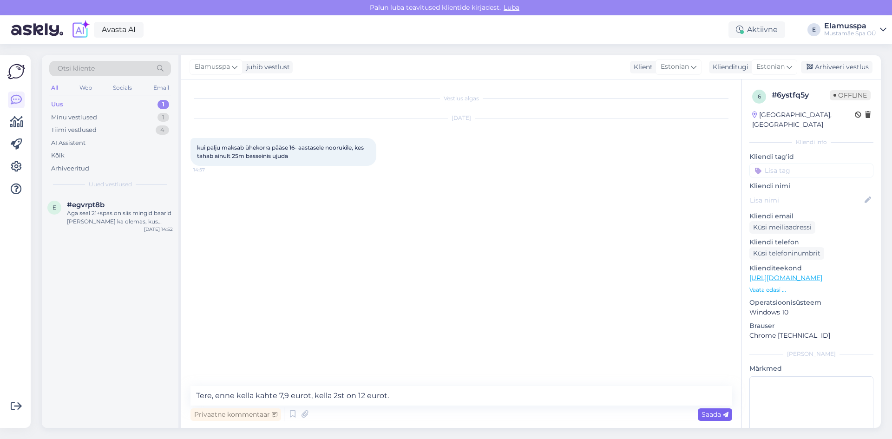
click at [698, 413] on div "Saada" at bounding box center [714, 414] width 34 height 13
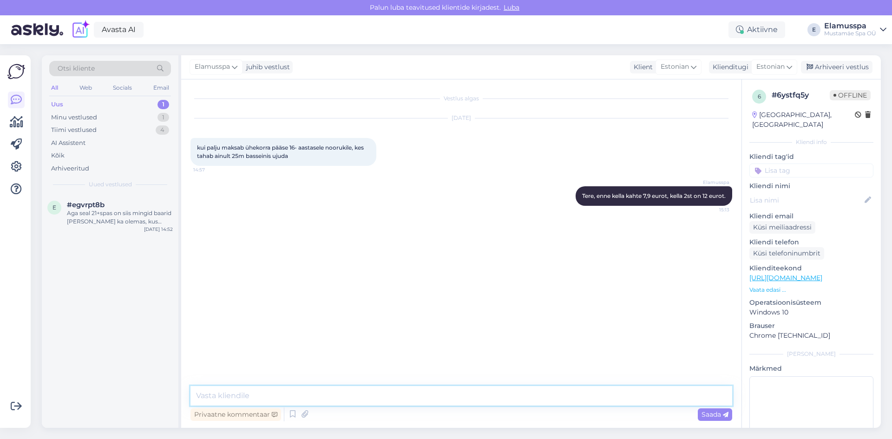
click at [588, 401] on textarea at bounding box center [460, 396] width 541 height 20
type textarea "Nädalavahetusel 12 eurot"
click at [493, 348] on div "Vestlus algas Oct 15 2025 kui palju maksab ühekorra pääse 16- aastasele nooruki…" at bounding box center [465, 233] width 550 height 289
click at [736, 419] on div "Vestlus algas Oct 15 2025 kui palju maksab ühekorra pääse 16- aastasele nooruki…" at bounding box center [461, 253] width 560 height 348
click at [710, 416] on span "Saada" at bounding box center [714, 414] width 27 height 8
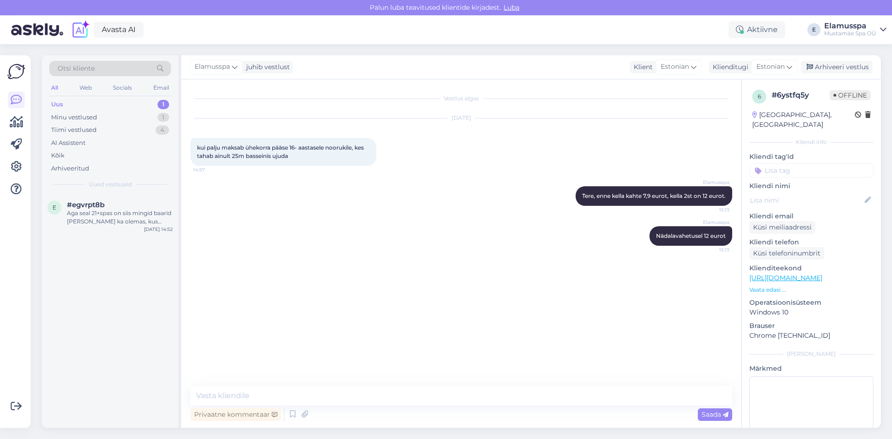
click at [825, 59] on div "Elamusspa juhib vestlust Klient Estonian Klienditugi Estonian Arhiveeri vestlus" at bounding box center [530, 67] width 699 height 24
click at [821, 65] on div "Arhiveeri vestlus" at bounding box center [837, 67] width 72 height 13
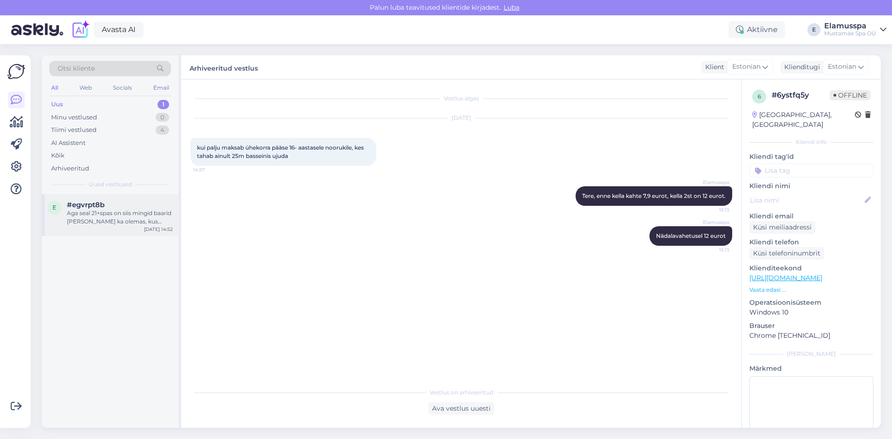
click at [163, 209] on div "Aga seal 21+spas on siis mingid baarid ja asjad ka olemas, kus saaks nautida mi…" at bounding box center [120, 217] width 106 height 17
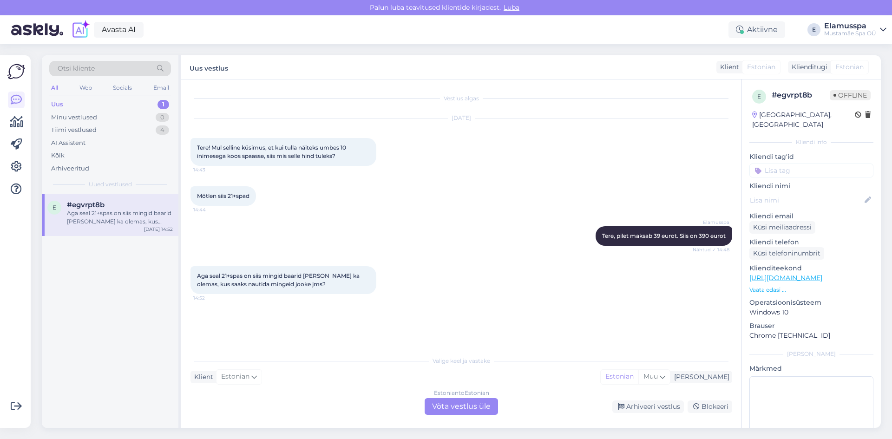
click at [442, 405] on div "Estonian to Estonian Võta vestlus üle" at bounding box center [460, 406] width 73 height 17
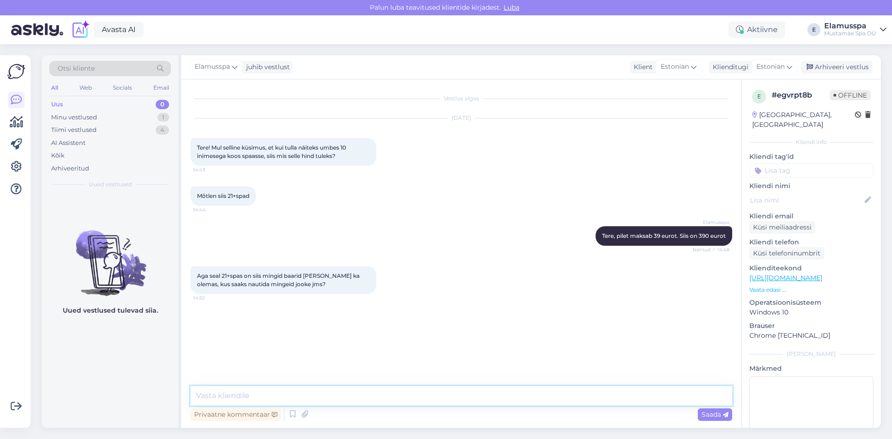
click at [435, 404] on textarea at bounding box center [460, 396] width 541 height 20
type textarea "Jah, ikka. Mõlemas spaas on baarid"
click at [817, 63] on div "Arhiveeri vestlus" at bounding box center [837, 67] width 72 height 13
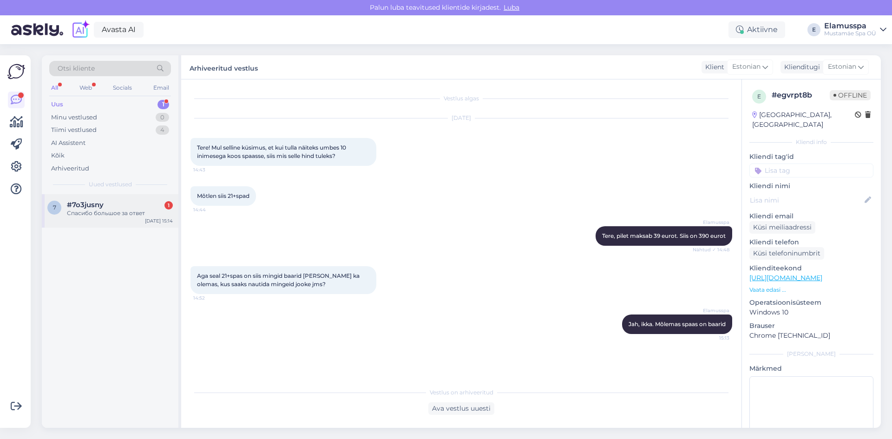
click at [165, 208] on div "#7o3jusny 1" at bounding box center [120, 205] width 106 height 8
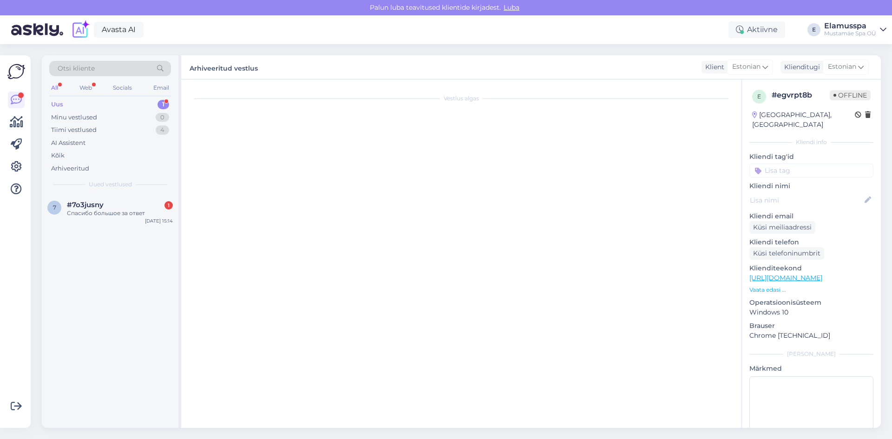
scroll to position [136, 0]
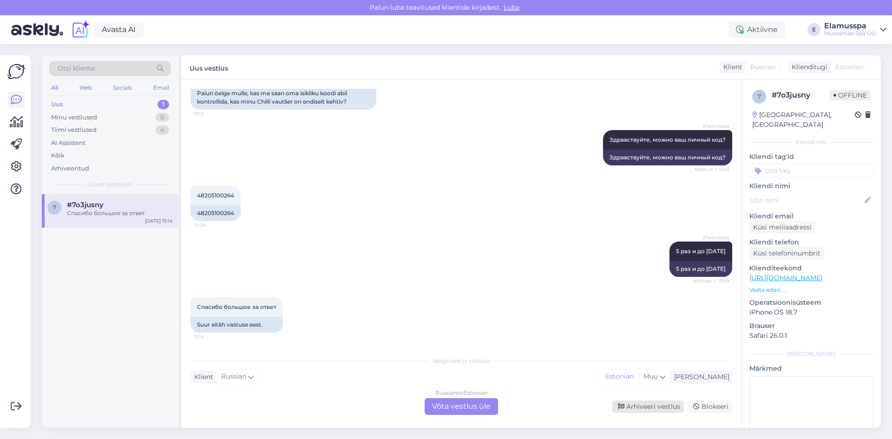
click at [645, 407] on div "Arhiveeri vestlus" at bounding box center [648, 406] width 72 height 13
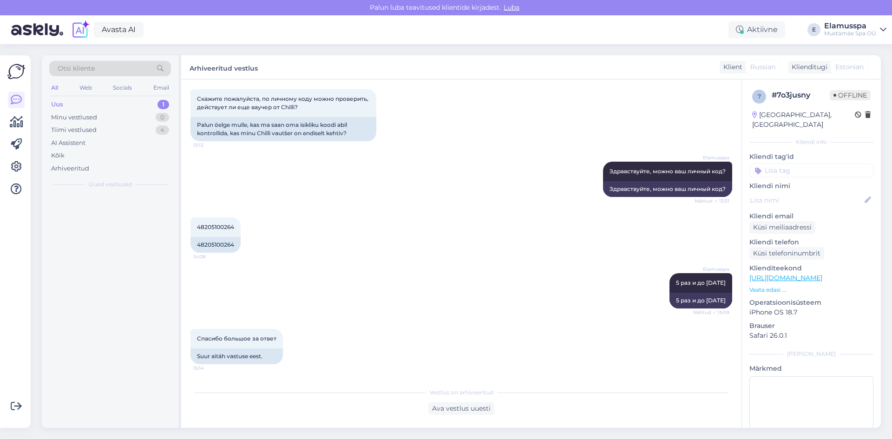
scroll to position [104, 0]
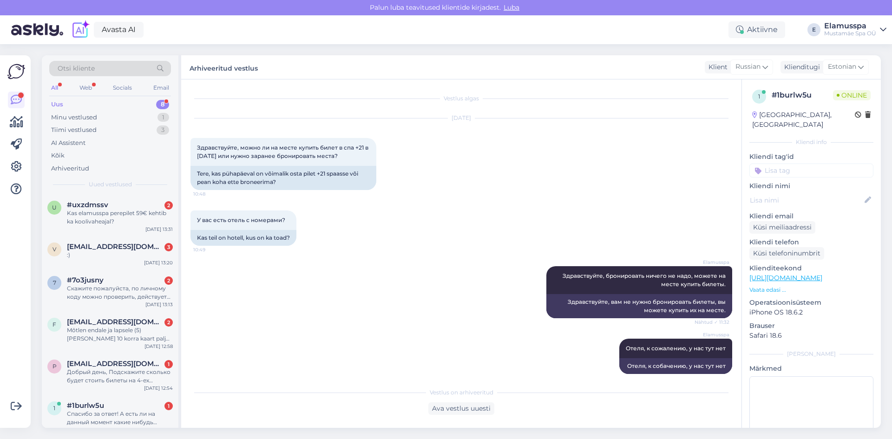
scroll to position [82, 0]
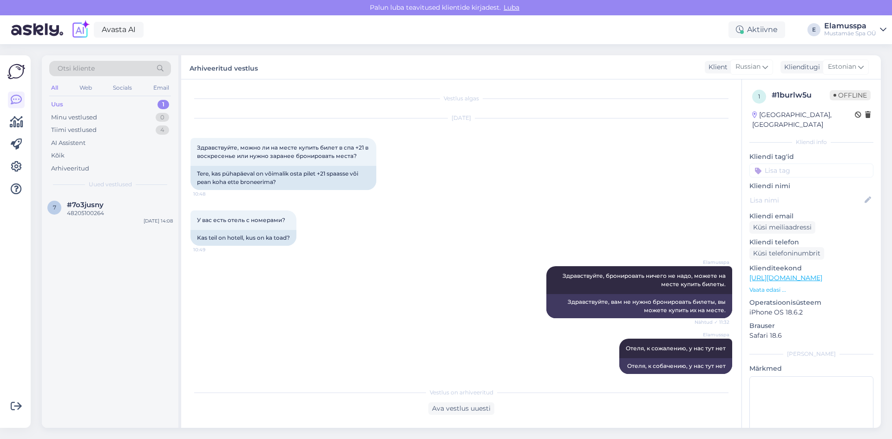
scroll to position [138, 0]
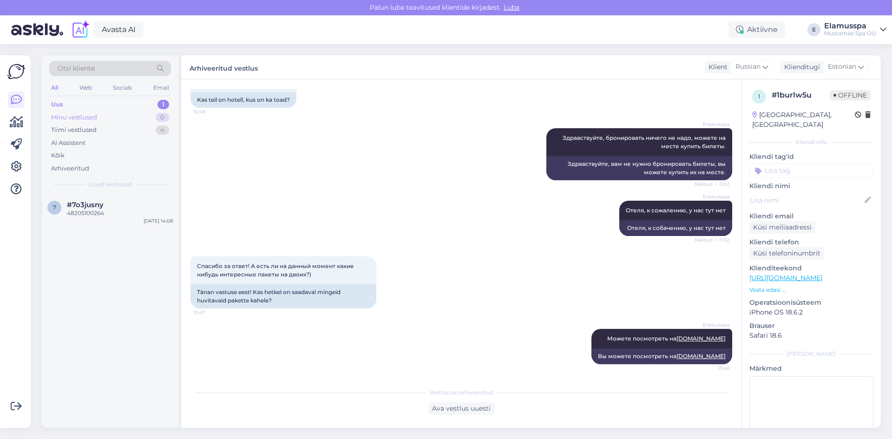
click at [160, 122] on div "Minu vestlused 0" at bounding box center [110, 117] width 122 height 13
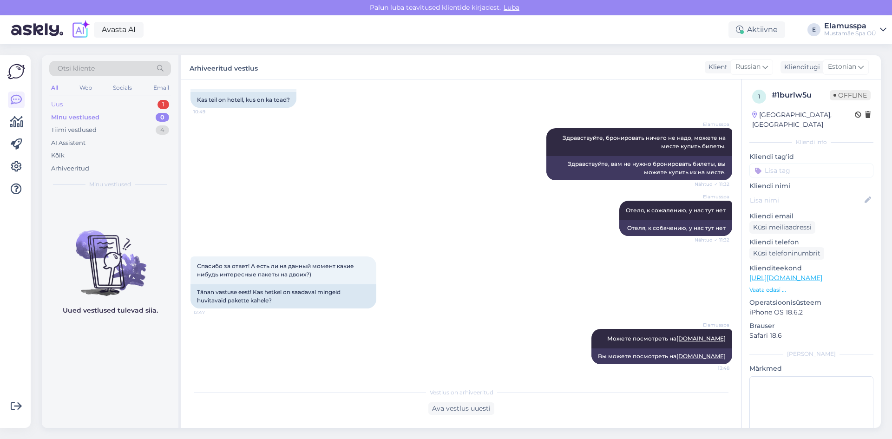
click at [164, 102] on div "1" at bounding box center [163, 104] width 12 height 9
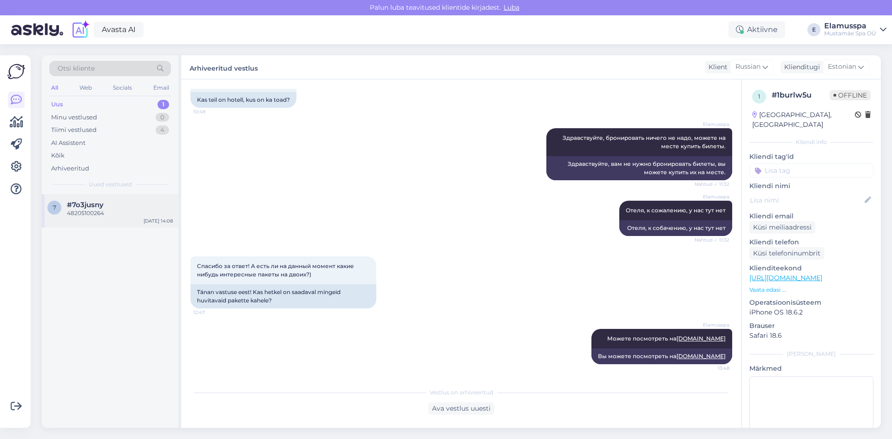
click at [135, 199] on div "7 #7o3jusny 48205100264 [DATE] 14:08" at bounding box center [110, 210] width 137 height 33
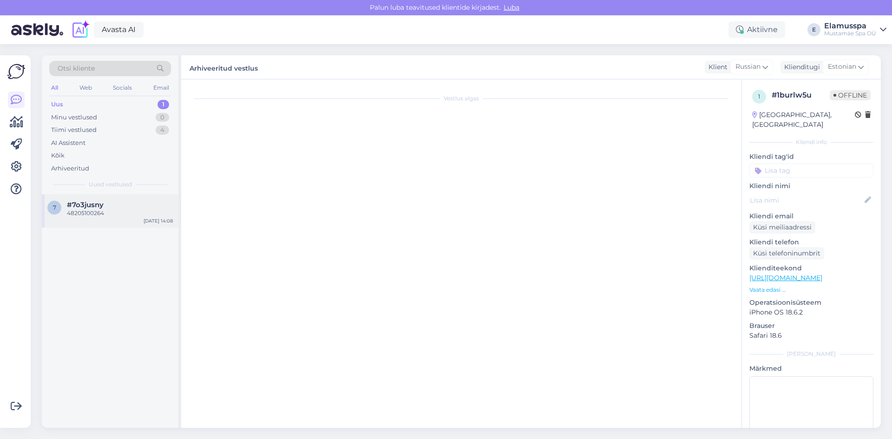
scroll to position [25, 0]
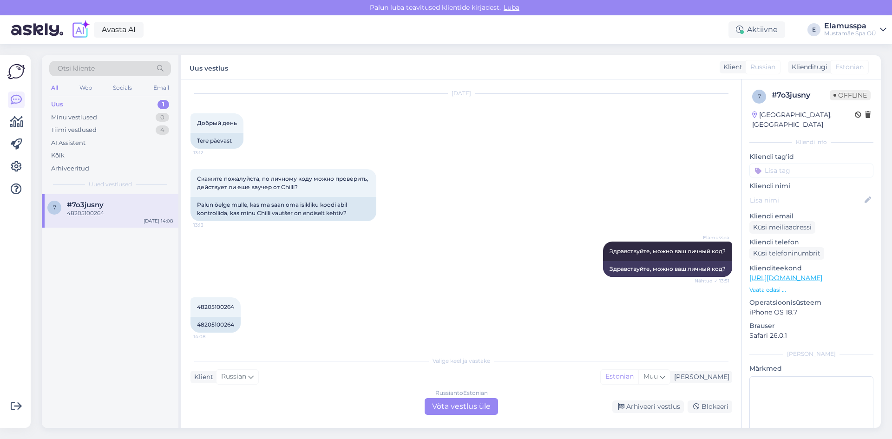
click at [450, 410] on div "Russian to Estonian Võta vestlus üle" at bounding box center [460, 406] width 73 height 17
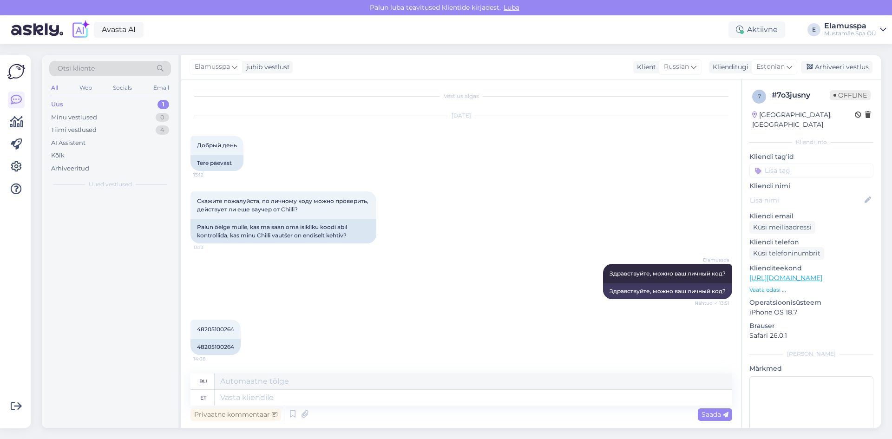
scroll to position [2, 0]
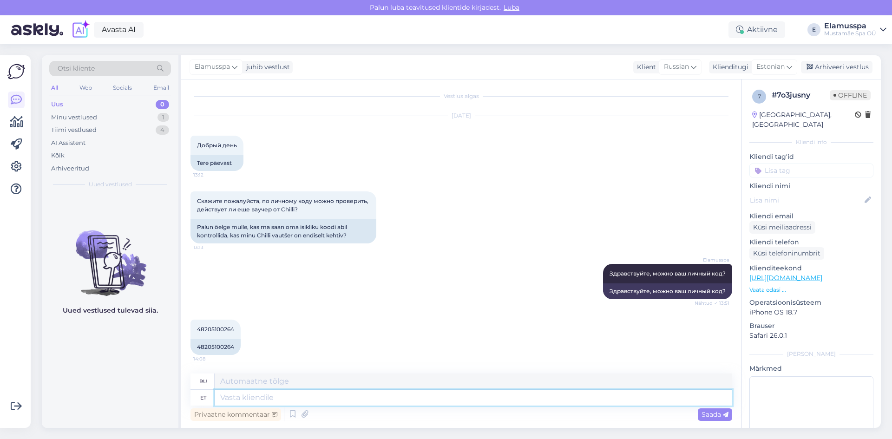
click at [391, 398] on textarea at bounding box center [473, 398] width 517 height 16
type textarea "5 ра"
type textarea "5"
type textarea "5 раз"
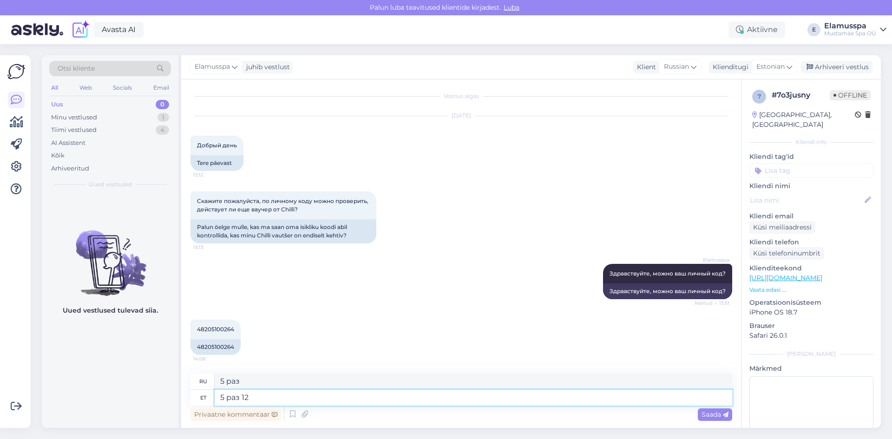
type textarea "5 раз 1"
type textarea "5 раз по 1"
type textarea "5 раз 10.12.2025"
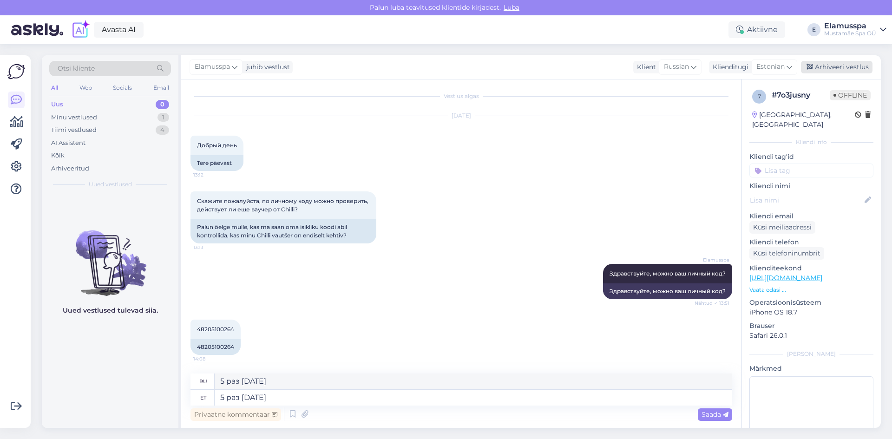
click at [851, 69] on div "Arhiveeri vestlus" at bounding box center [837, 67] width 72 height 13
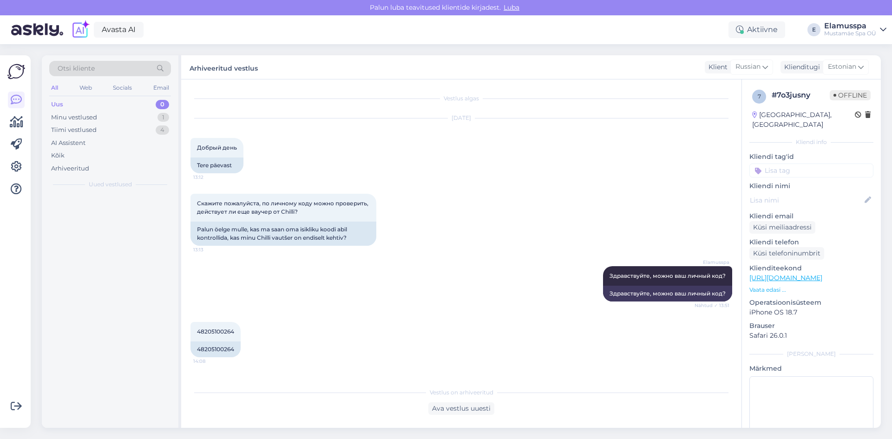
scroll to position [0, 0]
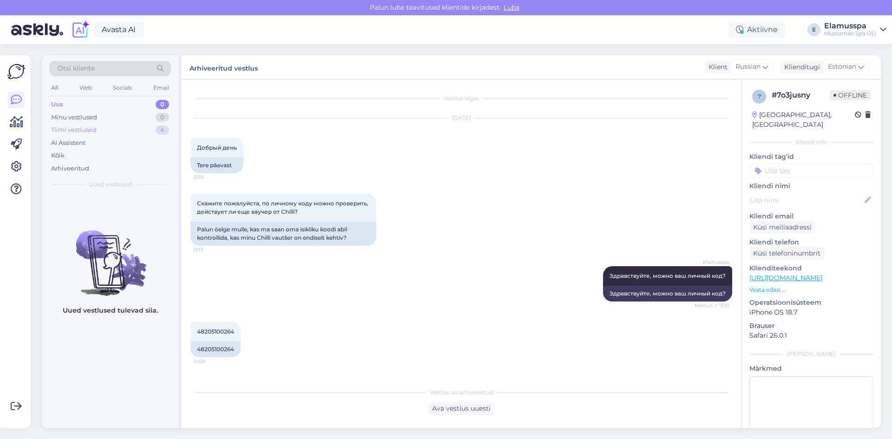
click at [155, 127] on div "Tiimi vestlused 4" at bounding box center [110, 130] width 122 height 13
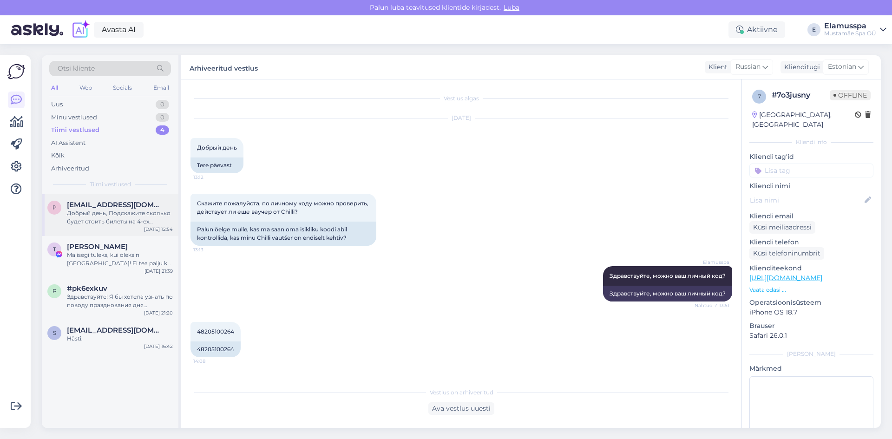
click at [138, 225] on div "Добрый день, Подскажите сколько будет стоить билеты на 4-ех взрослых и 6-ых дет…" at bounding box center [120, 217] width 106 height 17
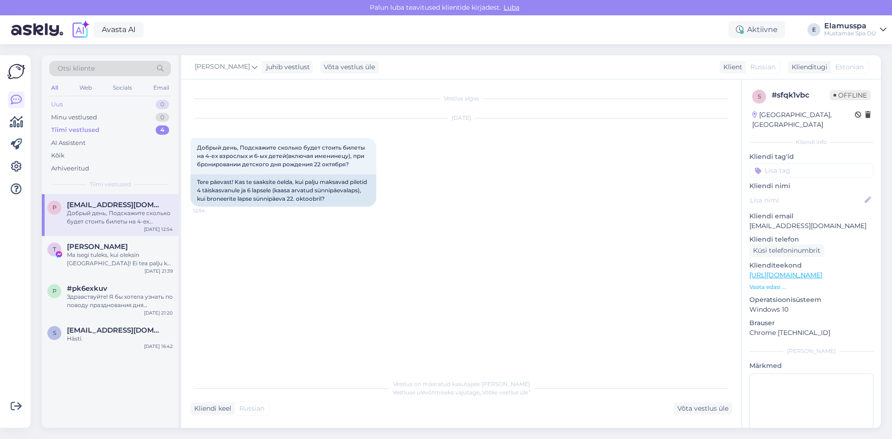
click at [151, 101] on div "Uus 0" at bounding box center [110, 104] width 122 height 13
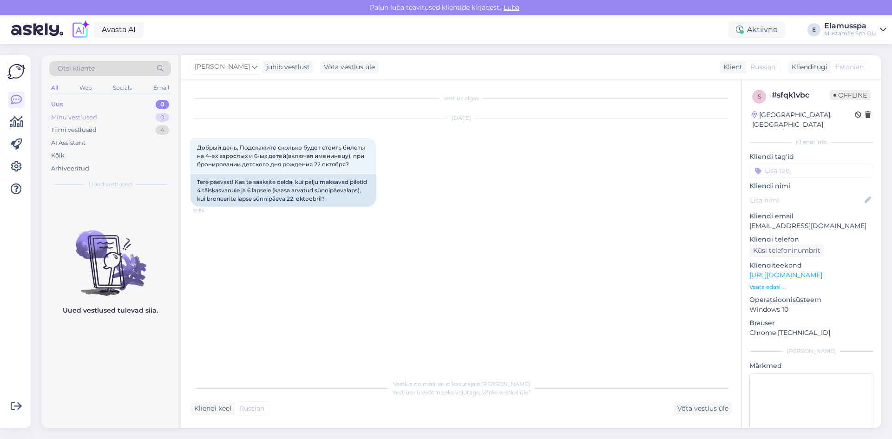
click at [129, 116] on div "Minu vestlused 0" at bounding box center [110, 117] width 122 height 13
click at [133, 167] on div "Arhiveeritud" at bounding box center [110, 168] width 122 height 13
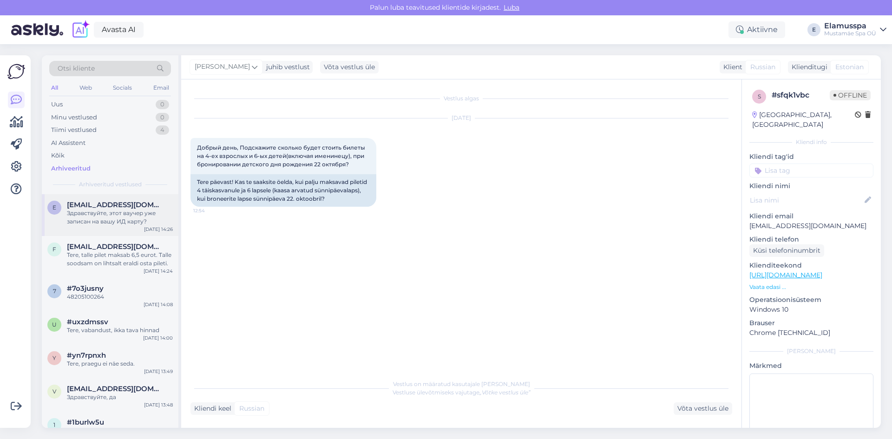
click at [116, 222] on div "Здравствуйте, этот ваучер уже записан на вашу ИД карту?" at bounding box center [120, 217] width 106 height 17
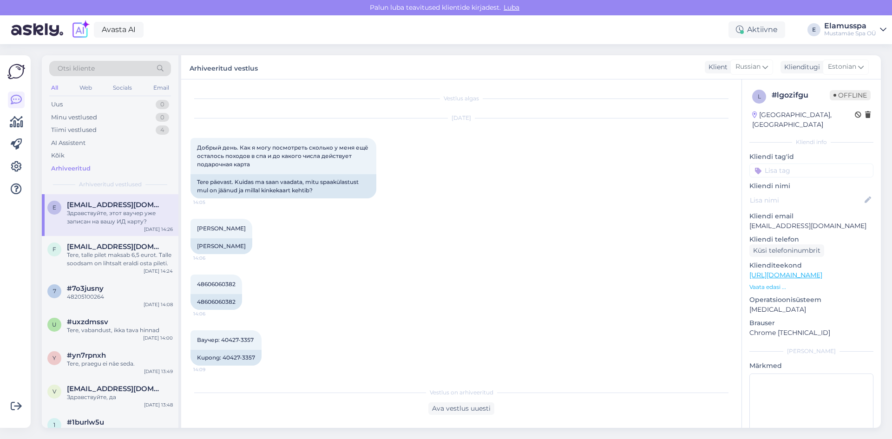
scroll to position [57, 0]
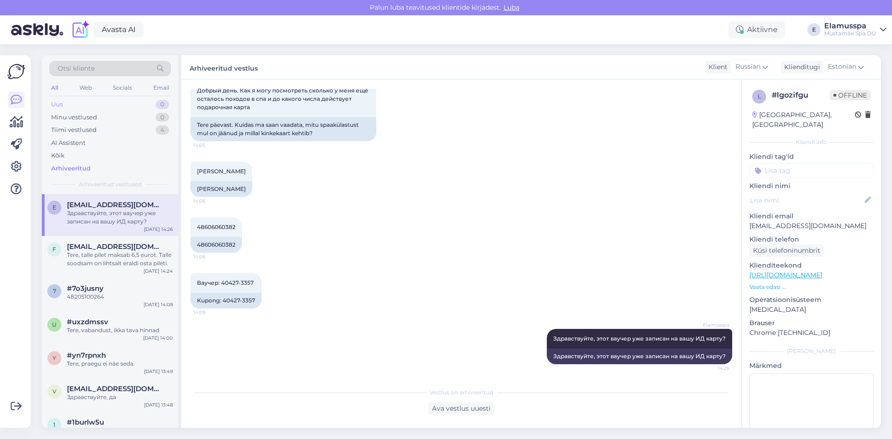
click at [143, 102] on div "Uus 0" at bounding box center [110, 104] width 122 height 13
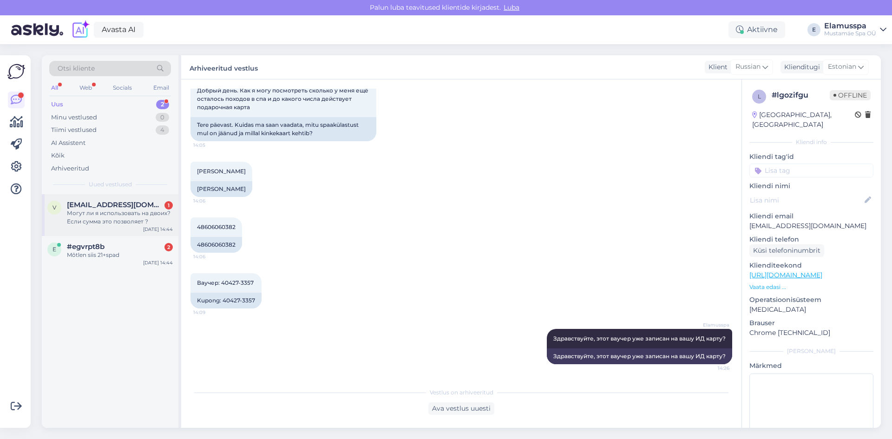
click at [131, 220] on div "Могут ли я использовать на двоих? Если сумма это позволяет ?" at bounding box center [120, 217] width 106 height 17
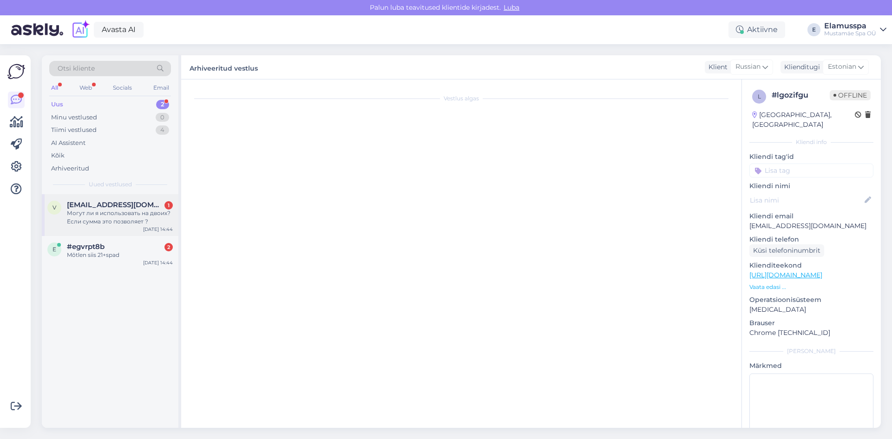
scroll to position [16, 0]
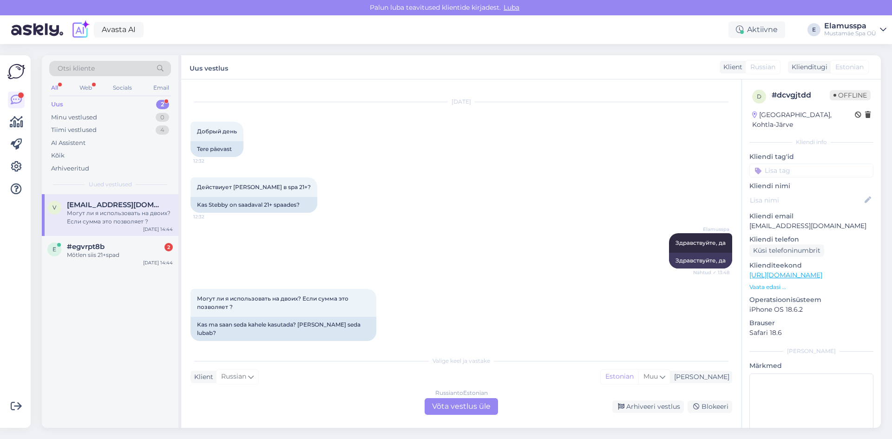
click at [440, 399] on div "Russian to Estonian Võta vestlus üle" at bounding box center [460, 406] width 73 height 17
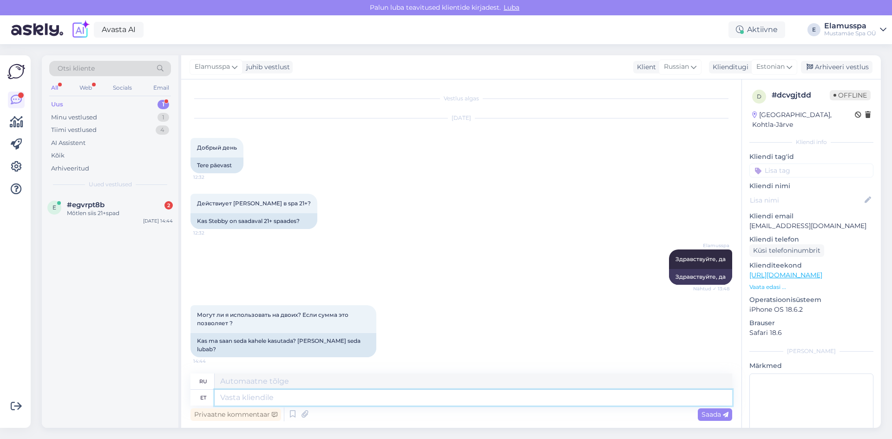
click at [426, 404] on textarea at bounding box center [473, 398] width 517 height 16
type textarea "К со"
type textarea "К"
type textarea "К сожалению,"
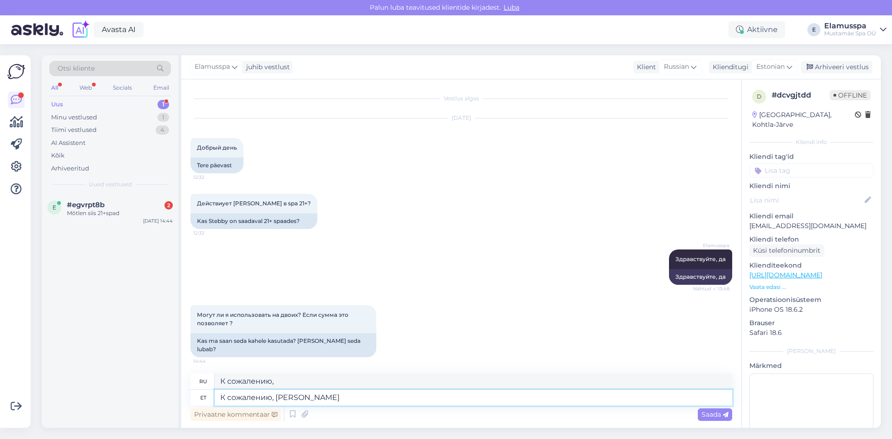
type textarea "К сожалению, Стебби т"
type textarea "Извини, Стебби"
type textarea "К сожалению, Стебби только для"
type textarea "К сожалению, Стебби только"
type textarea "К сожалению, Стебби только для пе"
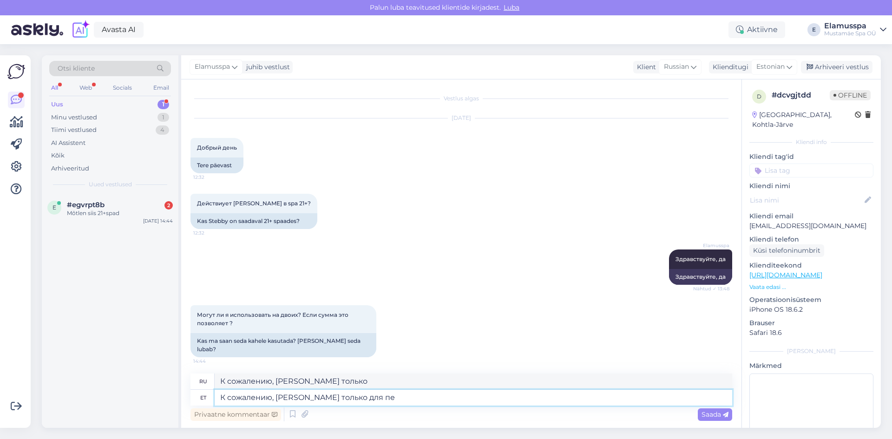
type textarea "К сожалению, это только для Стебби."
type textarea "К сожалению, Стебби только для персонального ис"
type textarea "К сожалению, Стебби предназначен только для личного пользования."
type textarea "К сожалению, Стебби только для персонального испольщзования. Н"
type textarea "К сожалению, Stebbi предназначен только для личного пользования."
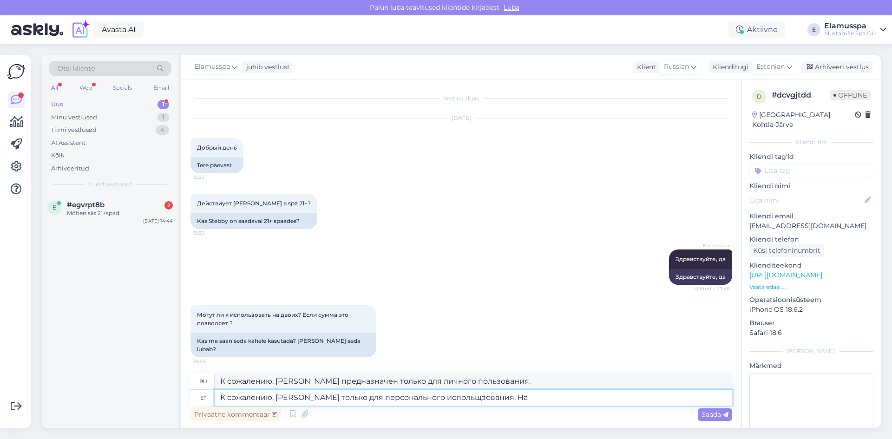
type textarea "К сожалению, Стебби только для персонального испольщзования. На д"
type textarea "К сожалению, Стебби предназначен только для личного пользования."
type textarea "К сожалению, Стебби только для персонального испольщзования. На другого чело"
type textarea "К сожалению, Stebbi предназначен только для личного пользования."
type textarea "К сожалению, Стебби только для персонального испольщзования. На другого человек…"
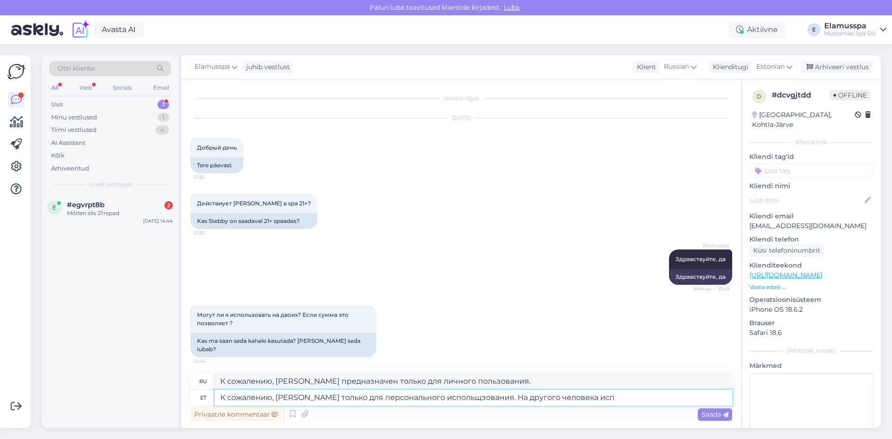
type textarea "К сожалению, Стебби предназначен только для личного использования. На другом че…"
type textarea "К сожалению, Стебби только для персонального испольщзования. На другого человек…"
type textarea "К сожалению, Stebbi предназначен только для личного использования. Чтобы исполь…"
type textarea "К сожалению, Стебби только для персонального испольщзования. На другого человек…"
type textarea "К сожалению, Стебби предназначен только для личного использования. На друга чел…"
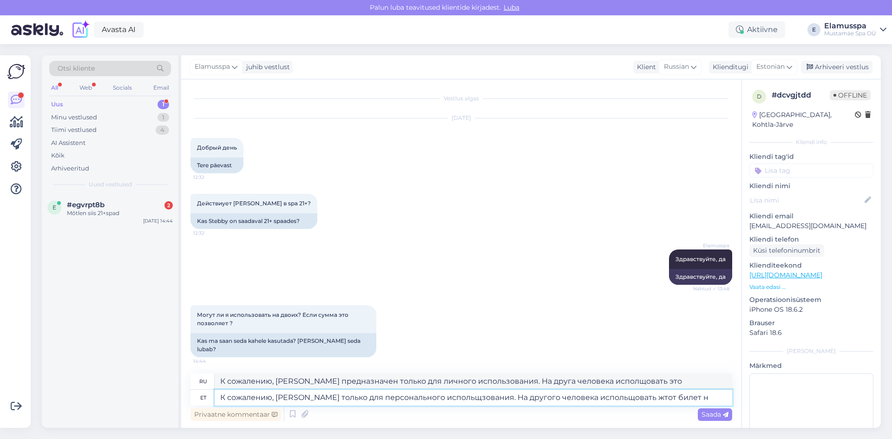
type textarea "К сожалению, Стебби только для персонального испольщзования. На другого человек…"
type textarea "К сожалению, Стебби предназначен только для личного использования. Другому чело…"
type textarea "К сожалению, Стебби только для персонального испольщзования. На другого человек…"
type textarea "К сожалению, Стебби предназначен только для личного использования. На другом че…"
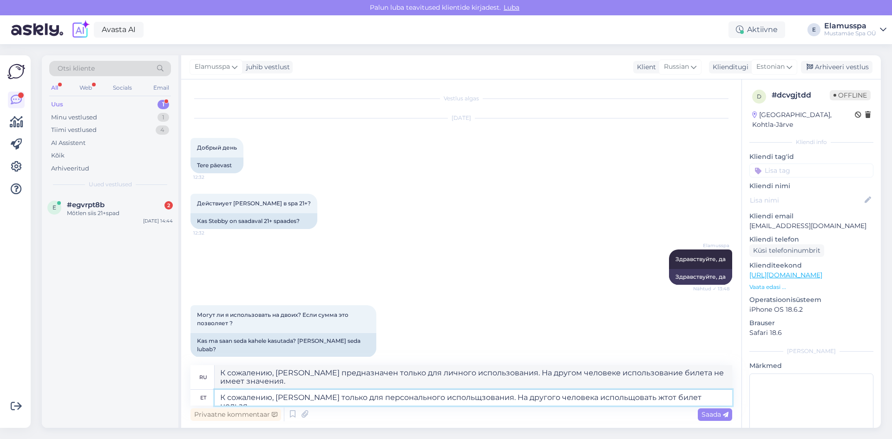
click at [445, 399] on textarea "К сожалению, Стебби только для персонального испольщзования. На другого человек…" at bounding box center [473, 398] width 517 height 16
click at [580, 279] on div "Elamusspa Здравствуйте, да Nähtud ✓ 13:48 Здравствуйте, да" at bounding box center [460, 267] width 541 height 56
drag, startPoint x: 431, startPoint y: 382, endPoint x: 66, endPoint y: 369, distance: 365.2
click at [66, 369] on div "Otsi kliente All Web Socials Email Uus 1 Minu vestlused 1 Tiimi vestlused 4 AI …" at bounding box center [461, 241] width 839 height 372
click at [470, 394] on textarea "К сожалению, Стебби только для персонального использования. На другого человека…" at bounding box center [473, 398] width 517 height 16
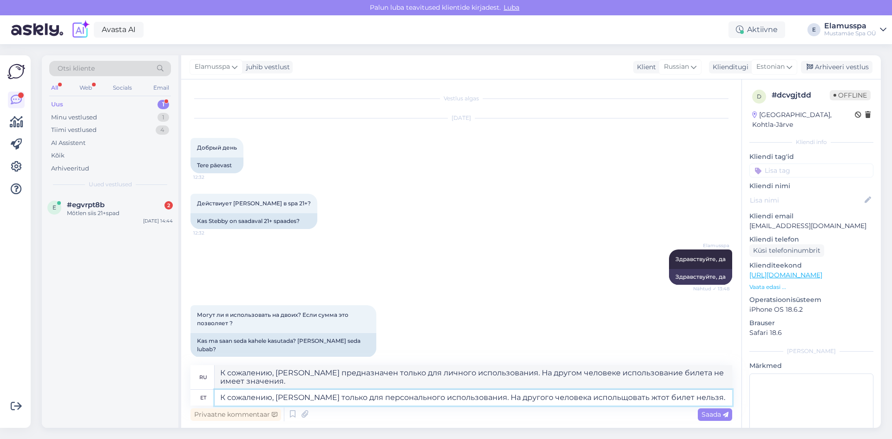
click at [597, 400] on textarea "К сожалению, Стебби только для персонального использования. На другого человека…" at bounding box center [473, 398] width 517 height 16
type textarea "К сожалению, Стебби только для персонального использования. На другого человека…"
type textarea "К сожалению, Стебби предназначен только для личного использования. На другого ч…"
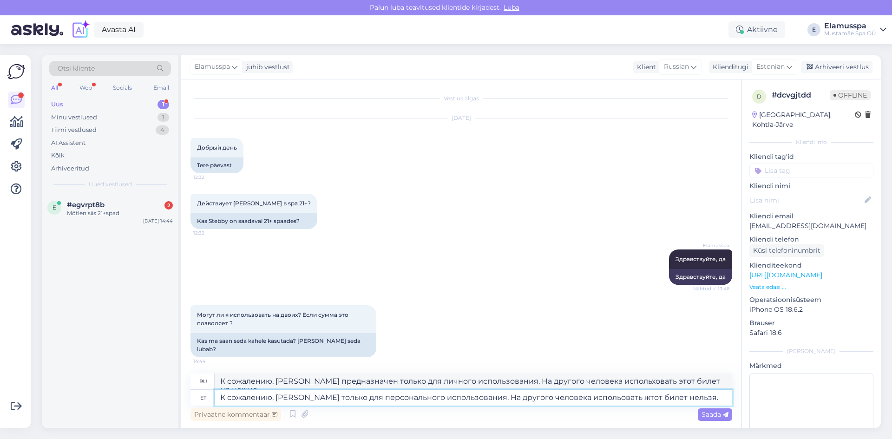
type textarea "К сожалению, Стебби только для персонального использования. На другого человека…"
type textarea "К сожалению, Стебби предназначен только для личного использования. На другого ч…"
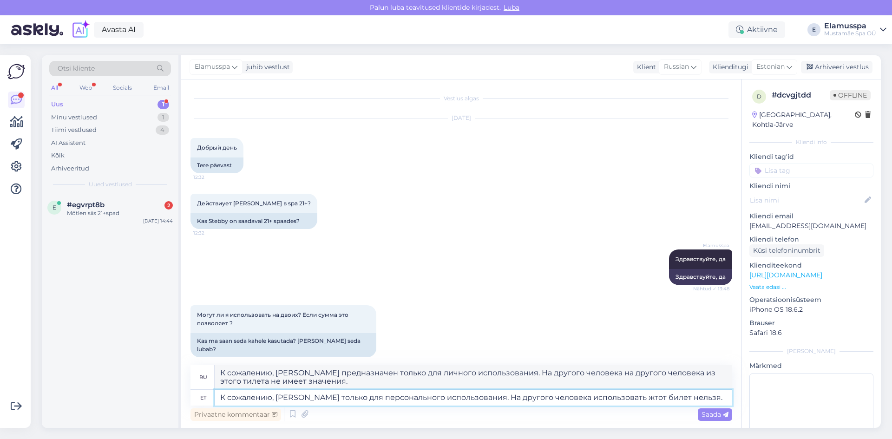
click at [618, 397] on textarea "К сожалению, Стебби только для персонального использования. На другого человека…" at bounding box center [473, 398] width 517 height 16
type textarea "К сожалению, Стебби только для персонального использования. На другого человека…"
type textarea "К сожалению, Стебби предназначен только для личного пользования. Этот билет не …"
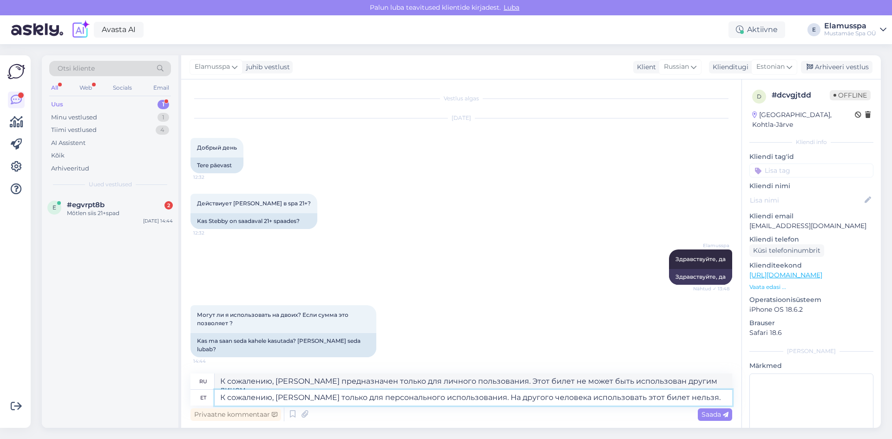
type textarea "К сожалению, Стебби только для персонального использования. На другого человека…"
drag, startPoint x: 718, startPoint y: 383, endPoint x: 0, endPoint y: 322, distance: 720.5
click at [0, 323] on div "Võimalused Veendu, et Askly loob sulle väärtust. Sulge Ühenda FB ja IG sõnumid …" at bounding box center [446, 241] width 892 height 395
paste textarea "только для персонального использования. На другого человека использовать этот б…"
type textarea "К сожалению, Стебби только для персонального использования. На другого человека…"
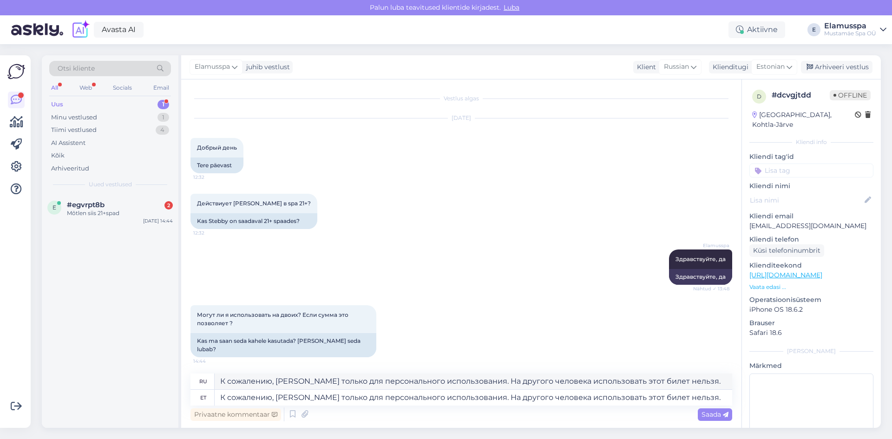
click at [606, 324] on div "Могут ли я использовать на двоих? Если сумма это позволяет ? 14:44 Kas ma saan …" at bounding box center [460, 331] width 541 height 72
click at [705, 413] on span "Saada" at bounding box center [714, 414] width 27 height 8
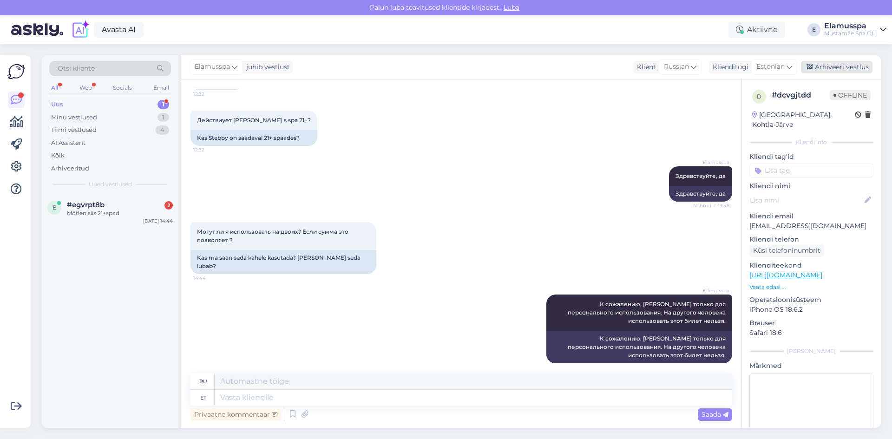
click at [821, 71] on div "Arhiveeri vestlus" at bounding box center [837, 67] width 72 height 13
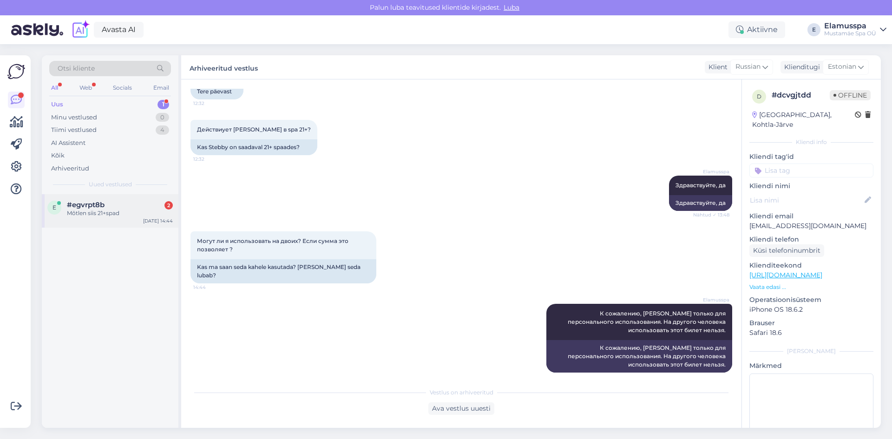
click at [113, 198] on div "e #egvrpt8b 2 Mõtlen siis 21+spad Oct 15 14:44" at bounding box center [110, 210] width 137 height 33
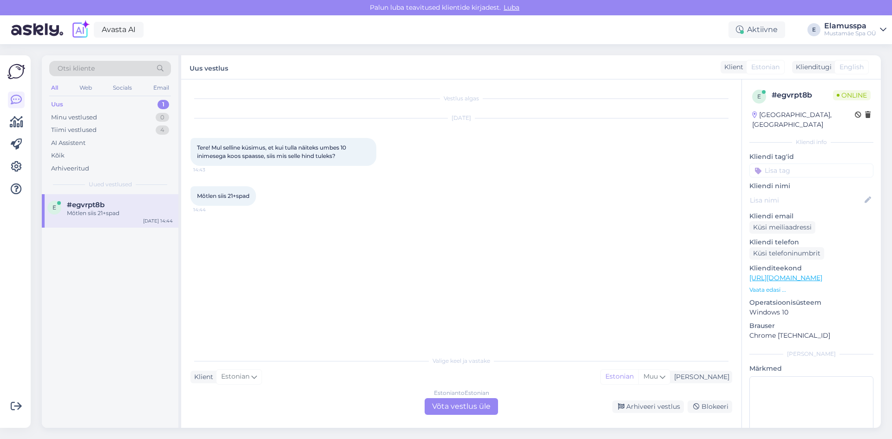
click at [464, 405] on div "Estonian to Estonian Võta vestlus üle" at bounding box center [460, 406] width 73 height 17
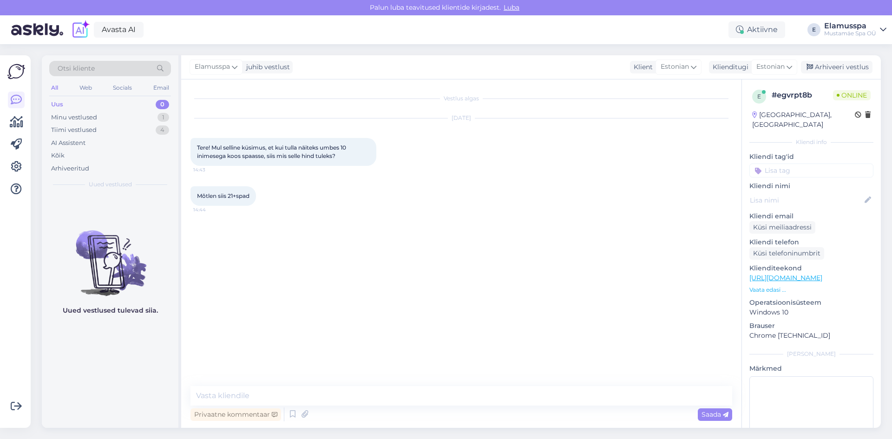
click at [362, 381] on div "Vestlus algas Oct 15 2025 Tere! Mul selline küsimus, et kui tulla näiteks umbes…" at bounding box center [461, 253] width 560 height 348
click at [337, 388] on textarea at bounding box center [460, 396] width 541 height 20
type textarea "Е"
click at [300, 248] on div "Vestlus algas Oct 15 2025 Tere! Mul selline küsimus, et kui tulla näiteks umbes…" at bounding box center [465, 233] width 550 height 289
click at [333, 400] on textarea "Tere, pilet maksab 39 eurot." at bounding box center [460, 396] width 541 height 20
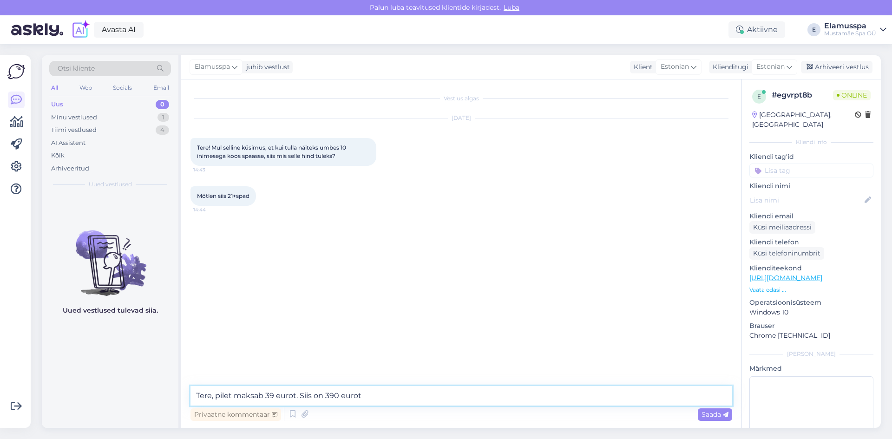
type textarea "Tere, pilet maksab 39 eurot. Siis on 390 eurot"
click at [360, 358] on div "Vestlus algas Oct 15 2025 Tere! Mul selline küsimus, et kui tulla näiteks umbes…" at bounding box center [465, 233] width 550 height 289
click at [709, 412] on span "Saada" at bounding box center [714, 414] width 27 height 8
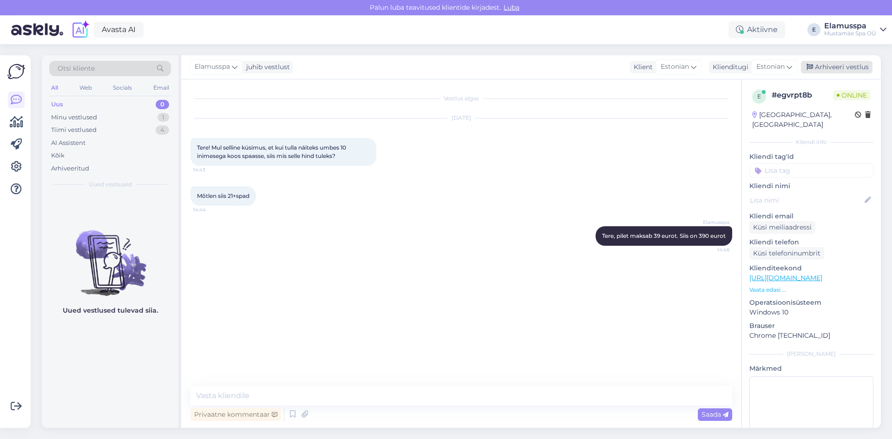
click at [819, 61] on div "Arhiveeri vestlus" at bounding box center [837, 67] width 72 height 13
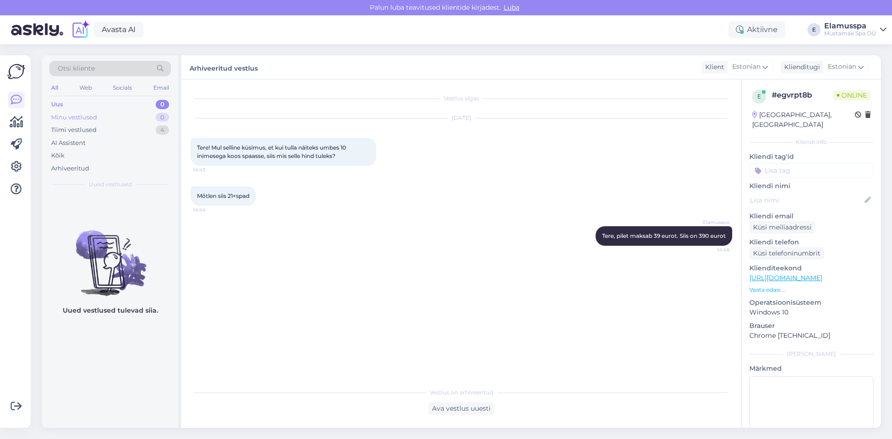
click at [152, 118] on div "Minu vestlused 0" at bounding box center [110, 117] width 122 height 13
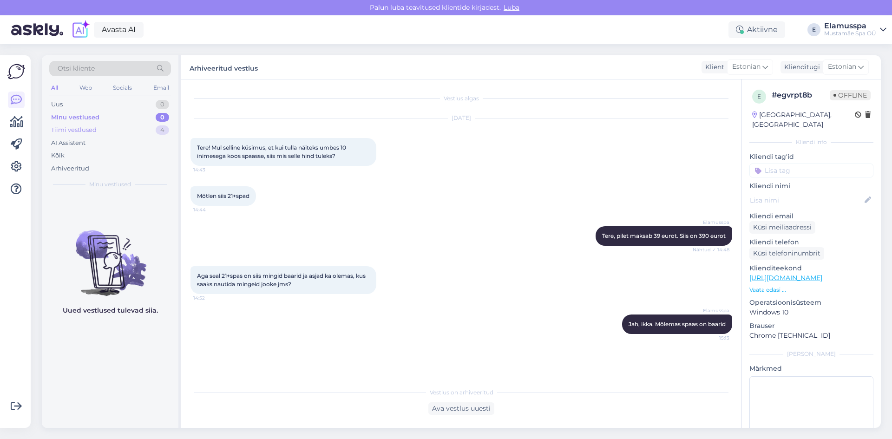
click at [153, 127] on div "Tiimi vestlused 4" at bounding box center [110, 130] width 122 height 13
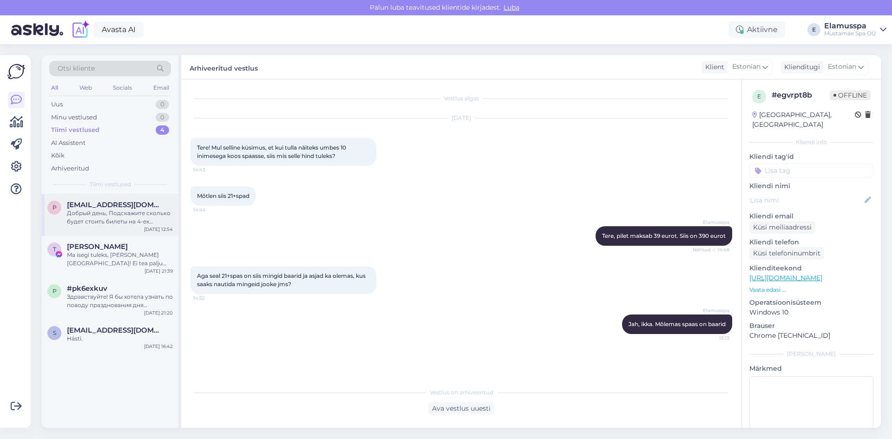
click at [160, 207] on div "[EMAIL_ADDRESS][DOMAIN_NAME]" at bounding box center [120, 205] width 106 height 8
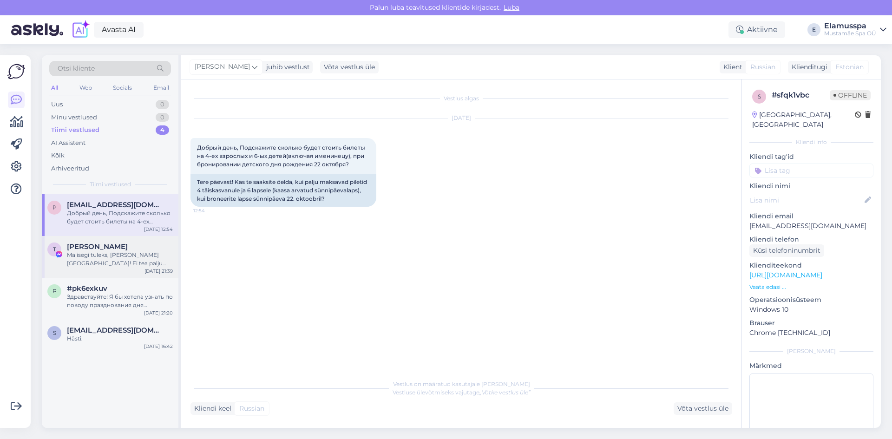
click at [143, 250] on div "[PERSON_NAME]" at bounding box center [120, 246] width 106 height 8
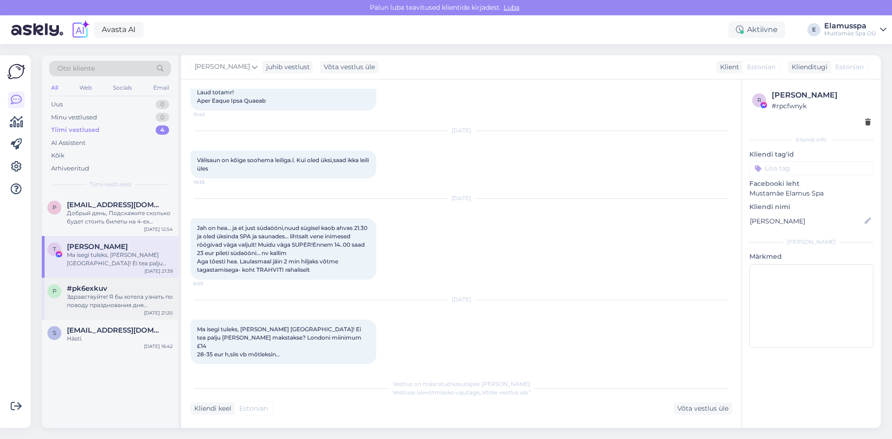
click at [137, 281] on div "p #pk6exkuv Здравствуйте! Я бы хотела узнать по поводу празднования дня рождени…" at bounding box center [110, 299] width 137 height 42
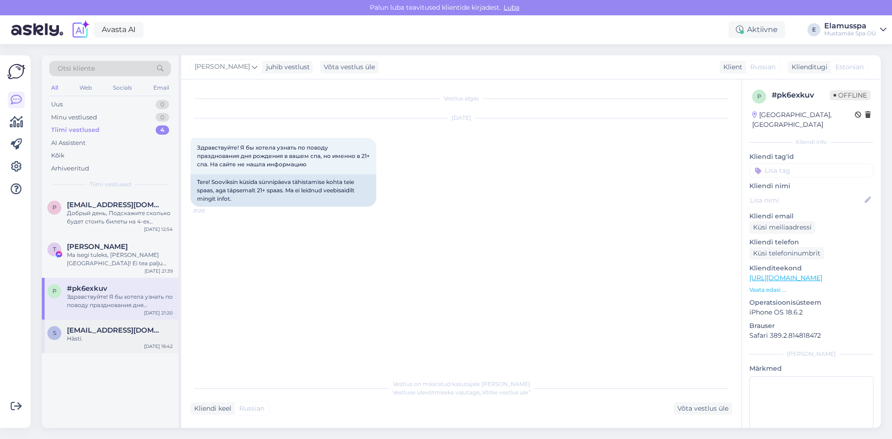
click at [133, 333] on span "[EMAIL_ADDRESS][DOMAIN_NAME]" at bounding box center [115, 330] width 97 height 8
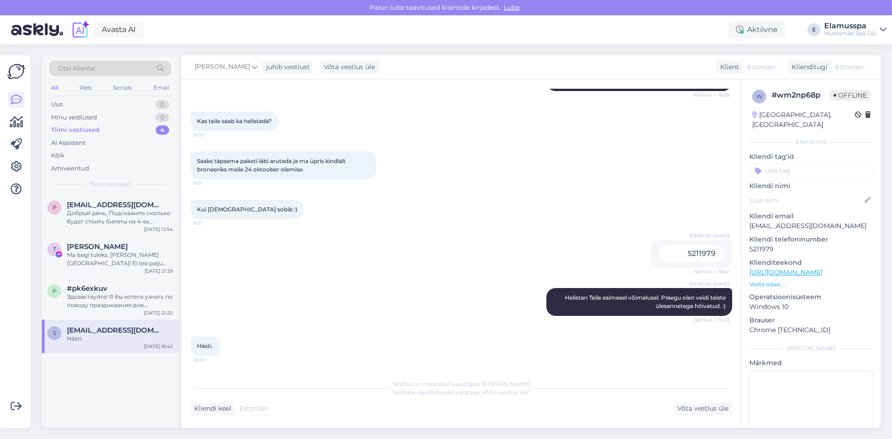
click at [156, 94] on div "All Web Socials Email" at bounding box center [110, 89] width 122 height 14
click at [156, 101] on div "Uus 0" at bounding box center [110, 104] width 122 height 13
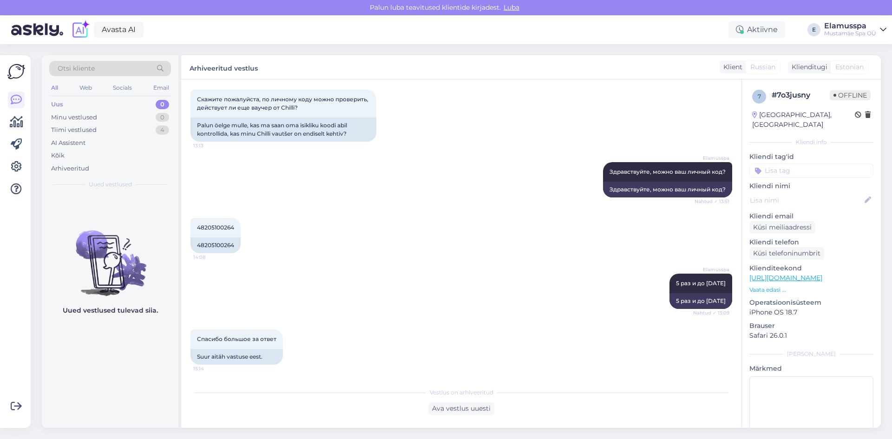
scroll to position [104, 0]
